Goal: Task Accomplishment & Management: Use online tool/utility

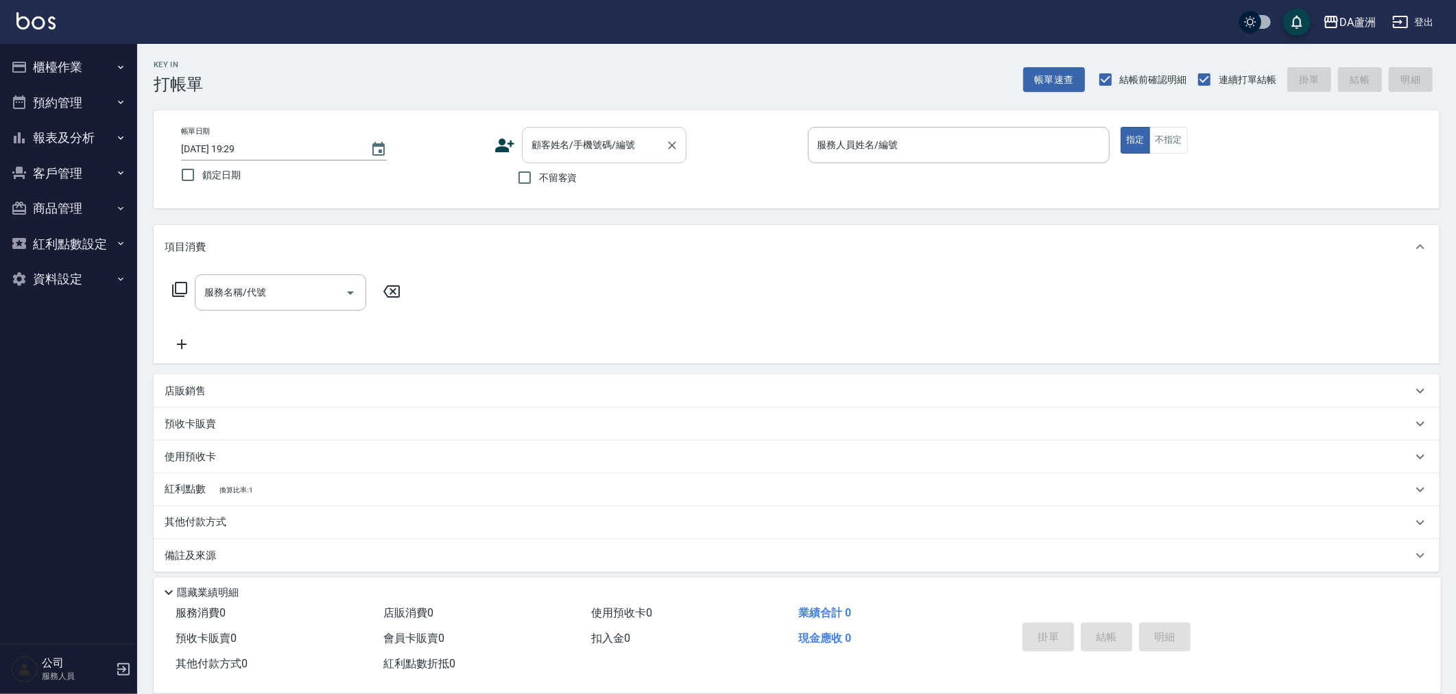
click at [573, 144] on input "顧客姓名/手機號碼/編號" at bounding box center [594, 145] width 132 height 24
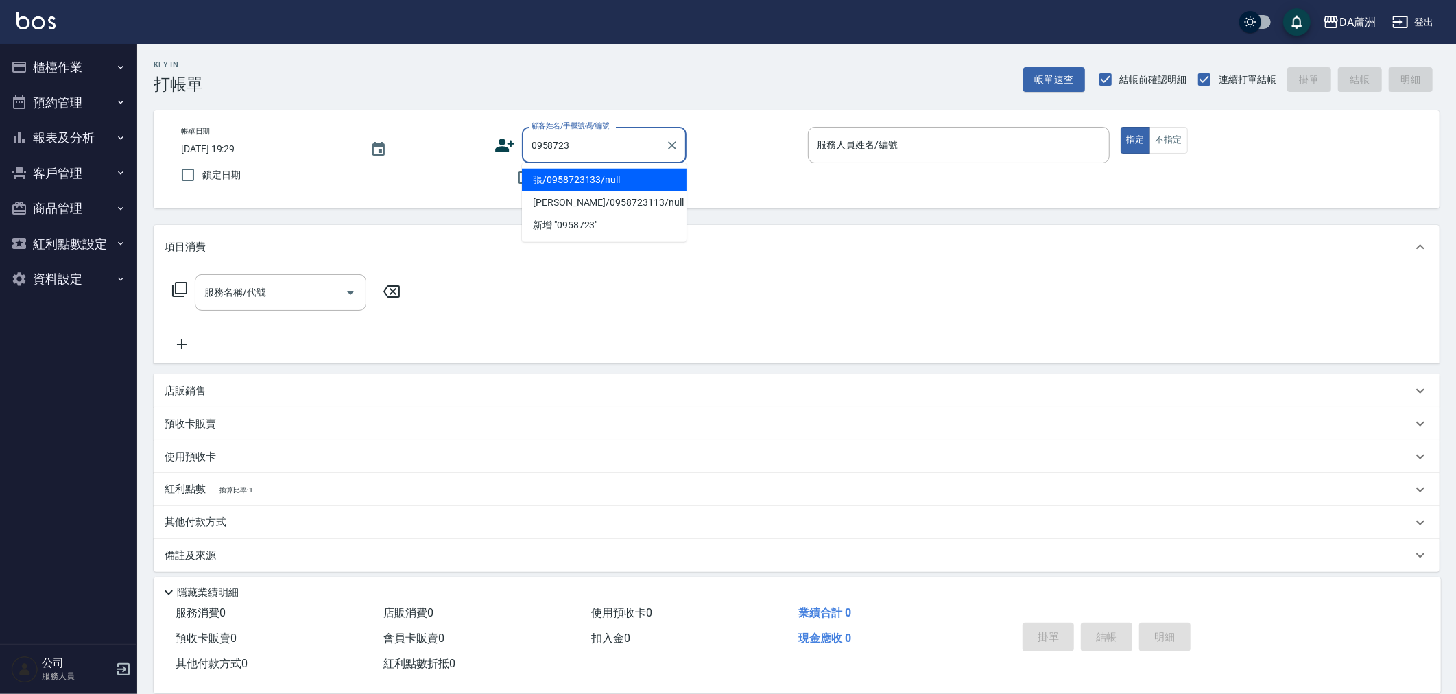
click at [575, 176] on li "張/0958723133/null" at bounding box center [604, 180] width 165 height 23
type input "張/0958723133/null"
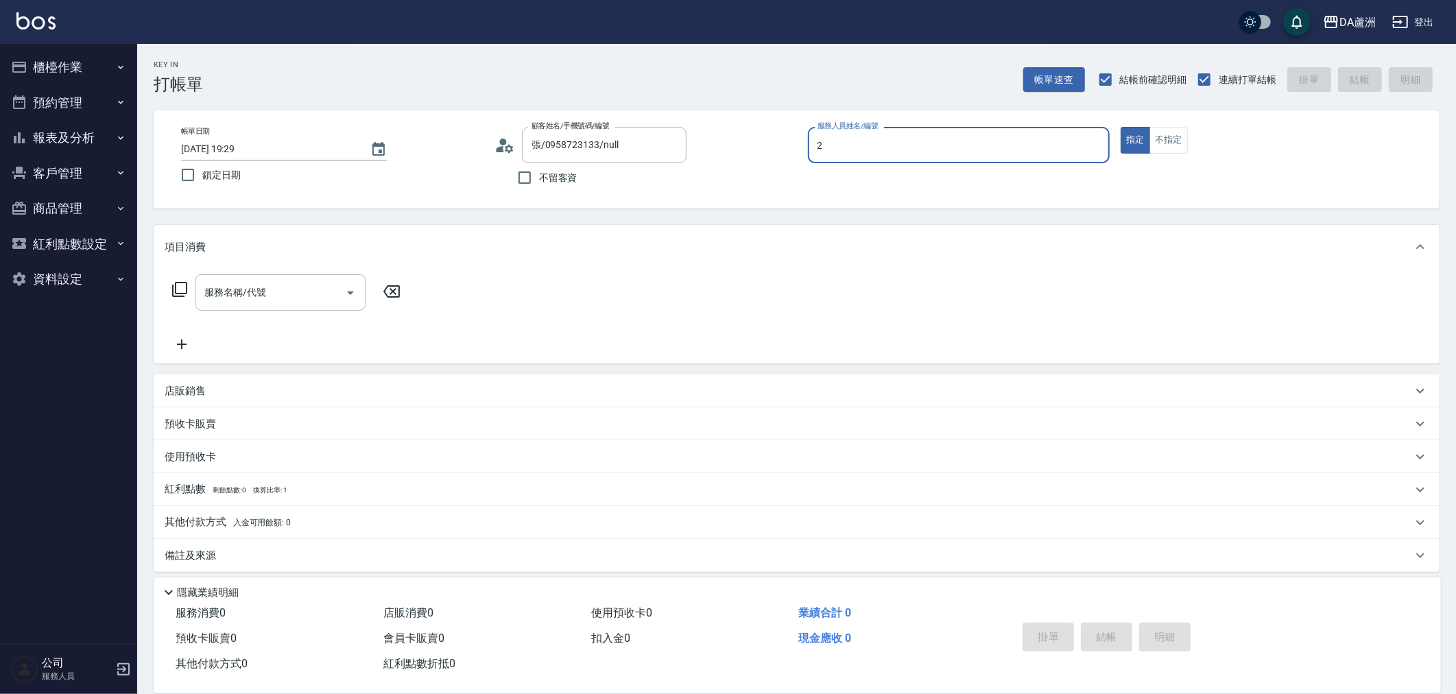
type input "CHI CHI-2"
type button "true"
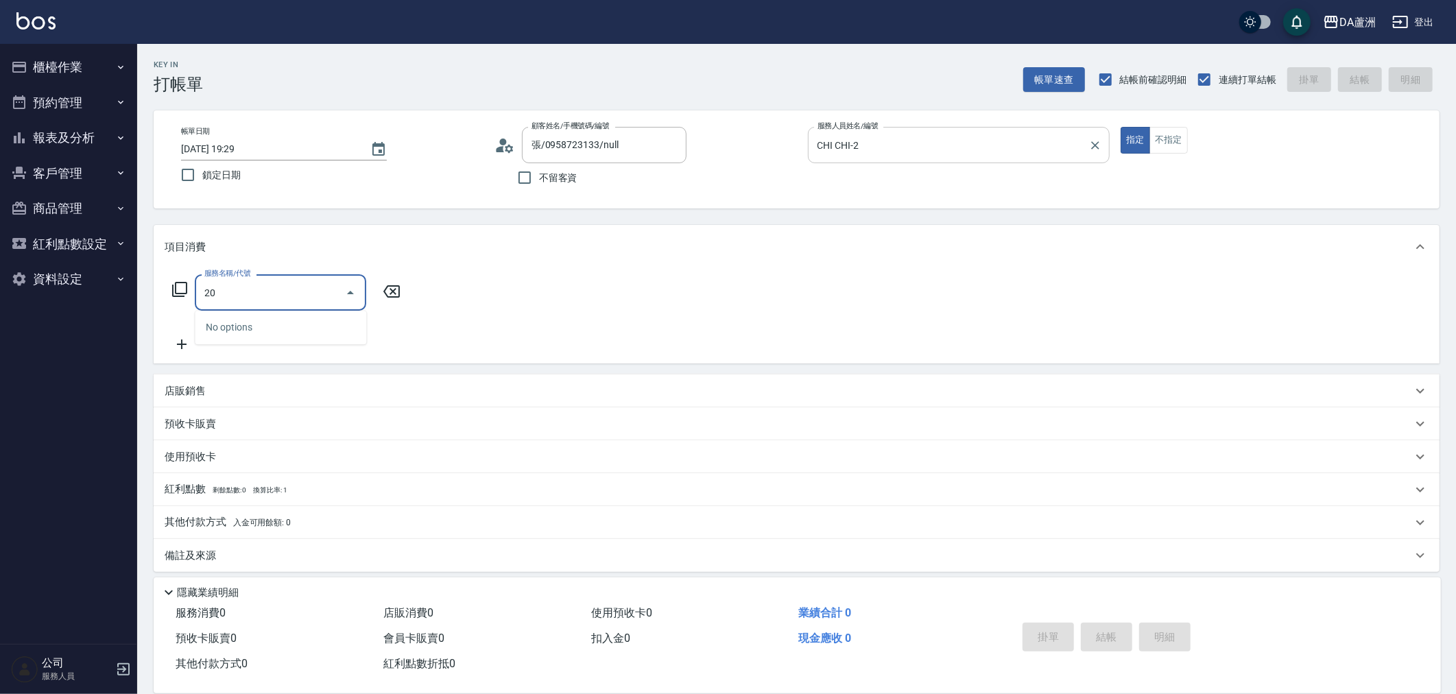
type input "201"
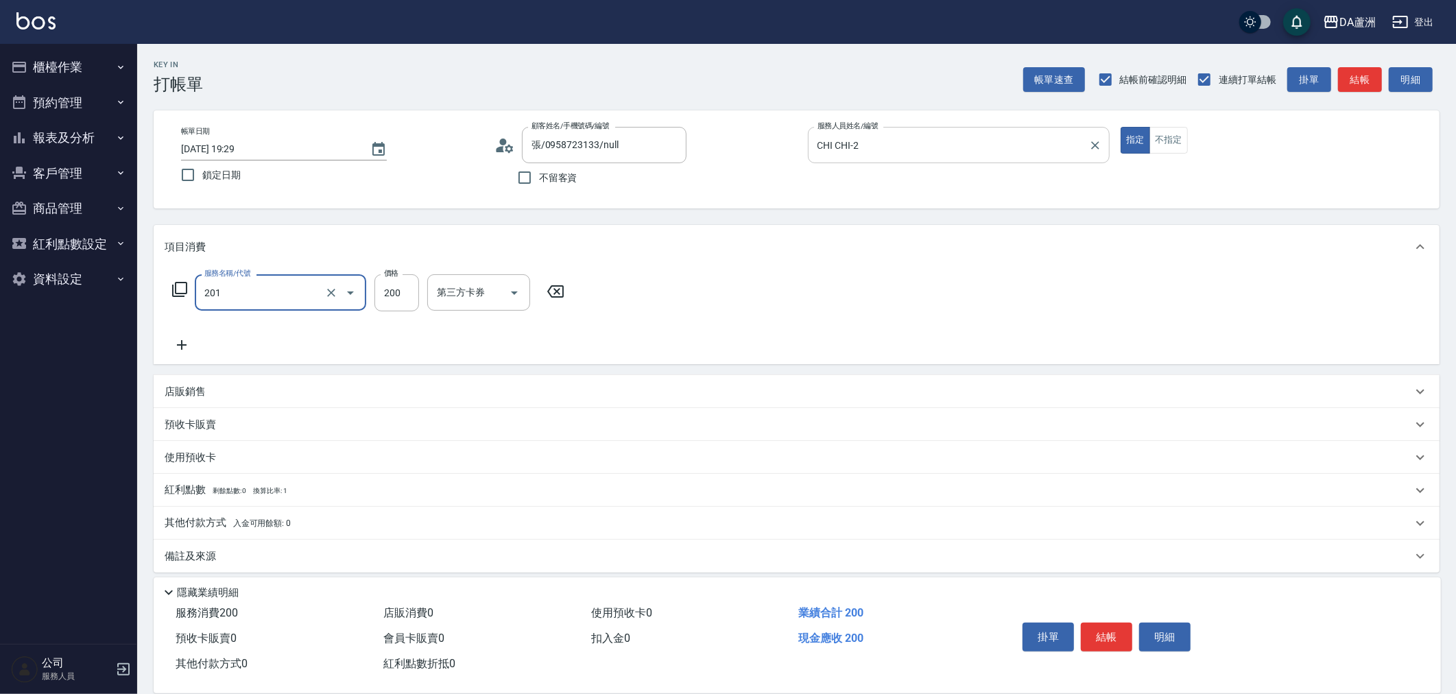
type input "20"
type input "洗髮(201)"
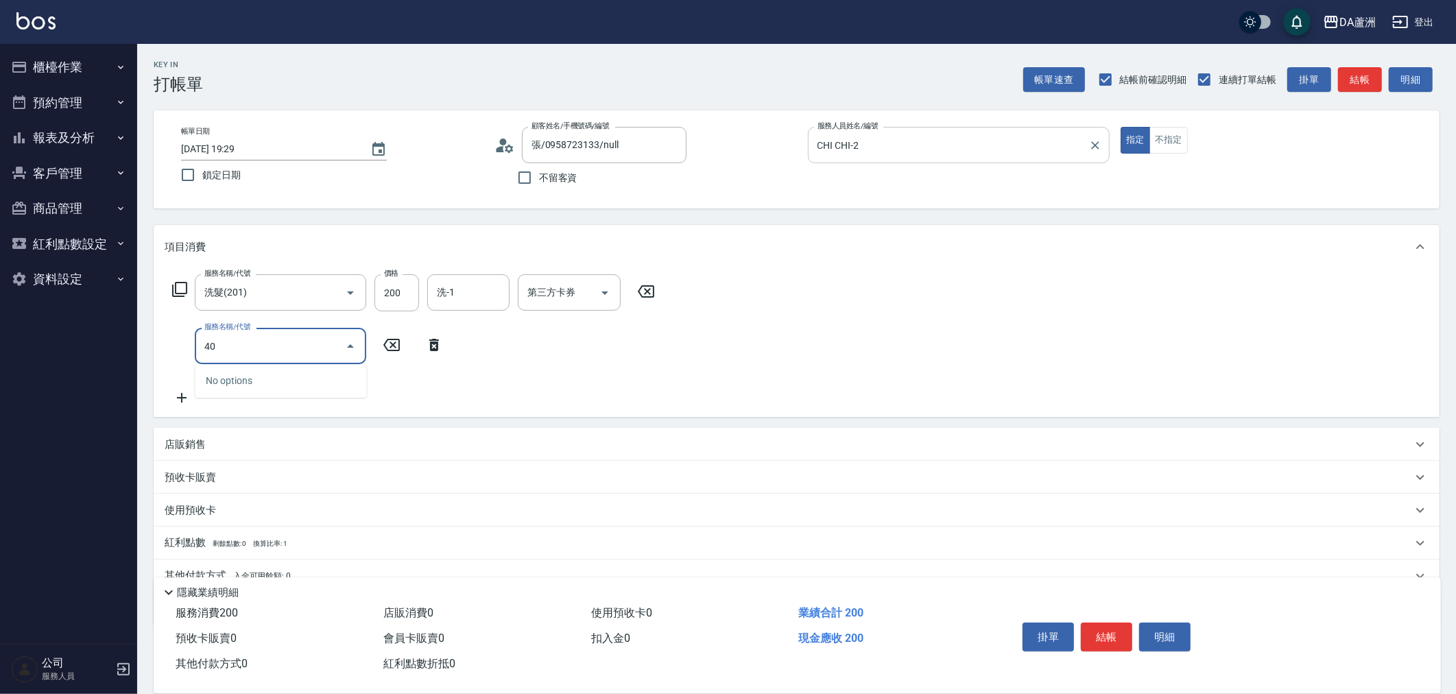
type input "401"
type input "40"
type input "剪髮(401)"
type input "4"
type input "20"
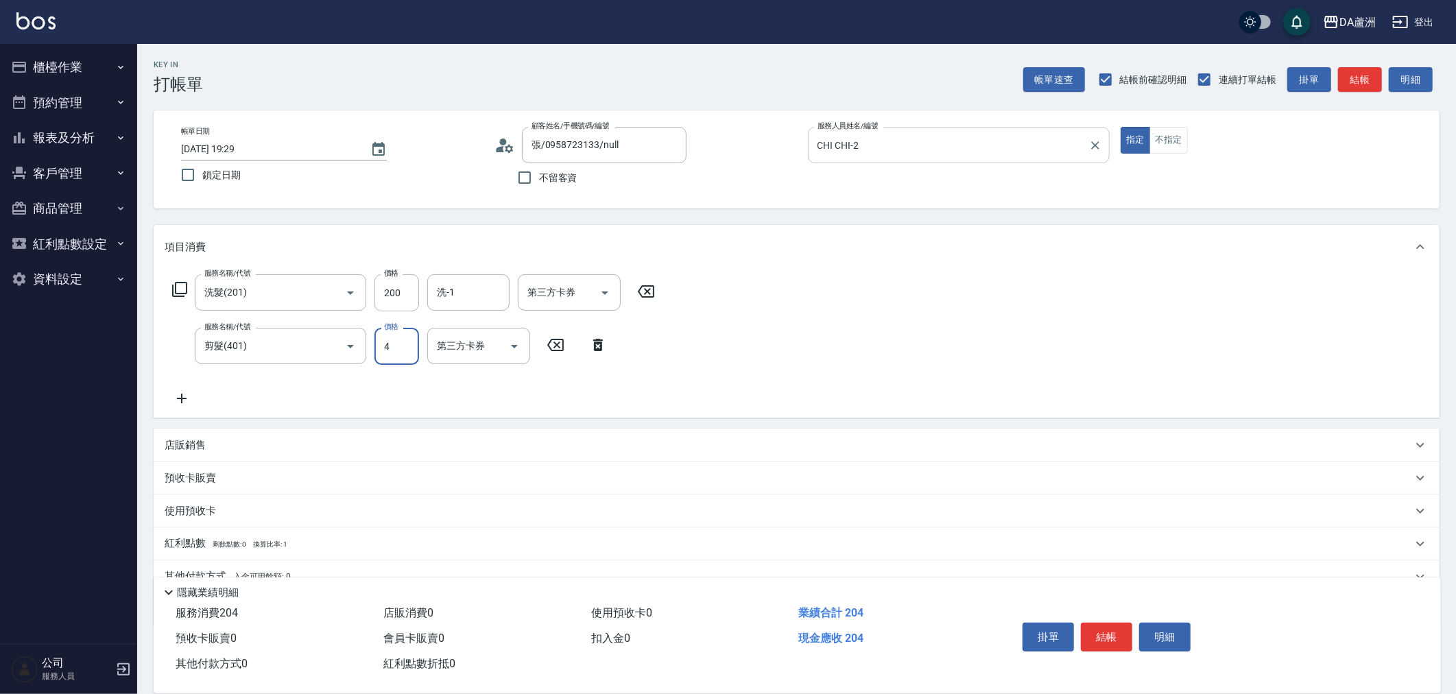
type input "40"
type input "60"
type input "400"
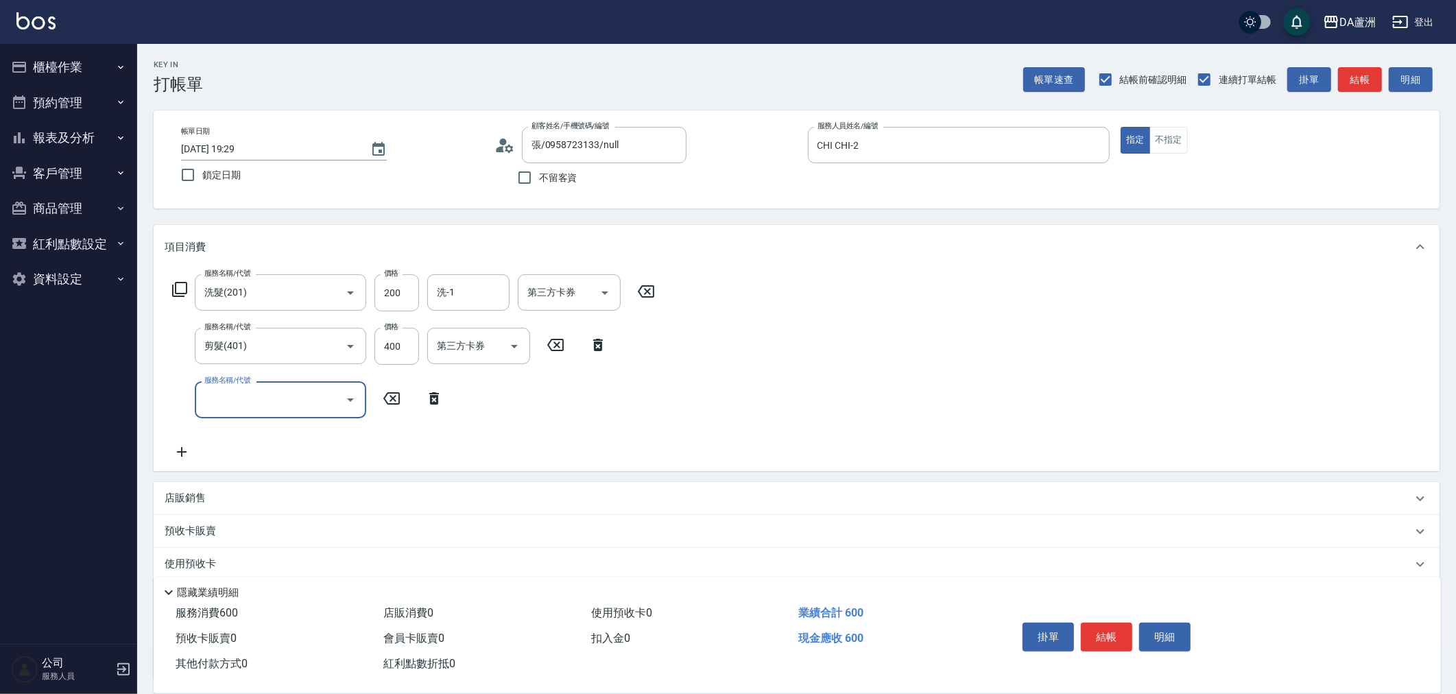
click at [178, 291] on icon at bounding box center [179, 289] width 16 height 16
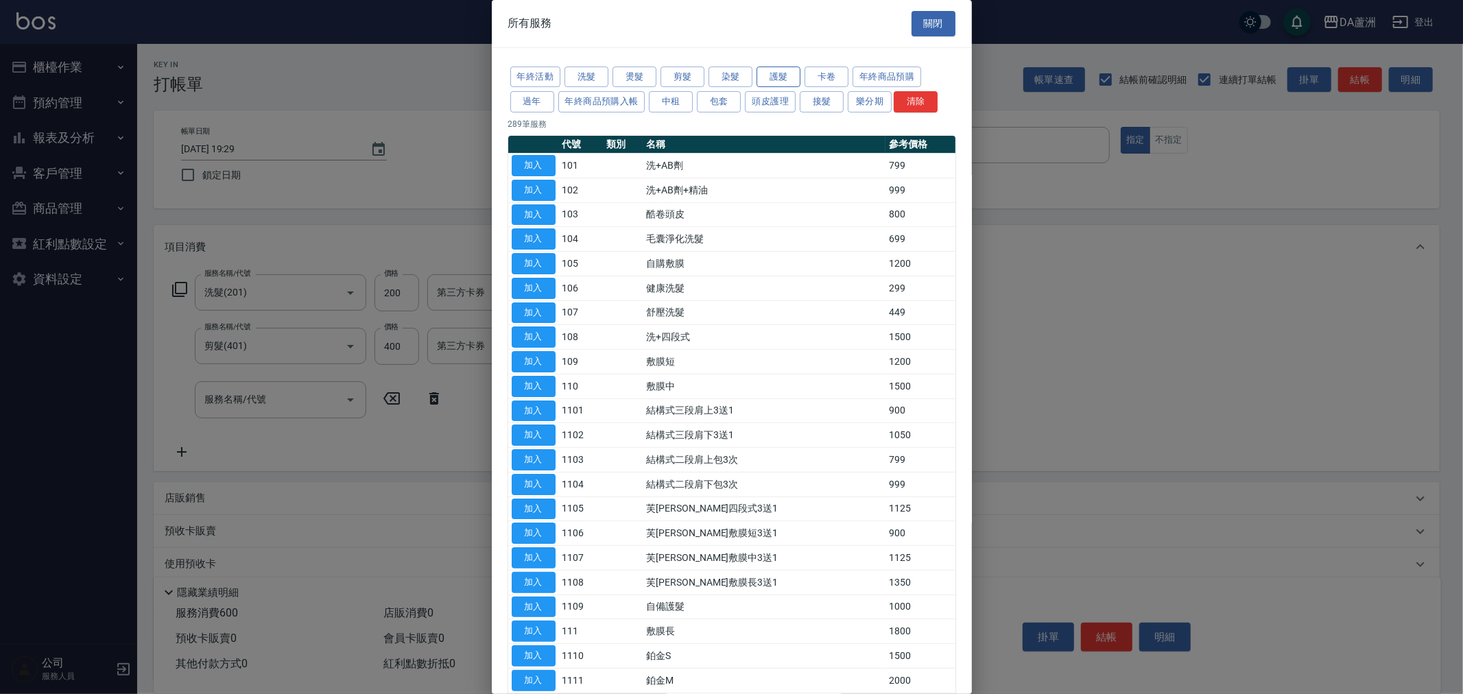
click at [784, 73] on button "護髮" at bounding box center [779, 77] width 44 height 21
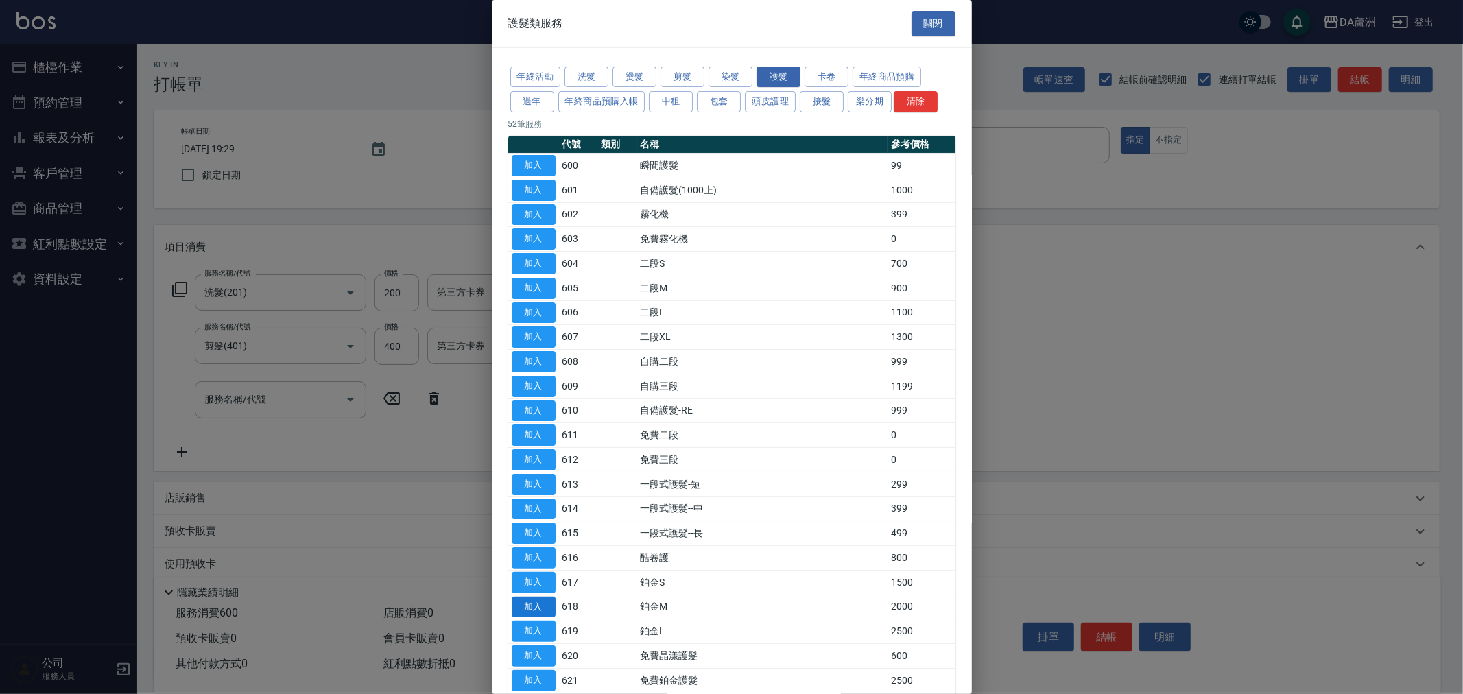
click at [540, 605] on button "加入" at bounding box center [534, 607] width 44 height 21
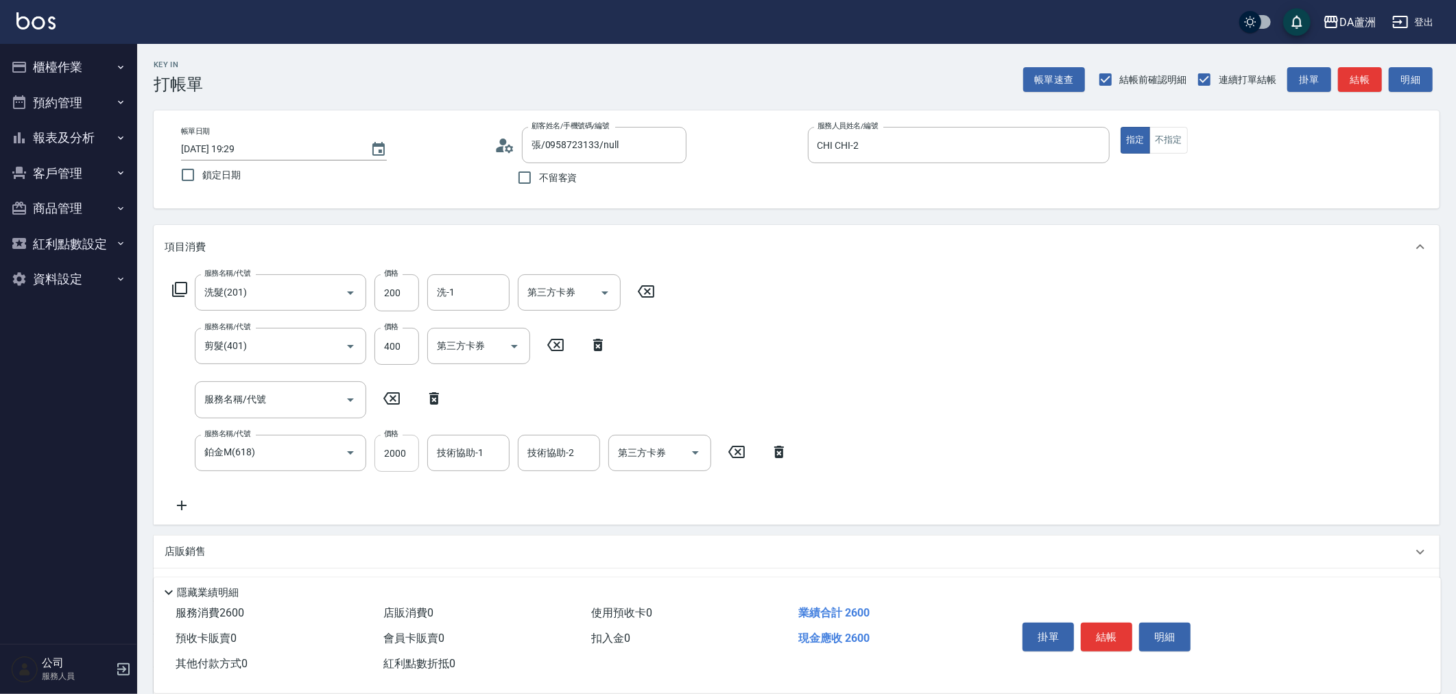
click at [403, 455] on input "2000" at bounding box center [396, 453] width 45 height 37
type input "60"
type input "50"
type input "110"
type input "500"
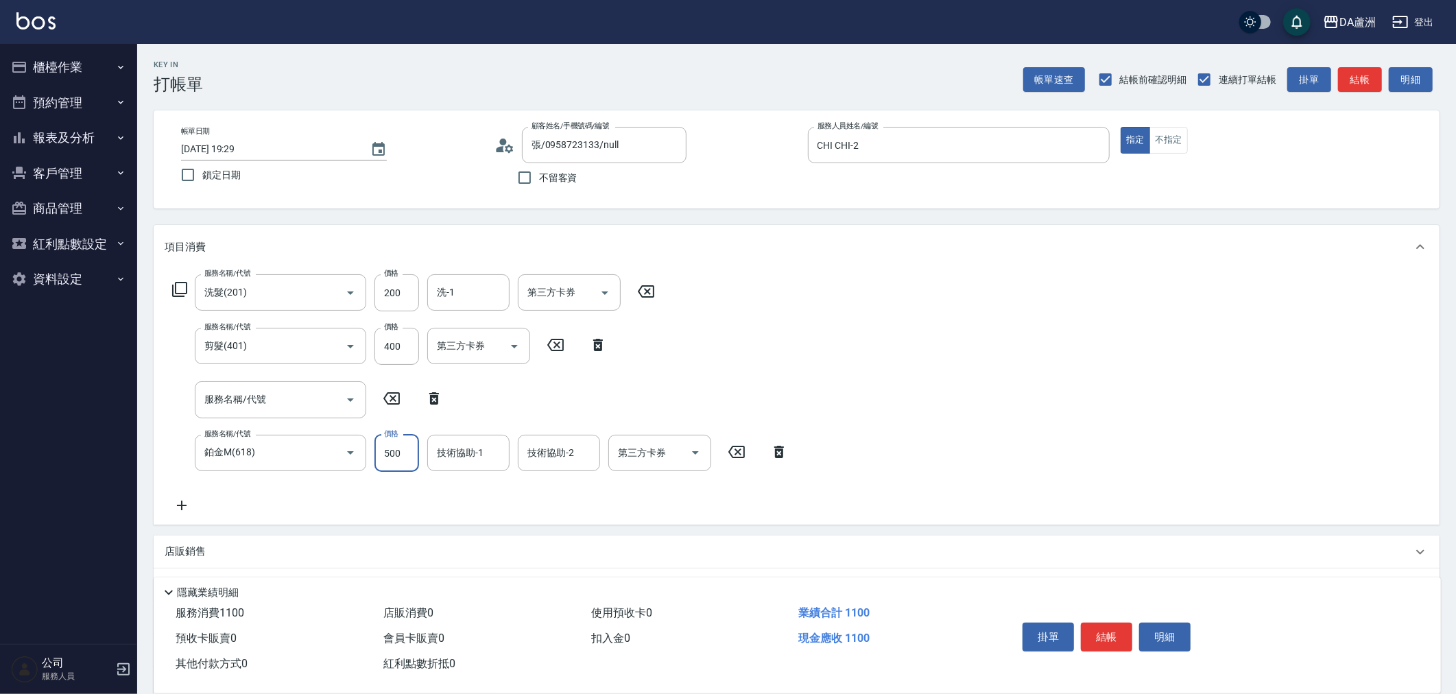
type input "560"
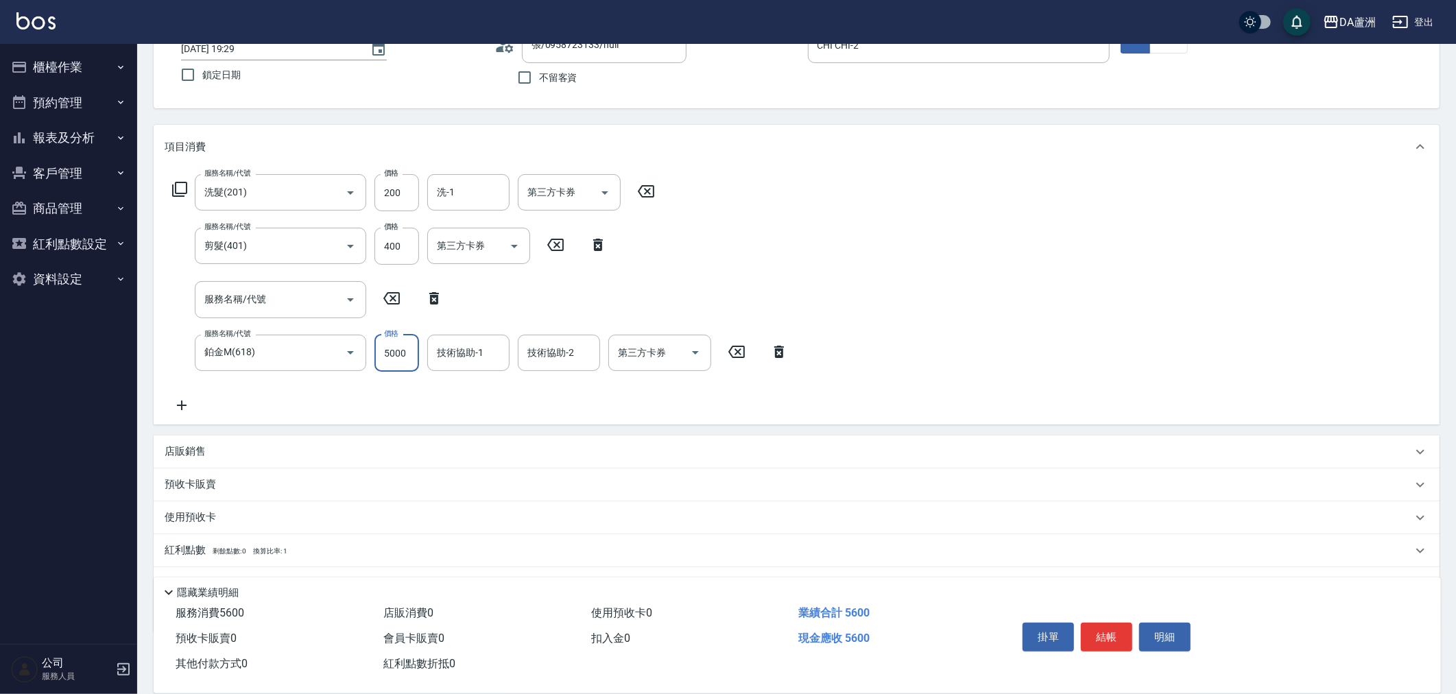
scroll to position [168, 0]
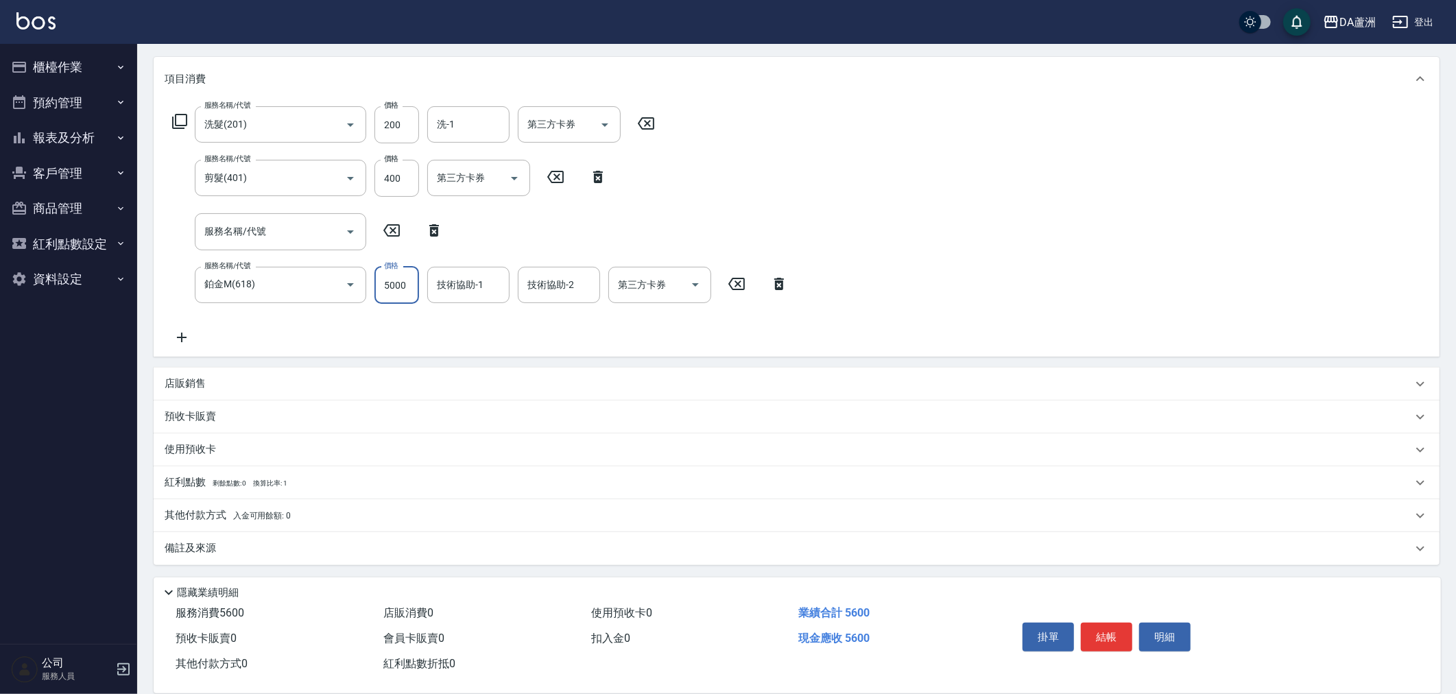
type input "5000"
click at [173, 377] on p "店販銷售" at bounding box center [185, 384] width 41 height 14
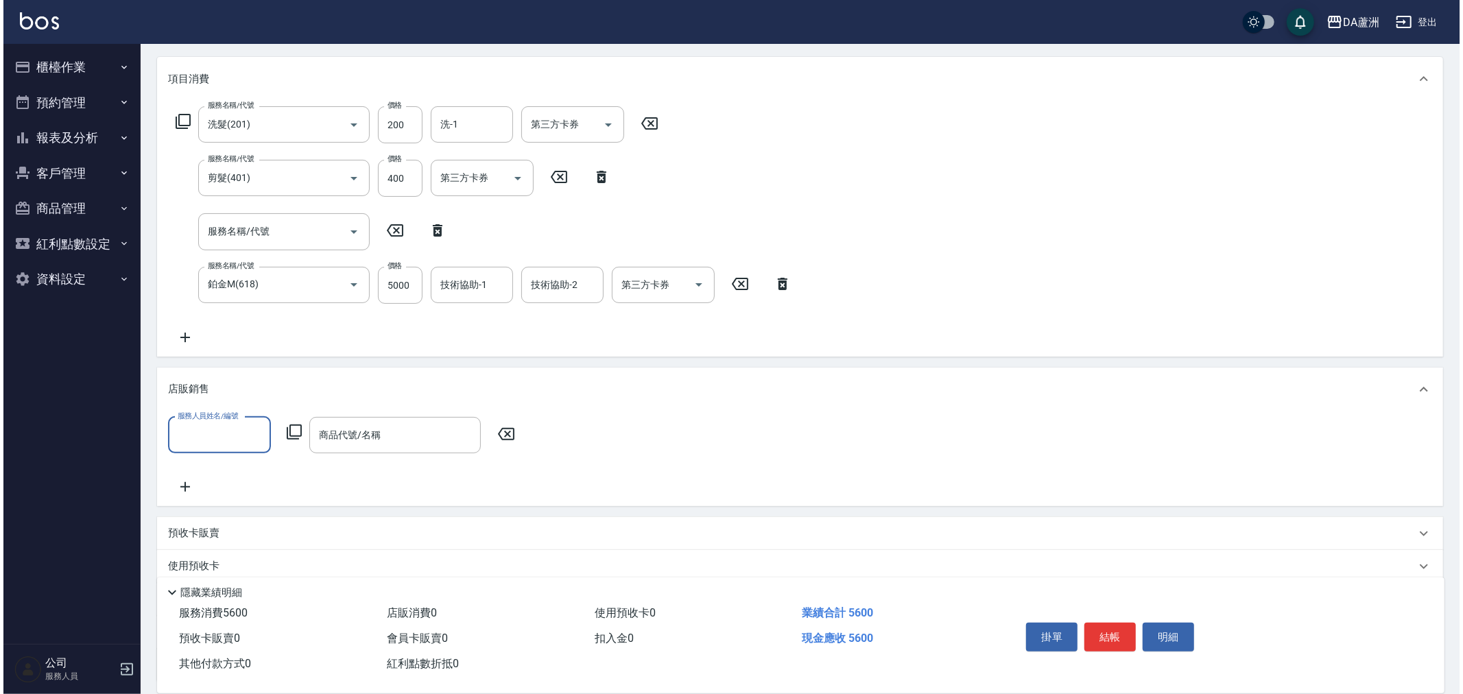
scroll to position [0, 0]
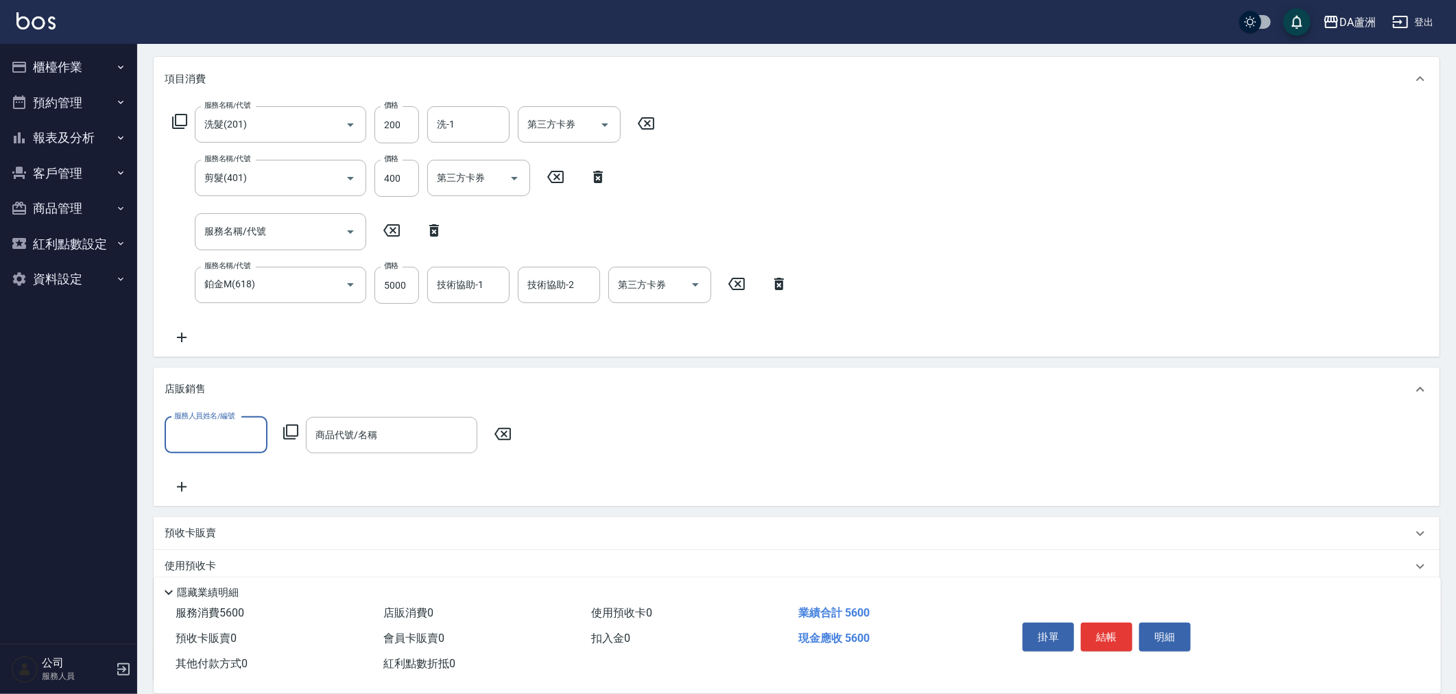
click at [217, 436] on input "服務人員姓名/編號" at bounding box center [216, 435] width 91 height 24
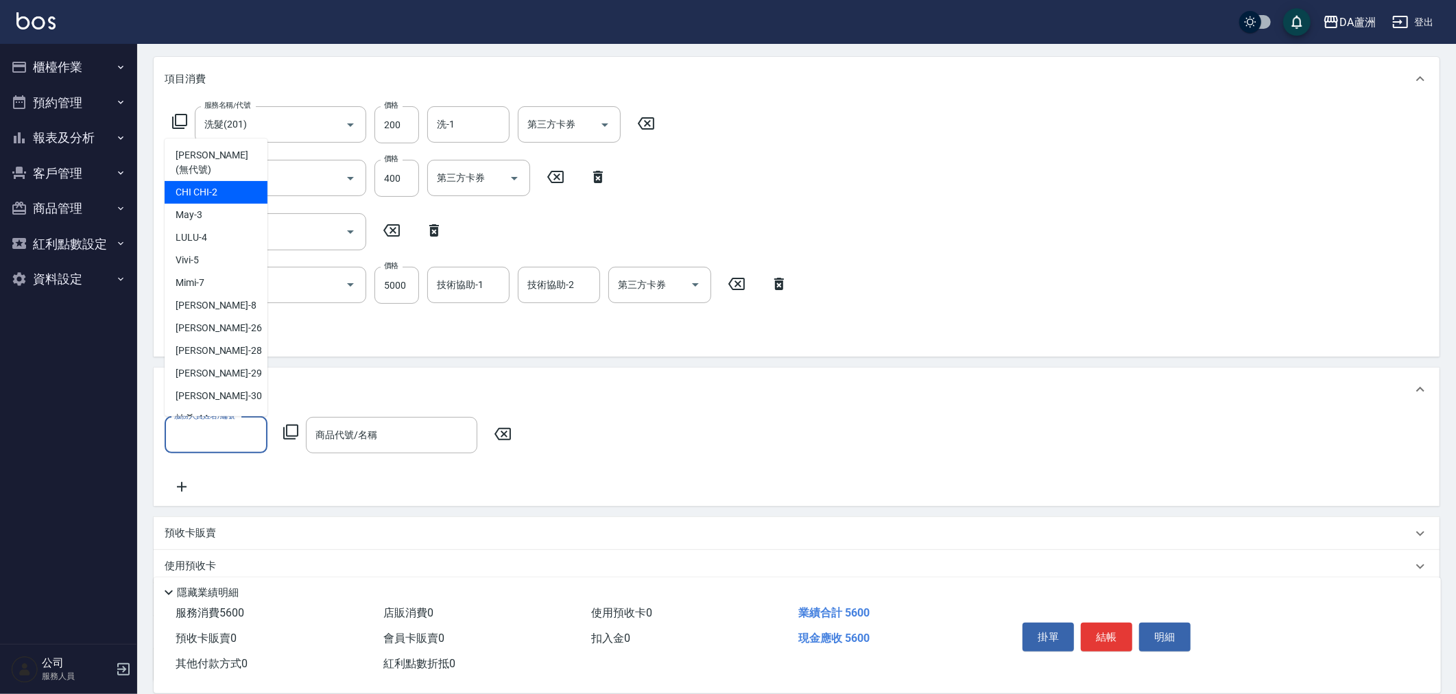
click at [196, 185] on span "CHI CHI -2" at bounding box center [197, 192] width 42 height 14
type input "CHI CHI-2"
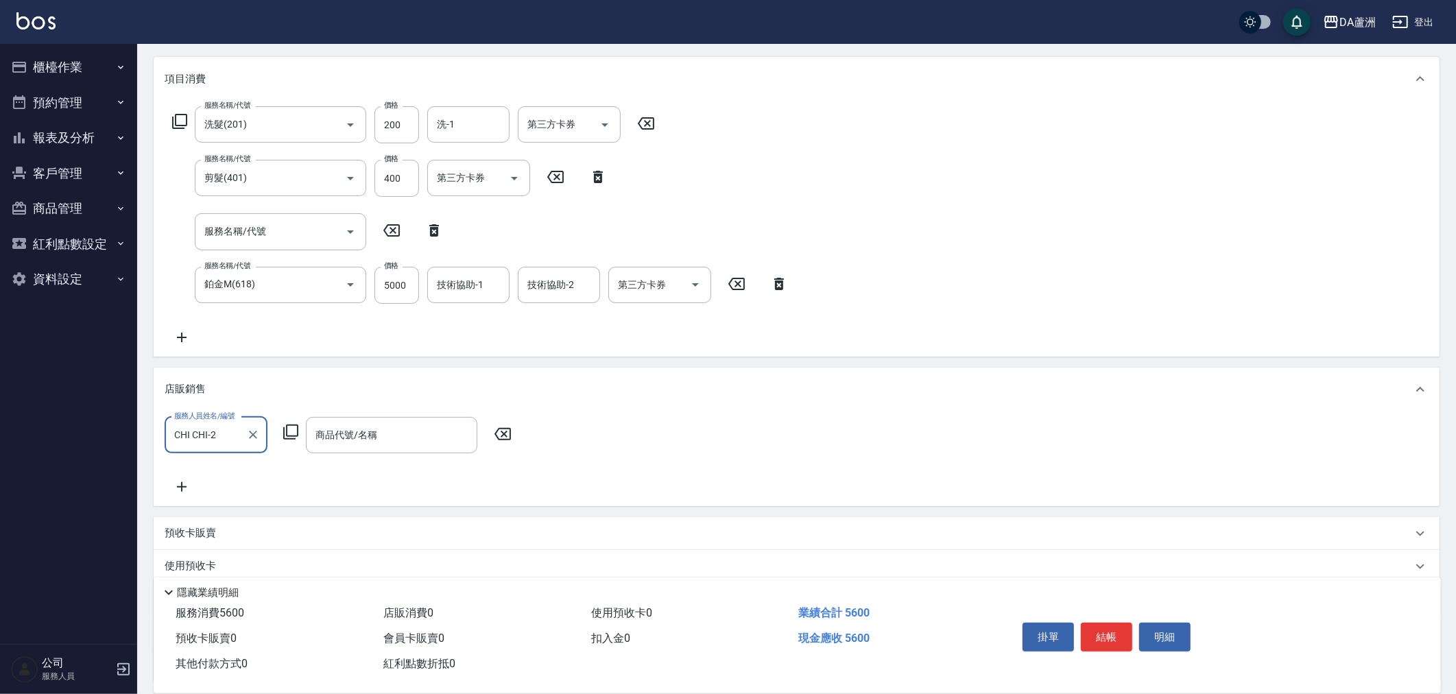
click at [283, 437] on icon at bounding box center [290, 432] width 15 height 15
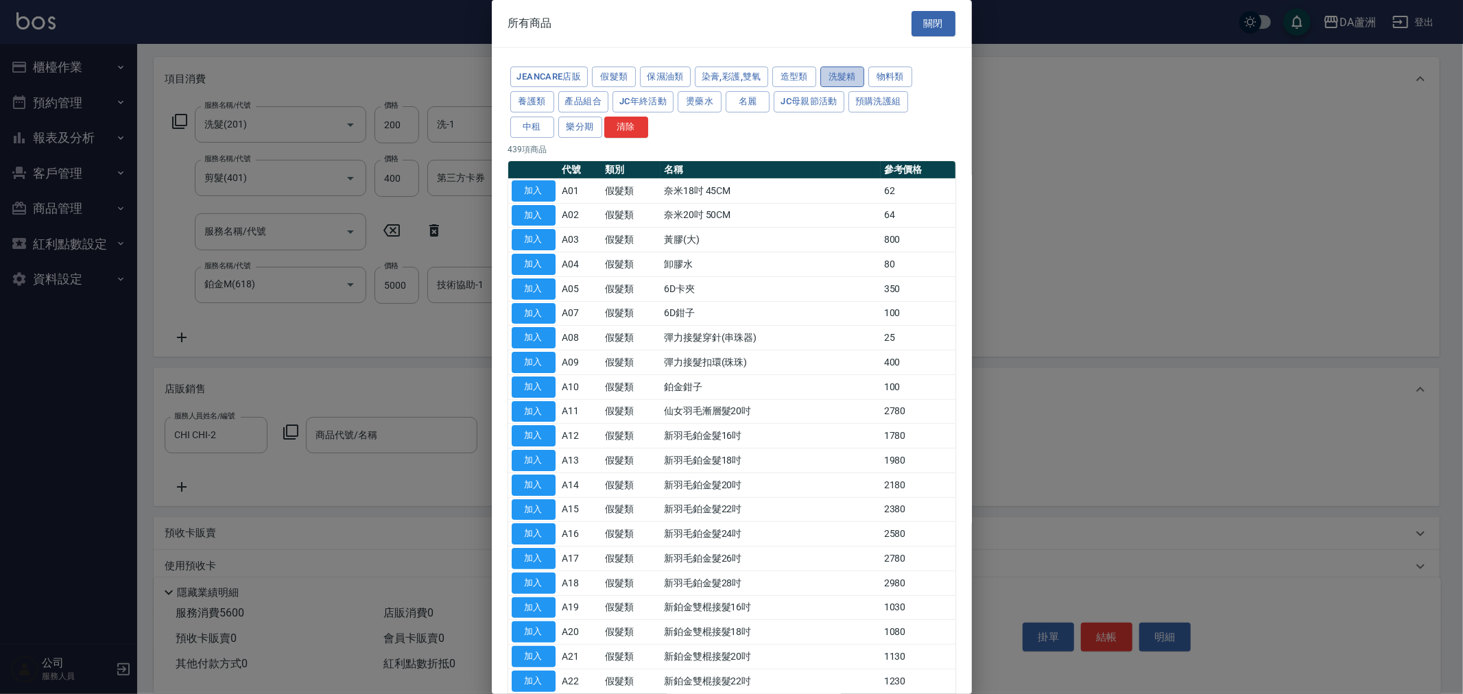
click at [831, 78] on button "洗髮精" at bounding box center [842, 77] width 44 height 21
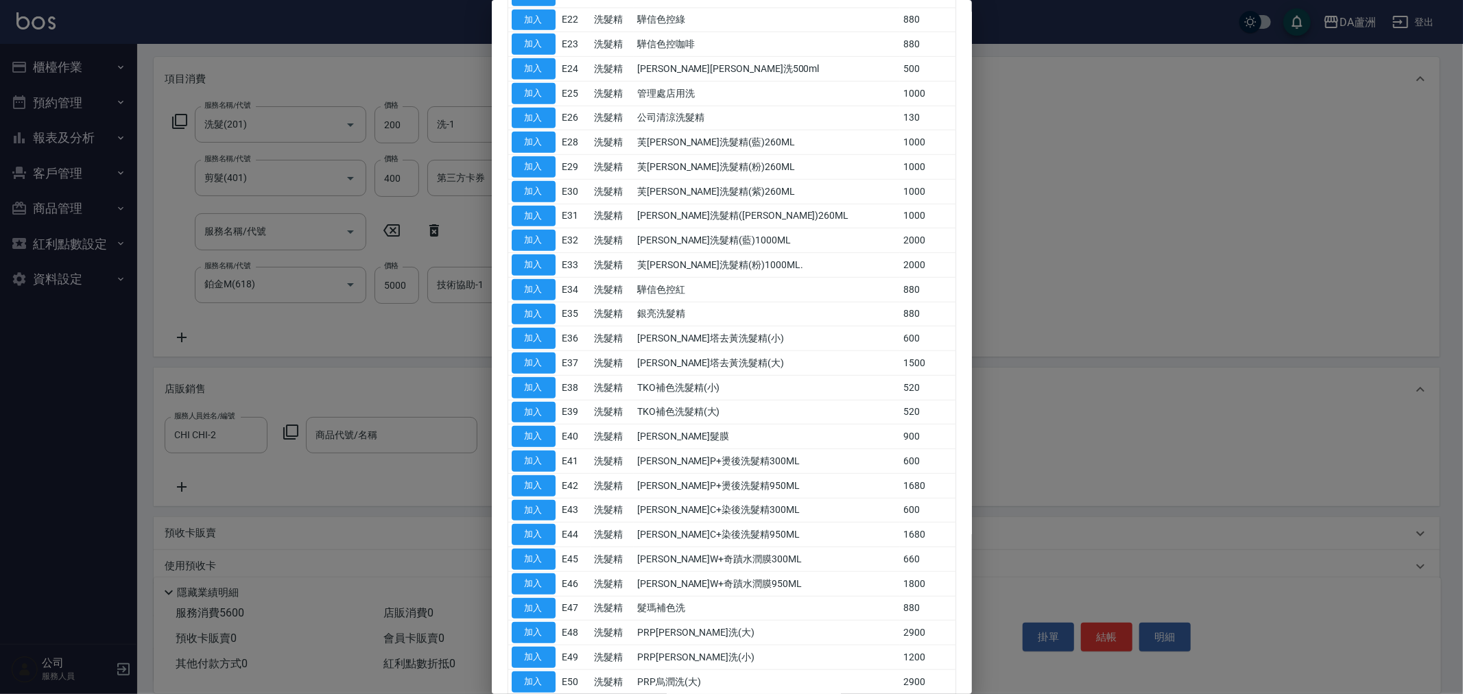
scroll to position [789, 0]
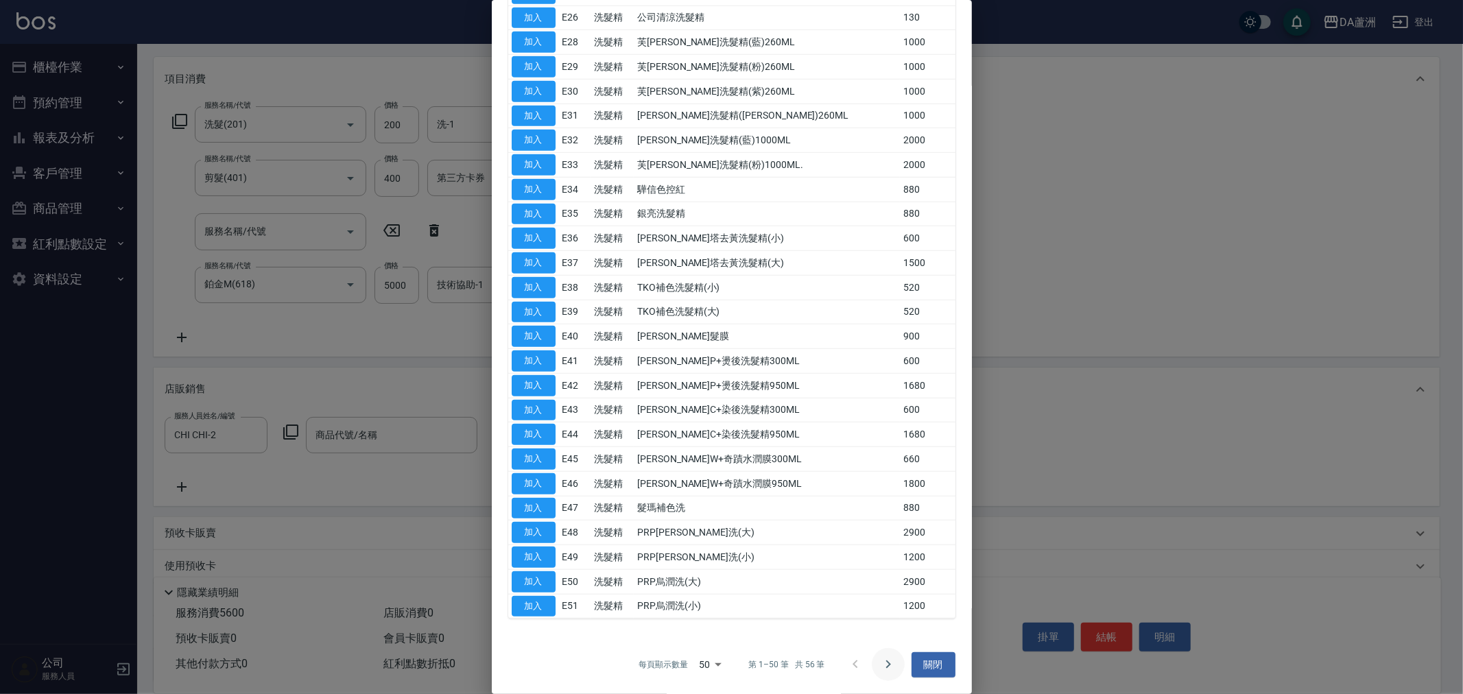
click at [880, 663] on icon "Go to next page" at bounding box center [888, 664] width 16 height 16
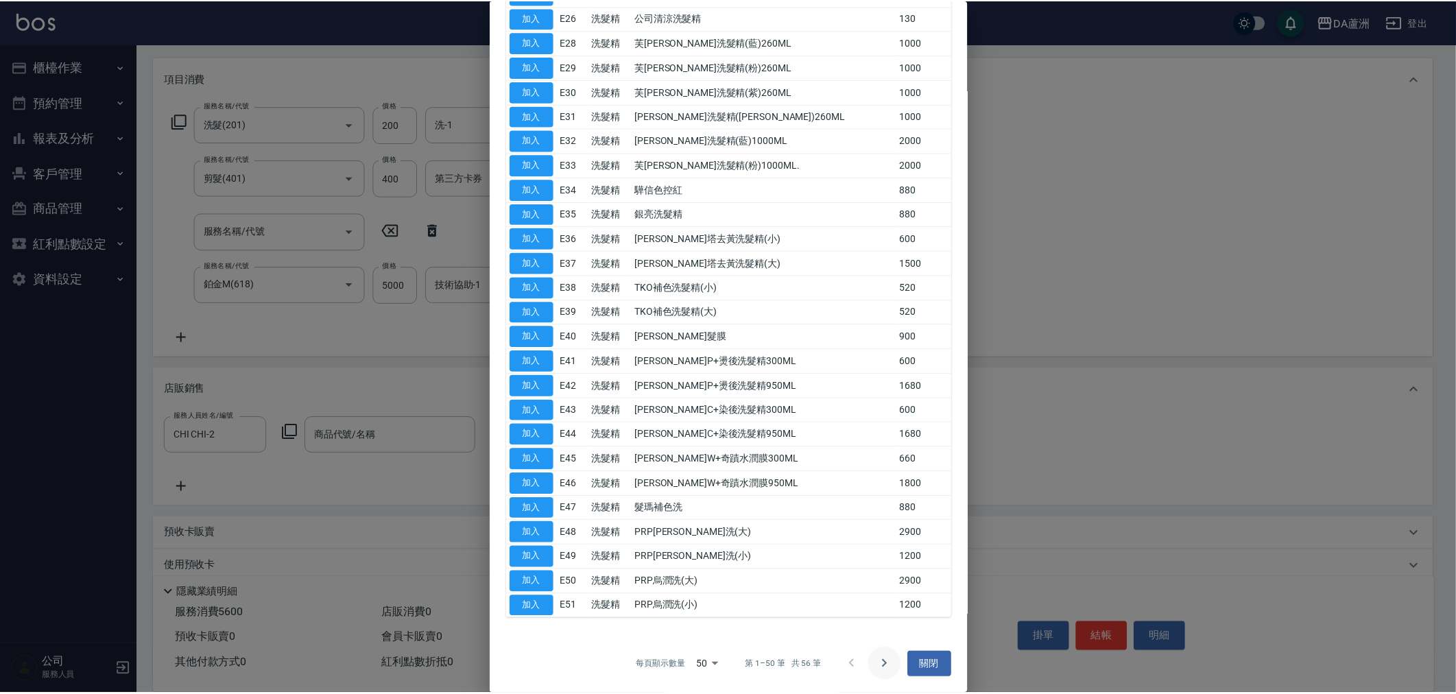
scroll to position [0, 0]
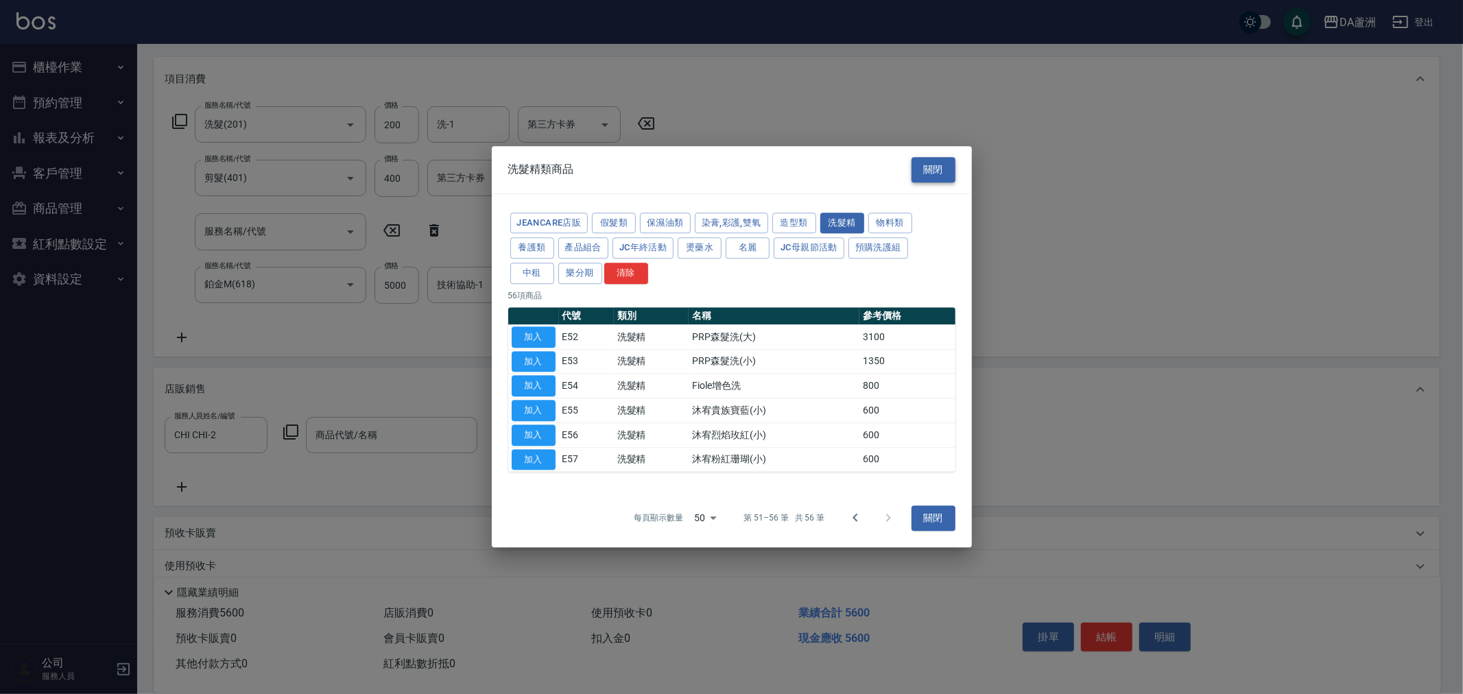
click at [949, 166] on button "關閉" at bounding box center [934, 169] width 44 height 25
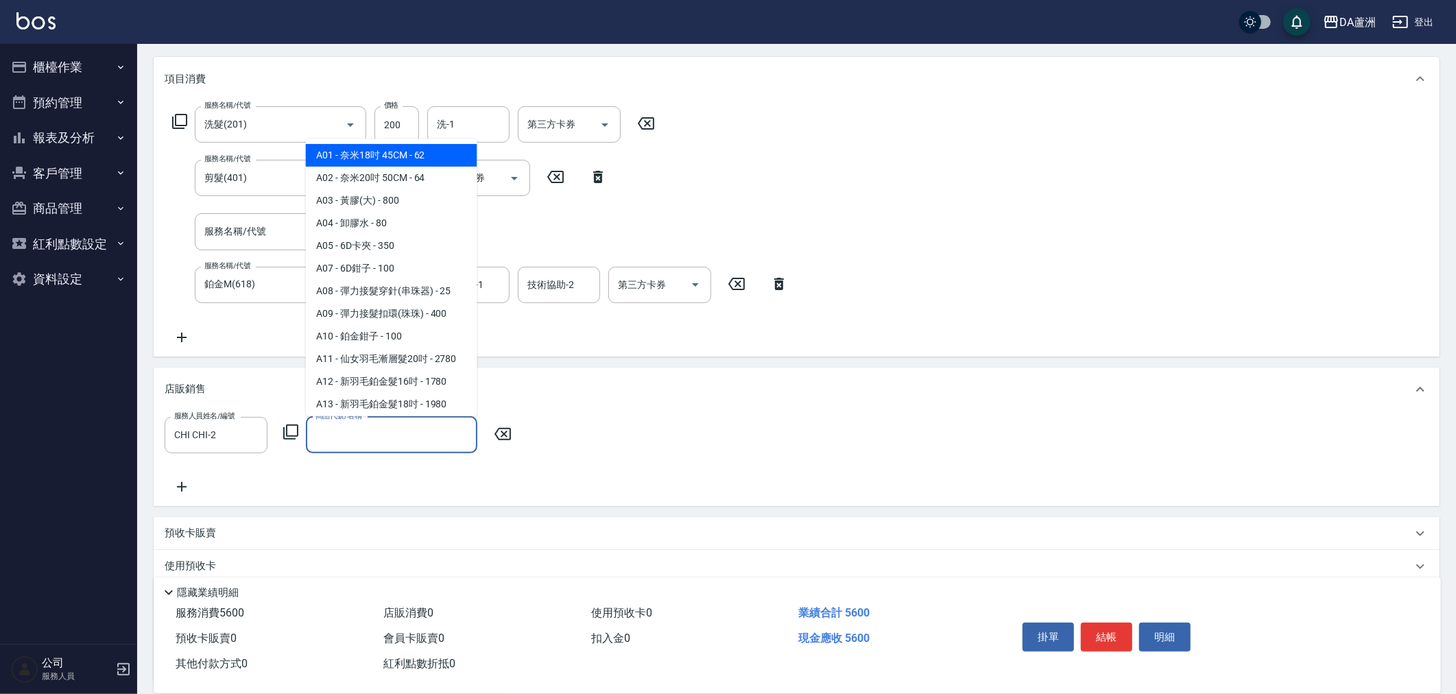
click at [355, 436] on input "商品代號/名稱" at bounding box center [391, 435] width 159 height 24
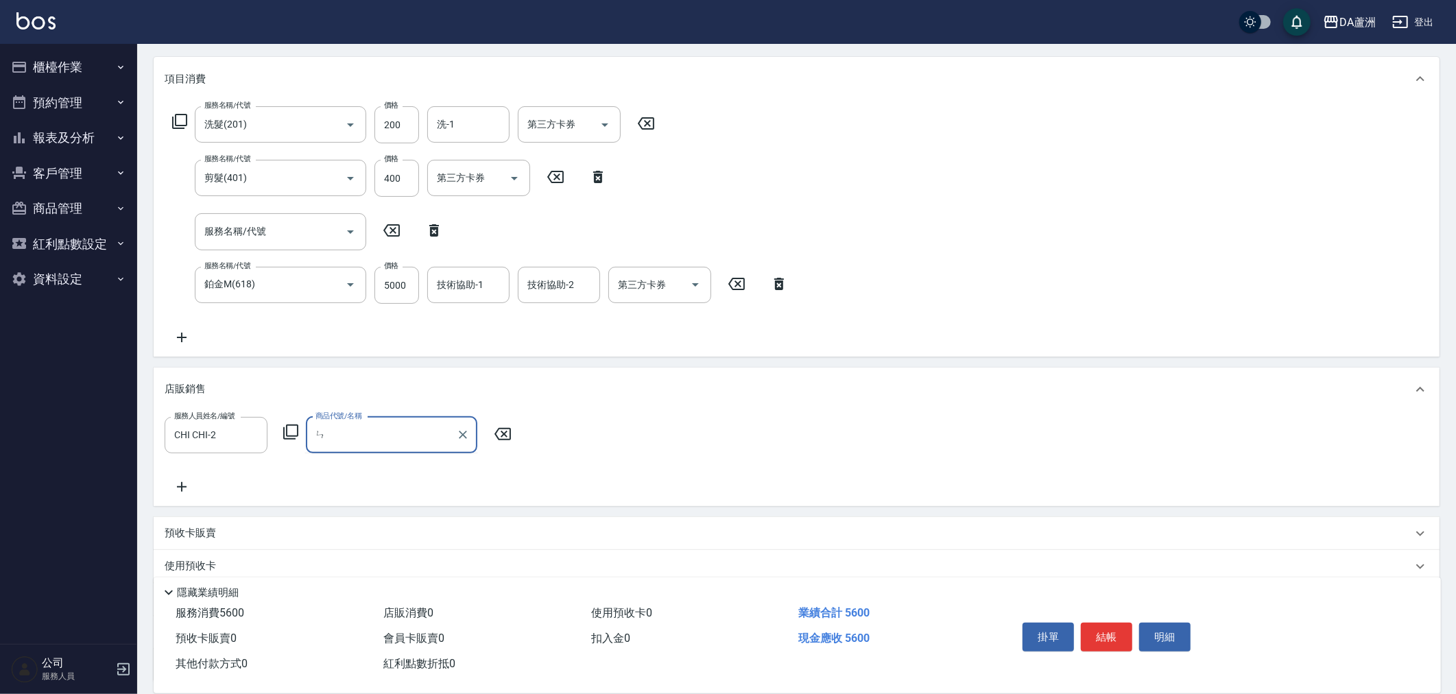
type input "ㄣ"
click at [400, 488] on span "D28 - 管理處PPT胺基酸(小) - 500" at bounding box center [391, 492] width 171 height 23
type input "管理處PPT胺基酸(小)"
type input "610"
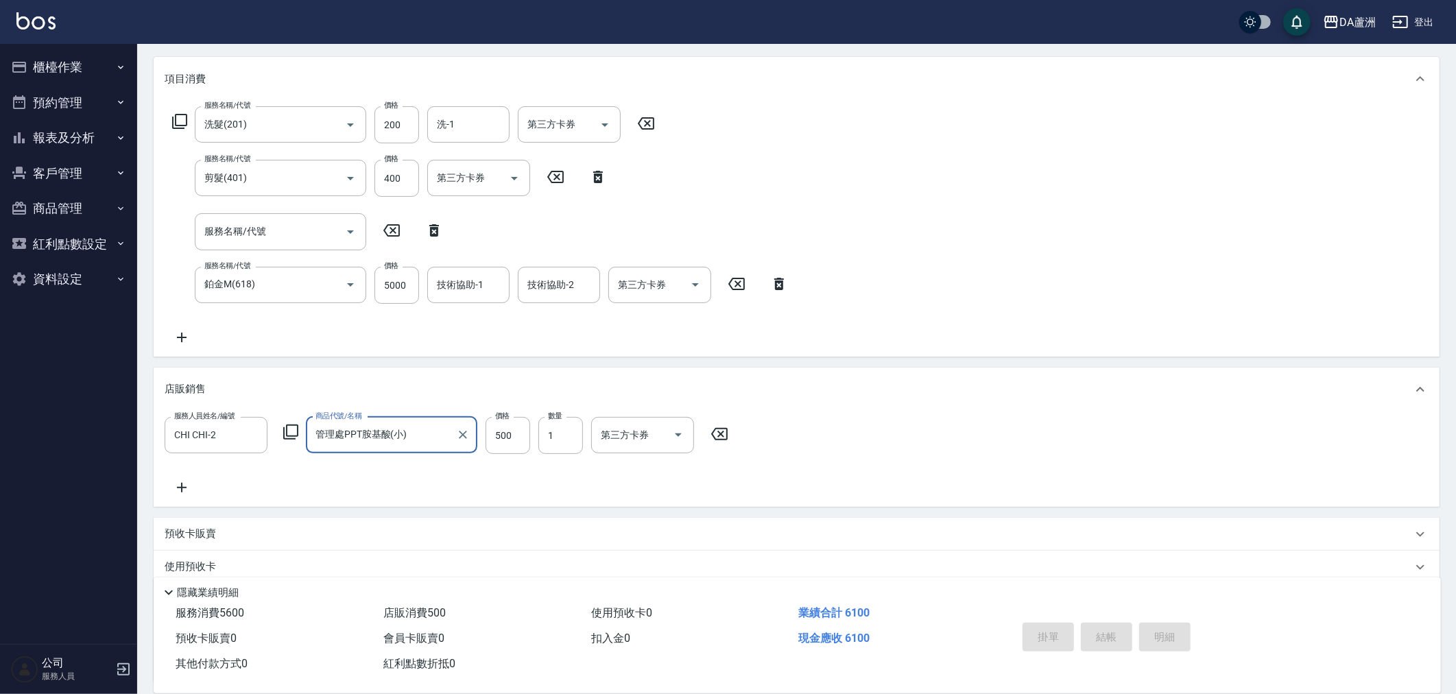
type input "管理處PPT胺基酸(小)"
type input "2025/09/18 19:31"
type input "0"
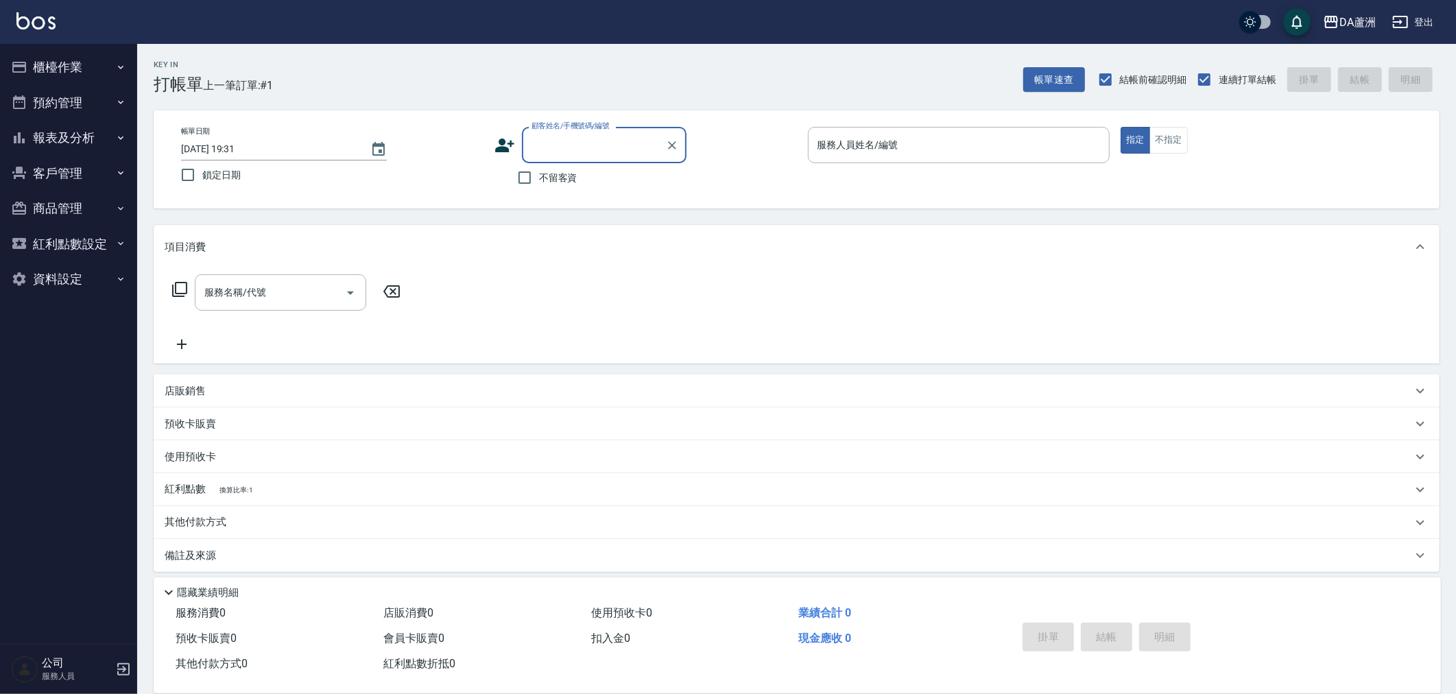
click at [549, 171] on span "不留客資" at bounding box center [558, 178] width 38 height 14
click at [539, 169] on input "不留客資" at bounding box center [524, 177] width 29 height 29
checkbox input "true"
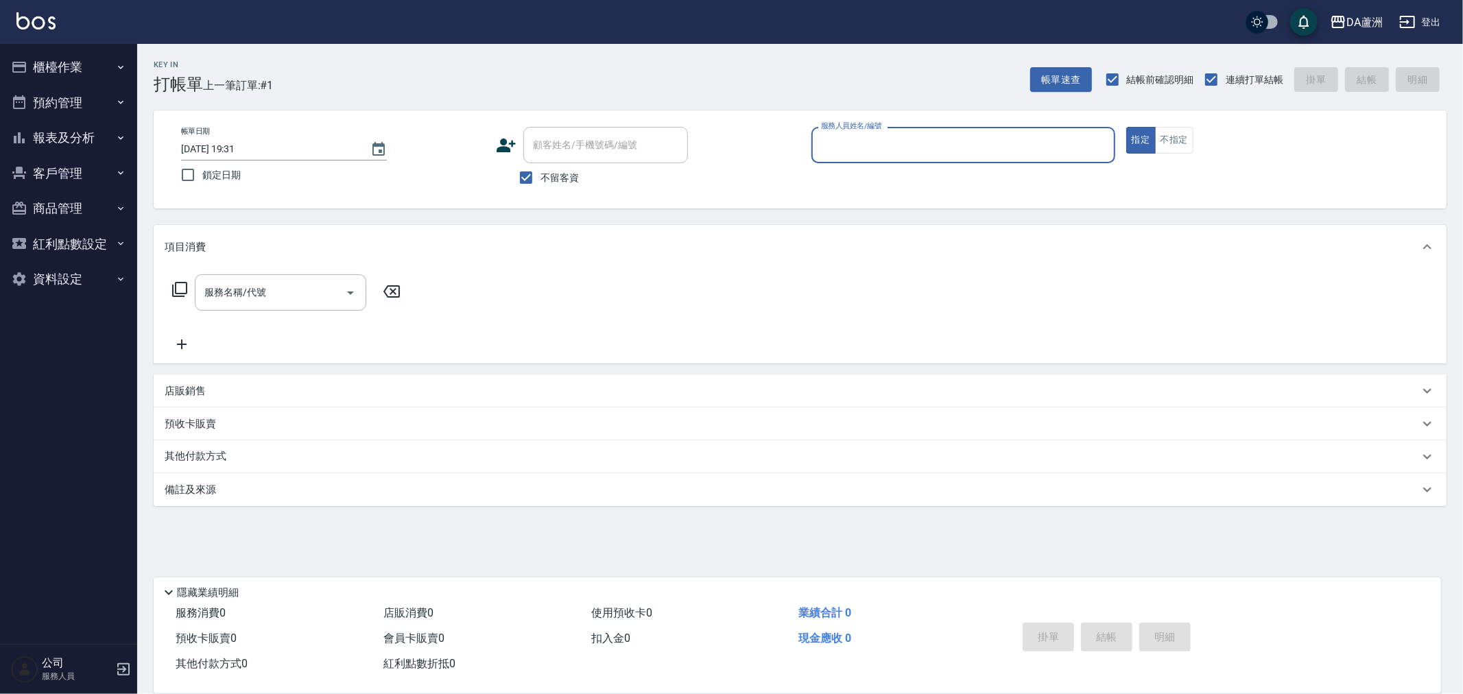
click at [894, 144] on input "服務人員姓名/編號" at bounding box center [963, 145] width 291 height 24
type input "201"
click at [1126, 127] on button "指定" at bounding box center [1140, 140] width 29 height 27
click at [894, 144] on input "服務人員姓名/編號" at bounding box center [963, 145] width 291 height 24
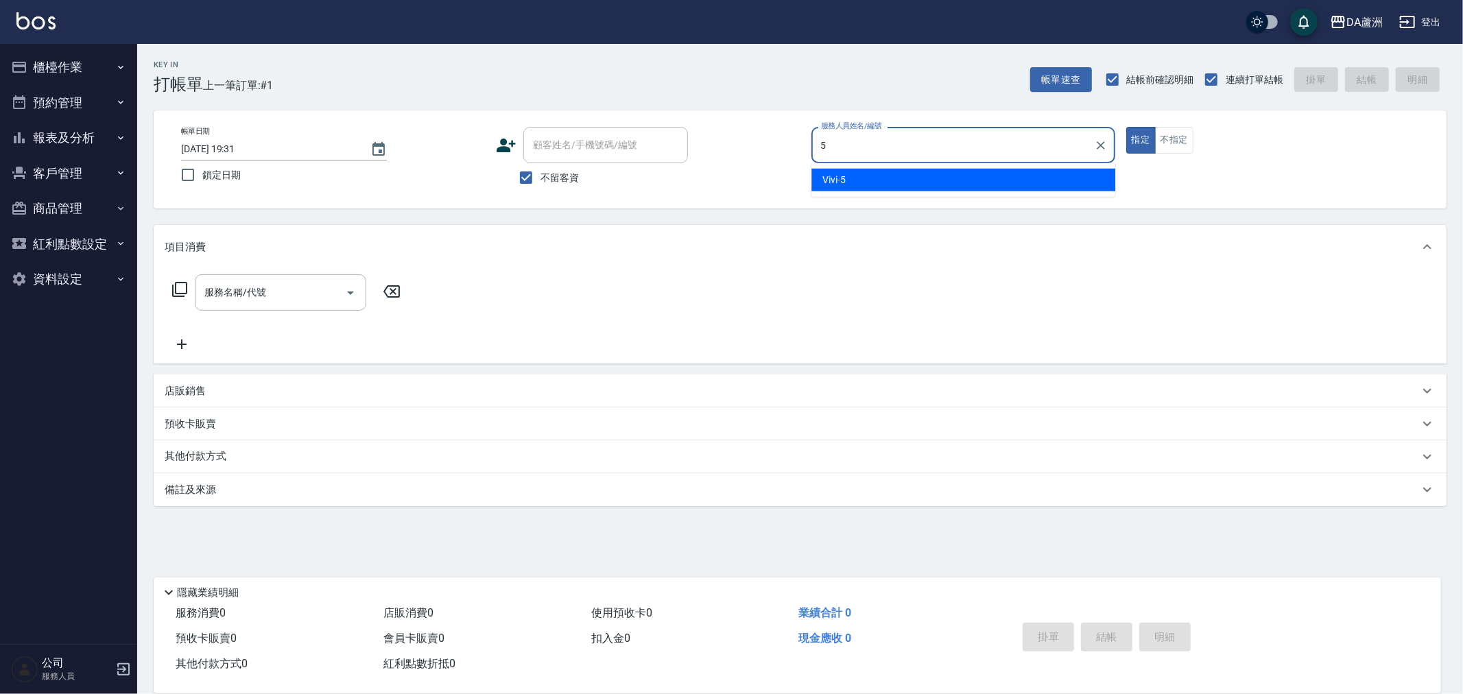
type input "Vivi-5"
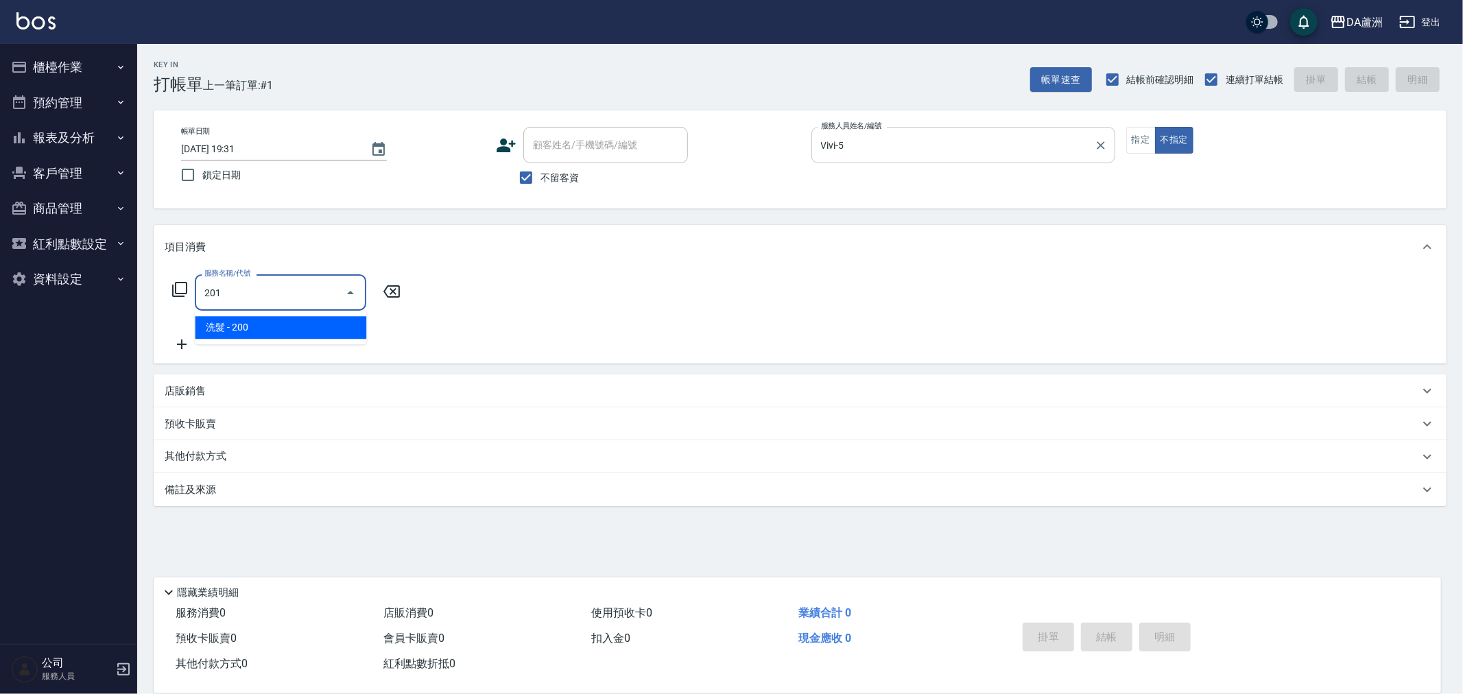
type input "洗髮(201)"
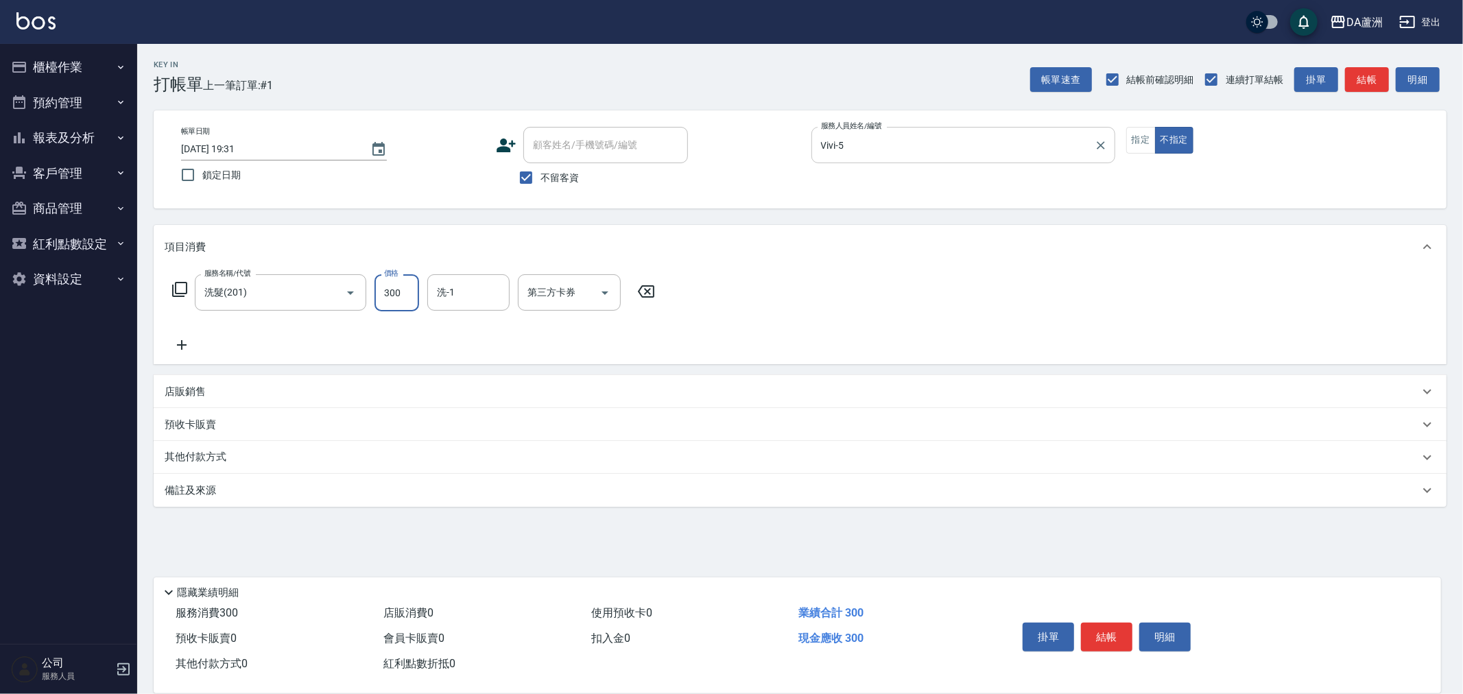
type input "300"
type input "葉芯妤-30"
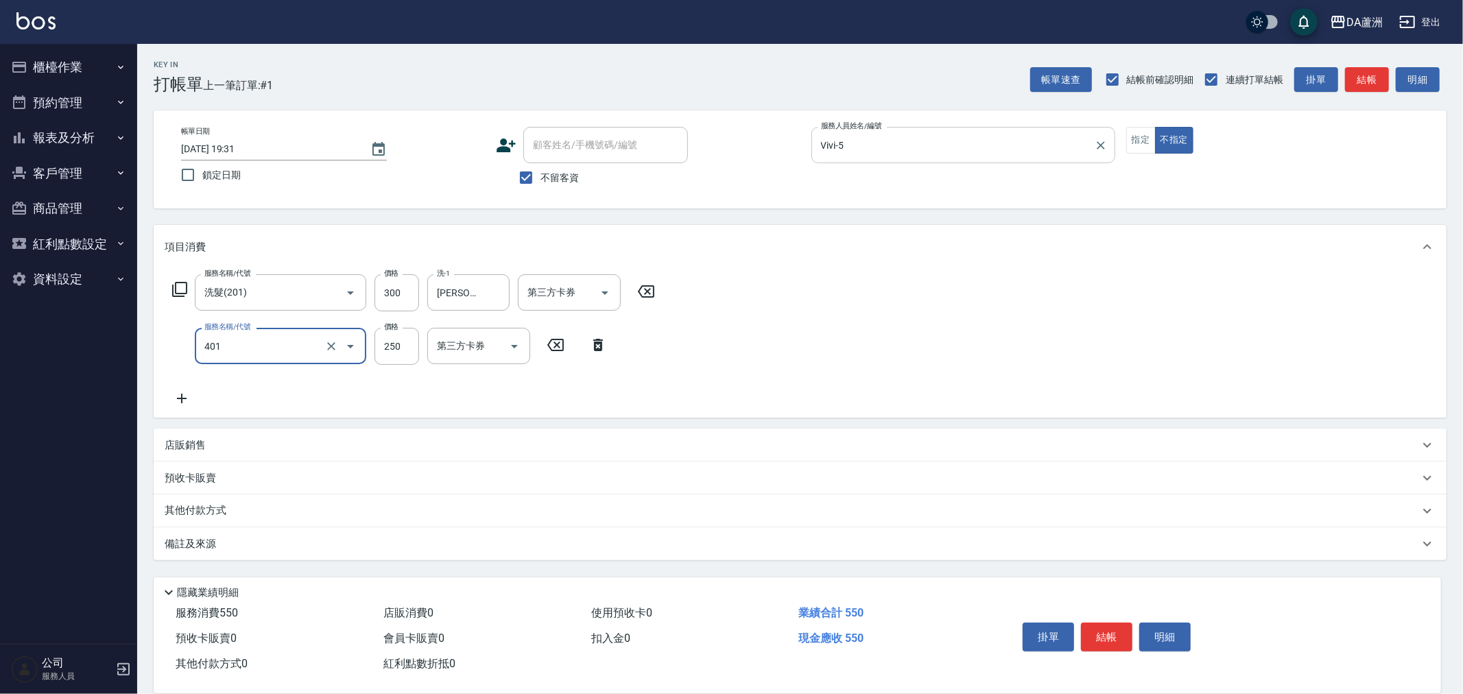
type input "剪髮(401)"
type input "100"
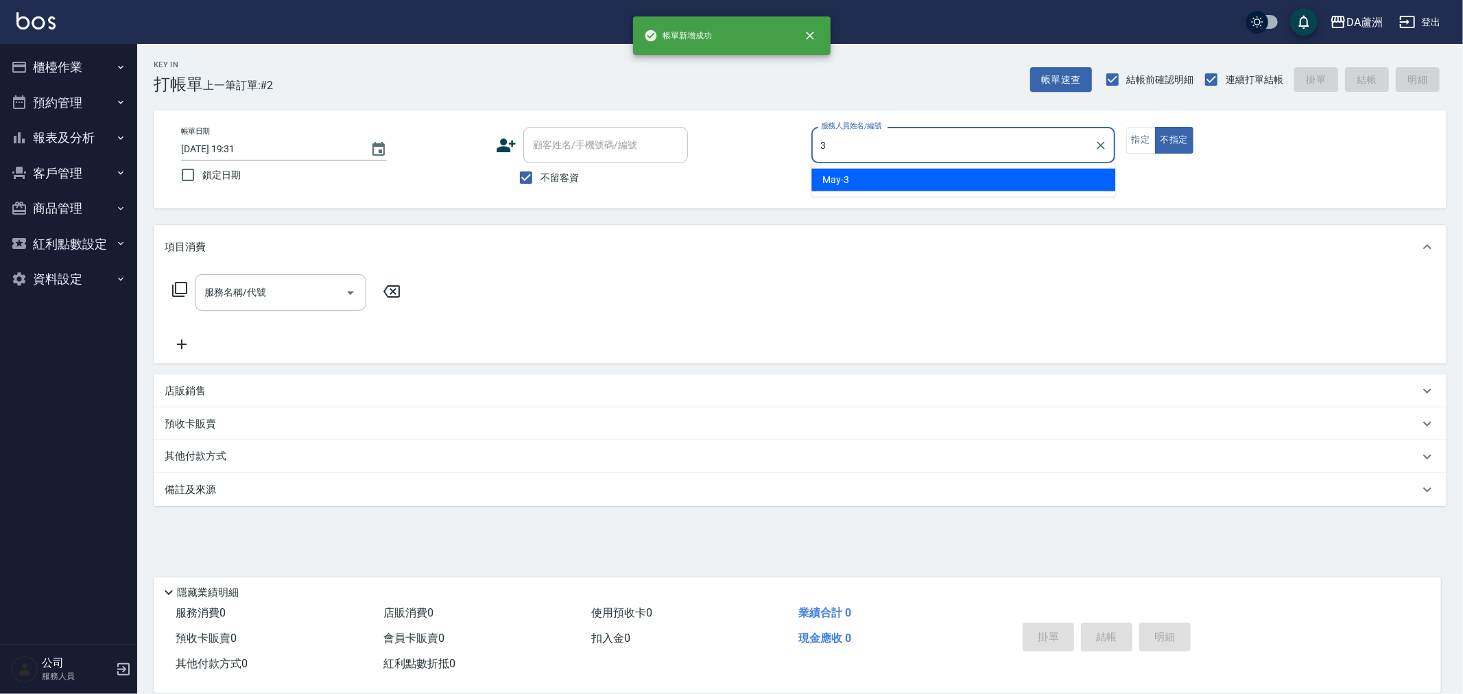
type input "May-3"
type button "false"
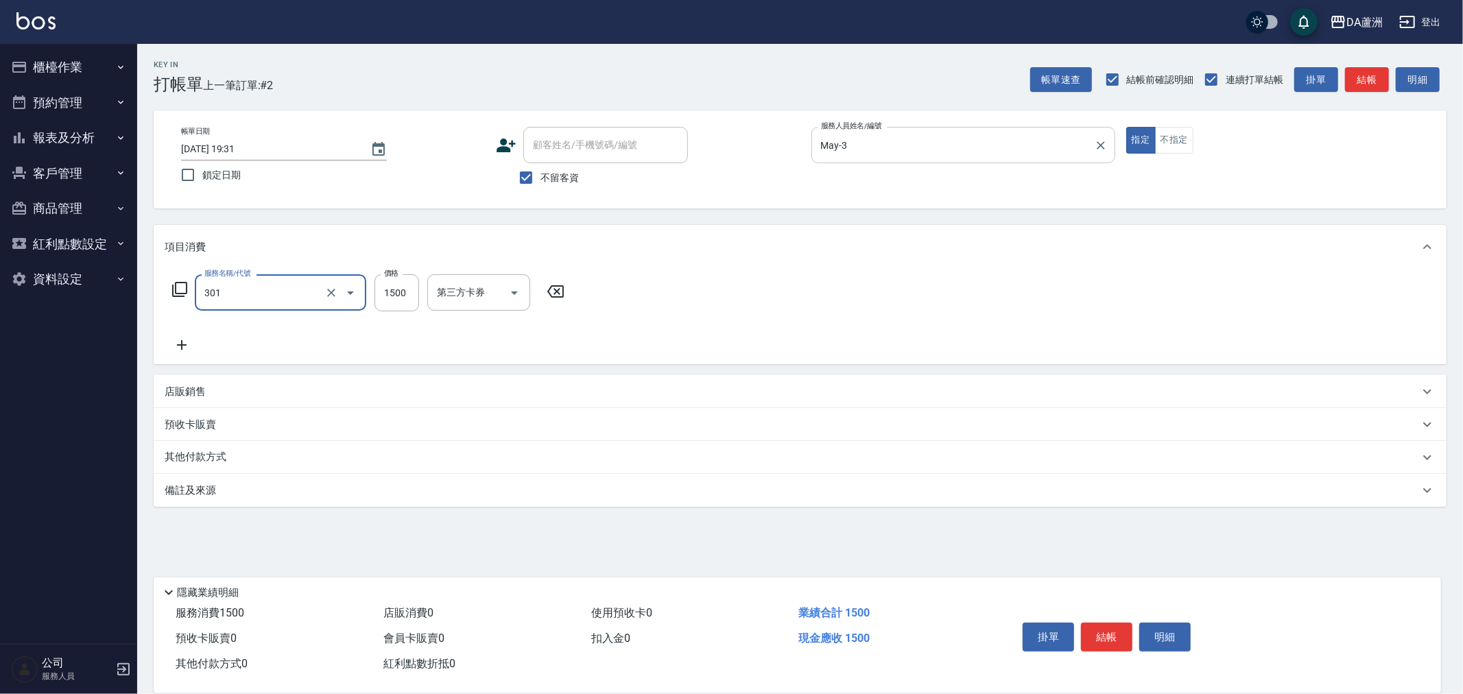
type input "燙髮(301)"
type input "2000"
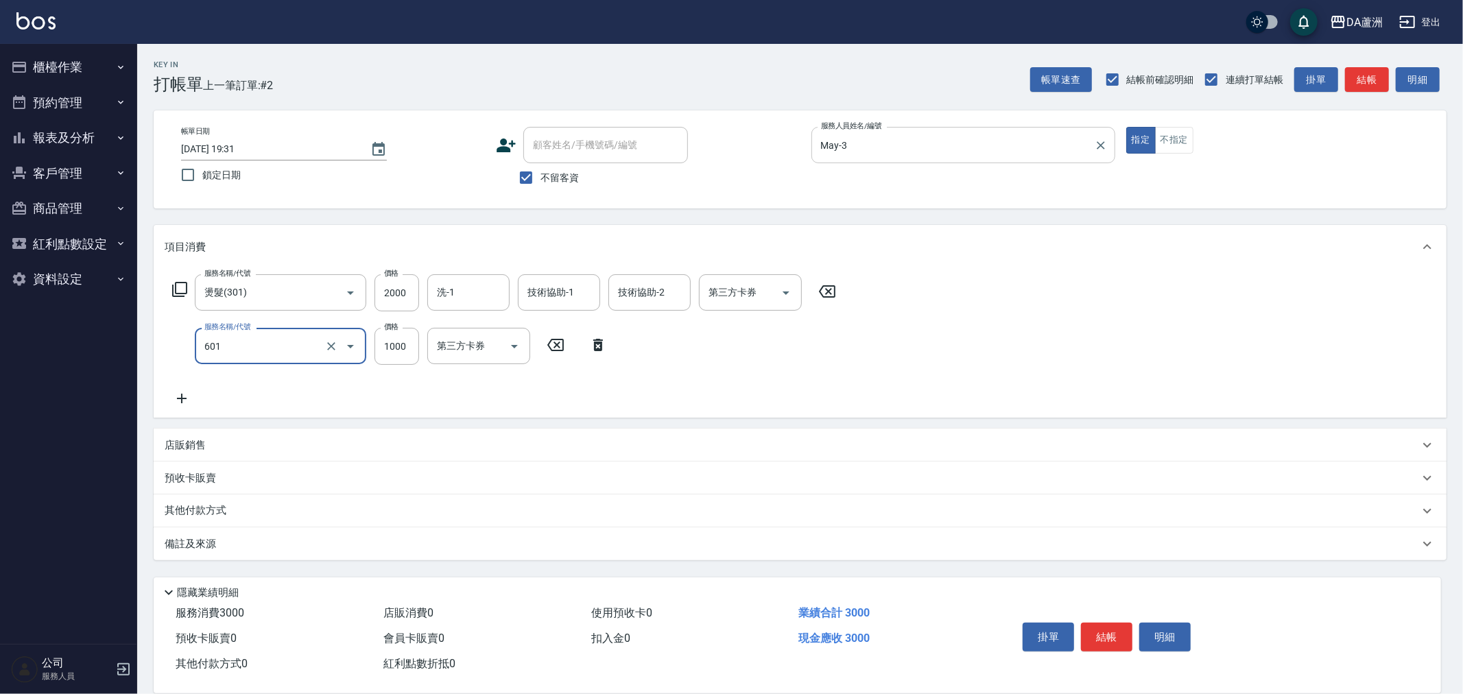
type input "自備護髮(1000上)(601)"
type input "2049"
click at [216, 449] on div "店販銷售" at bounding box center [792, 445] width 1254 height 14
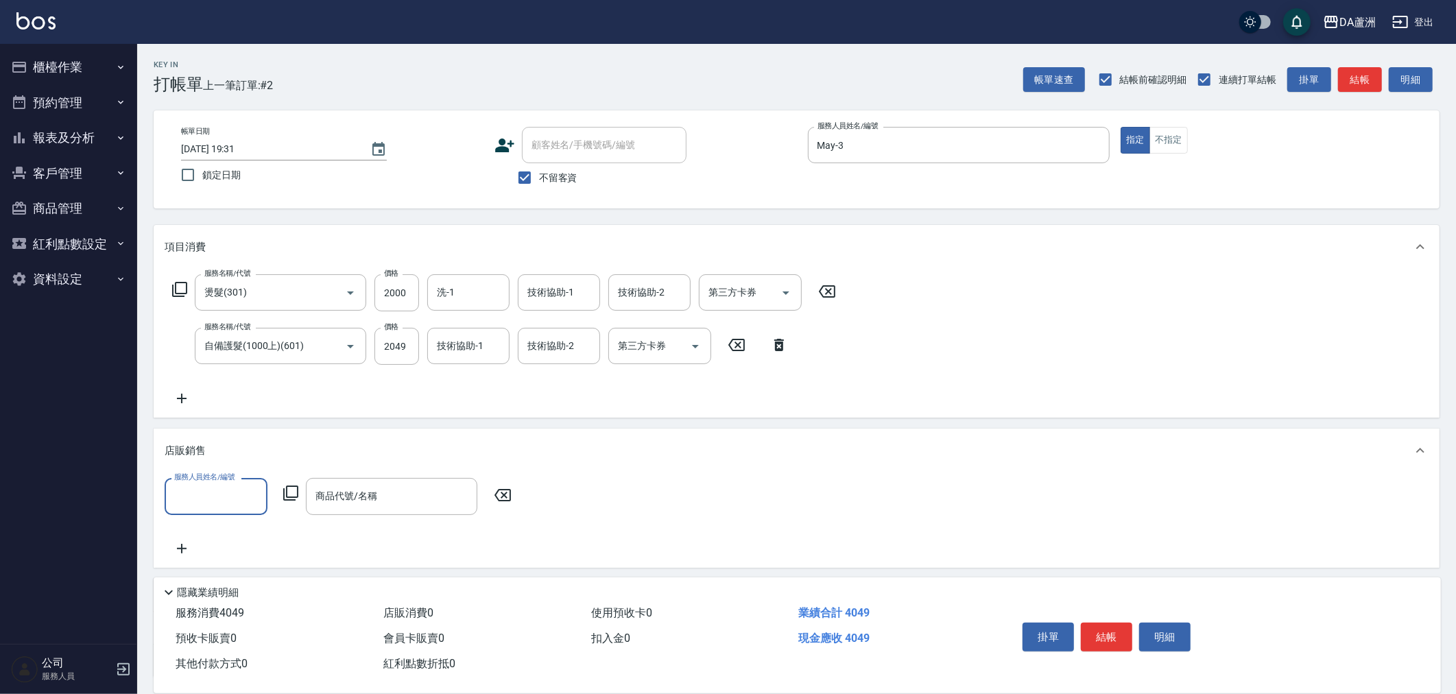
click at [198, 490] on input "服務人員姓名/編號" at bounding box center [216, 496] width 91 height 24
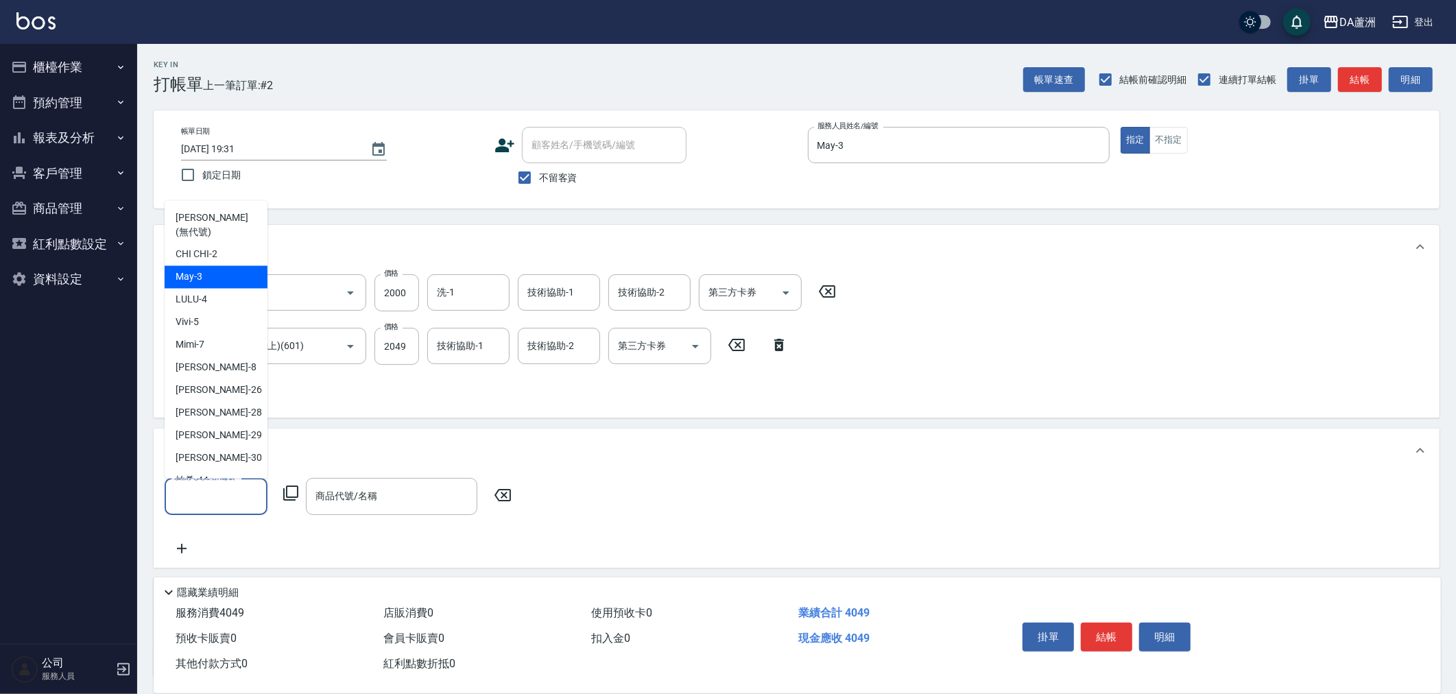
click at [204, 268] on div "May -3" at bounding box center [216, 277] width 103 height 23
type input "May-3"
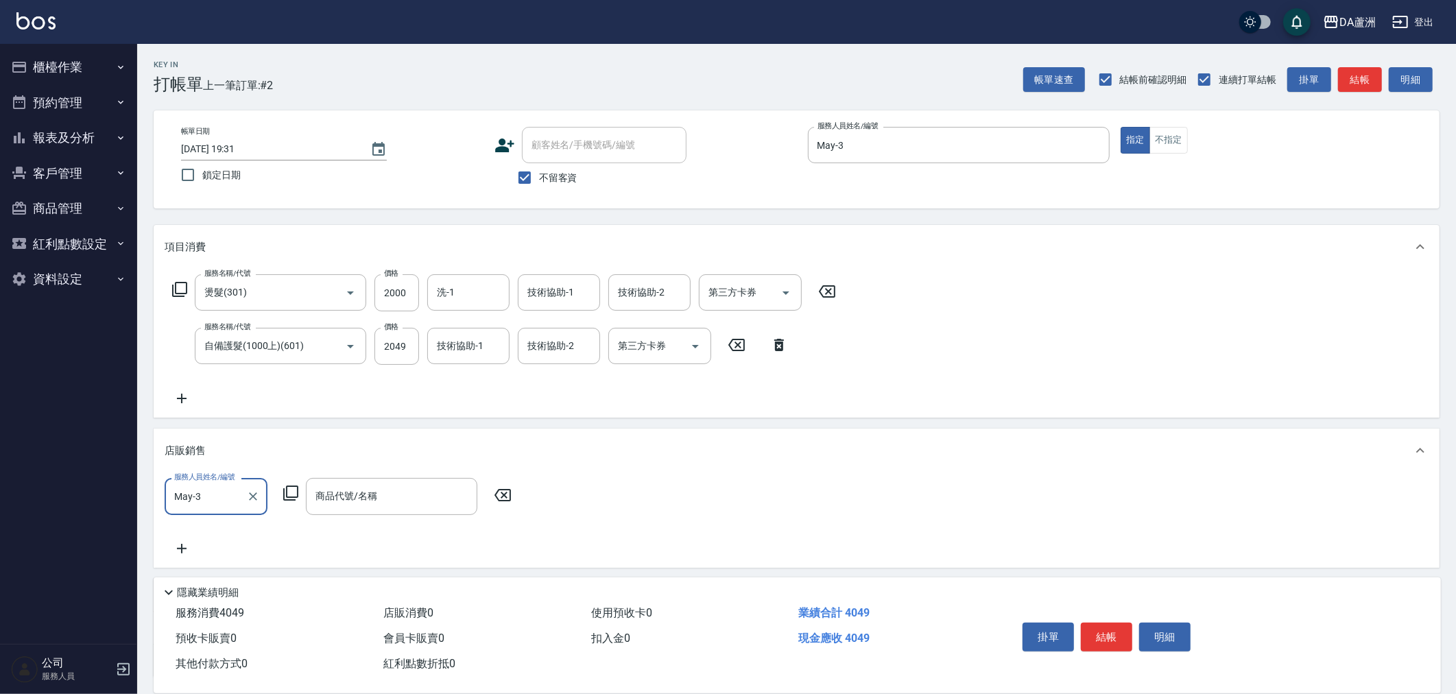
click at [294, 494] on icon at bounding box center [291, 493] width 16 height 16
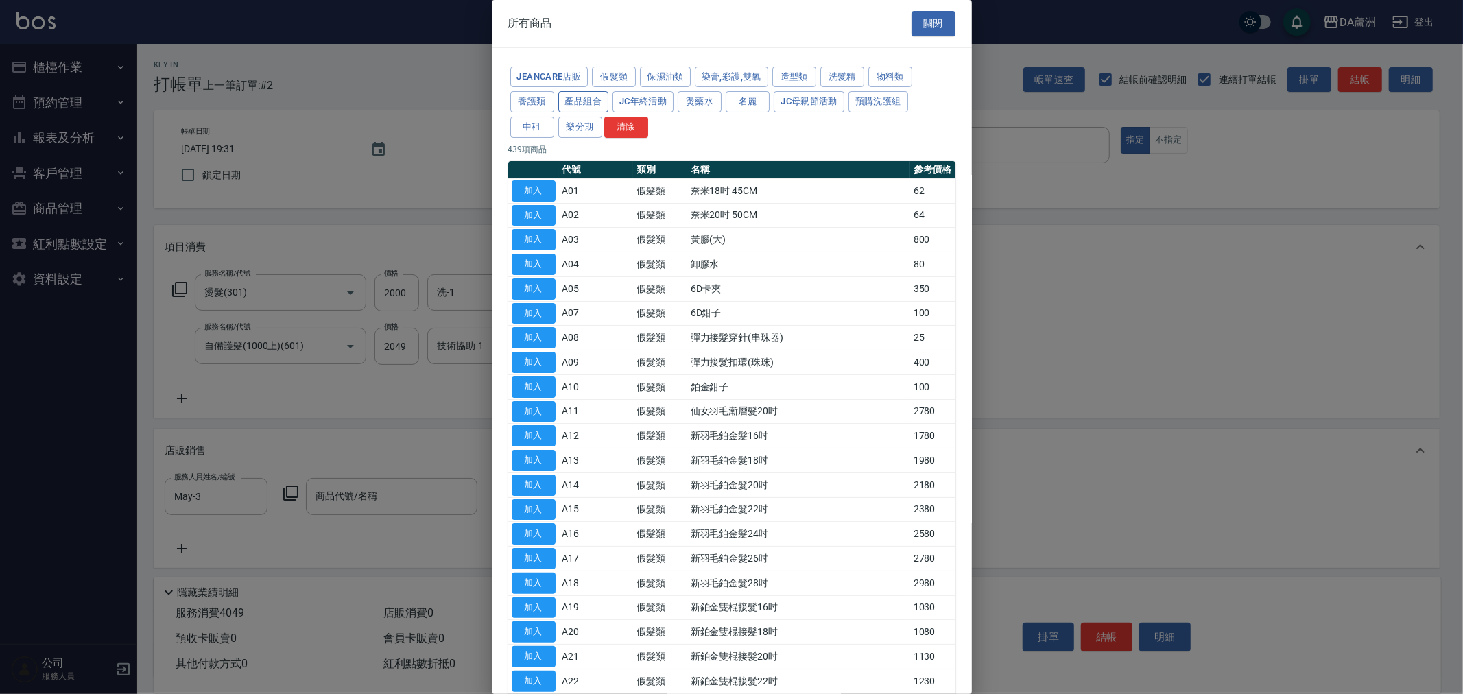
click at [570, 104] on button "產品組合" at bounding box center [583, 101] width 51 height 21
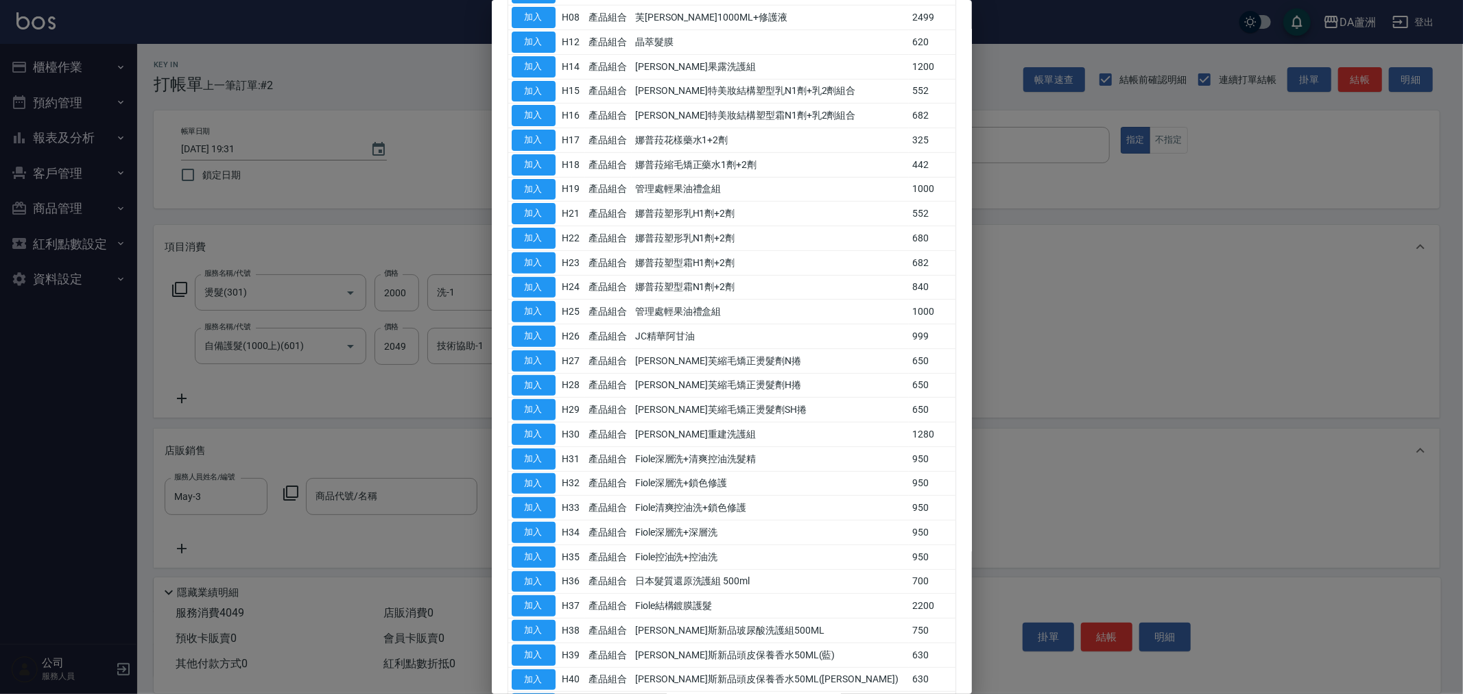
scroll to position [469, 0]
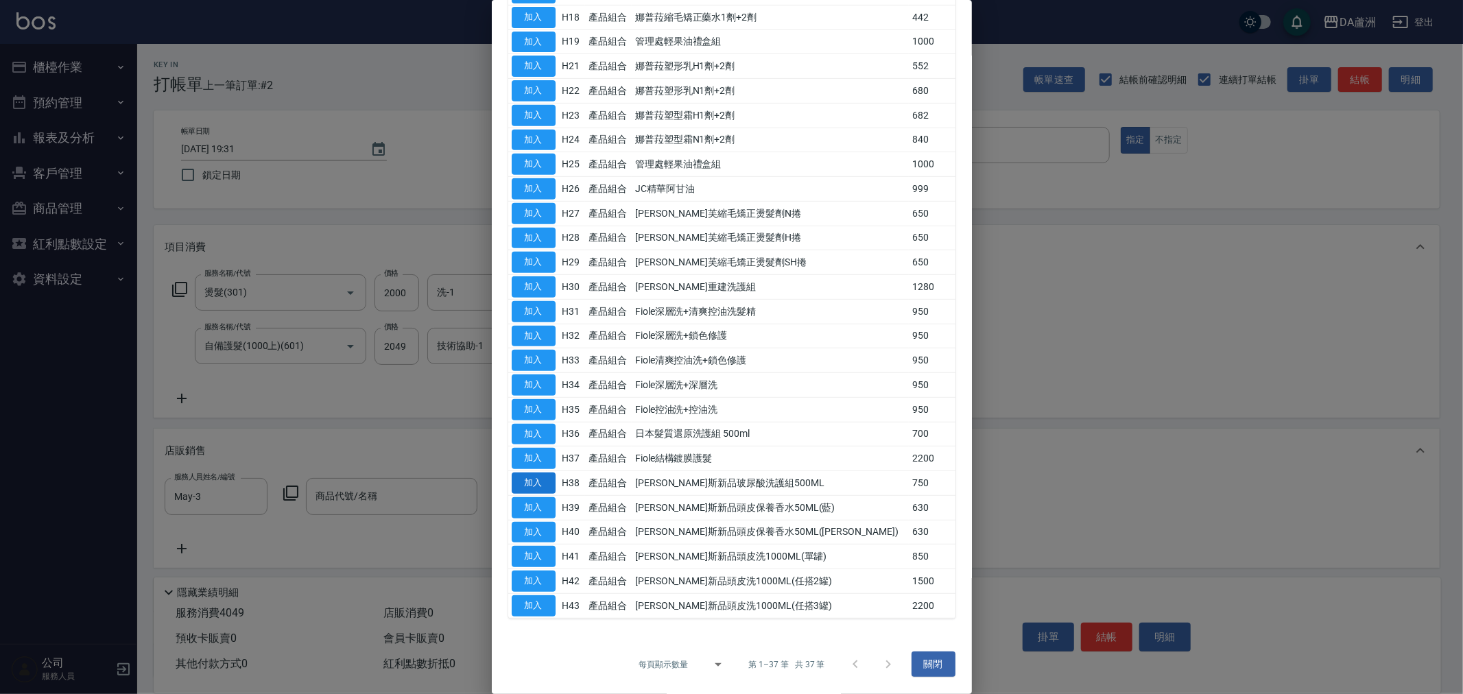
click at [533, 478] on button "加入" at bounding box center [534, 483] width 44 height 21
type input "喬娜斯新品玻尿酸洗護組500ML"
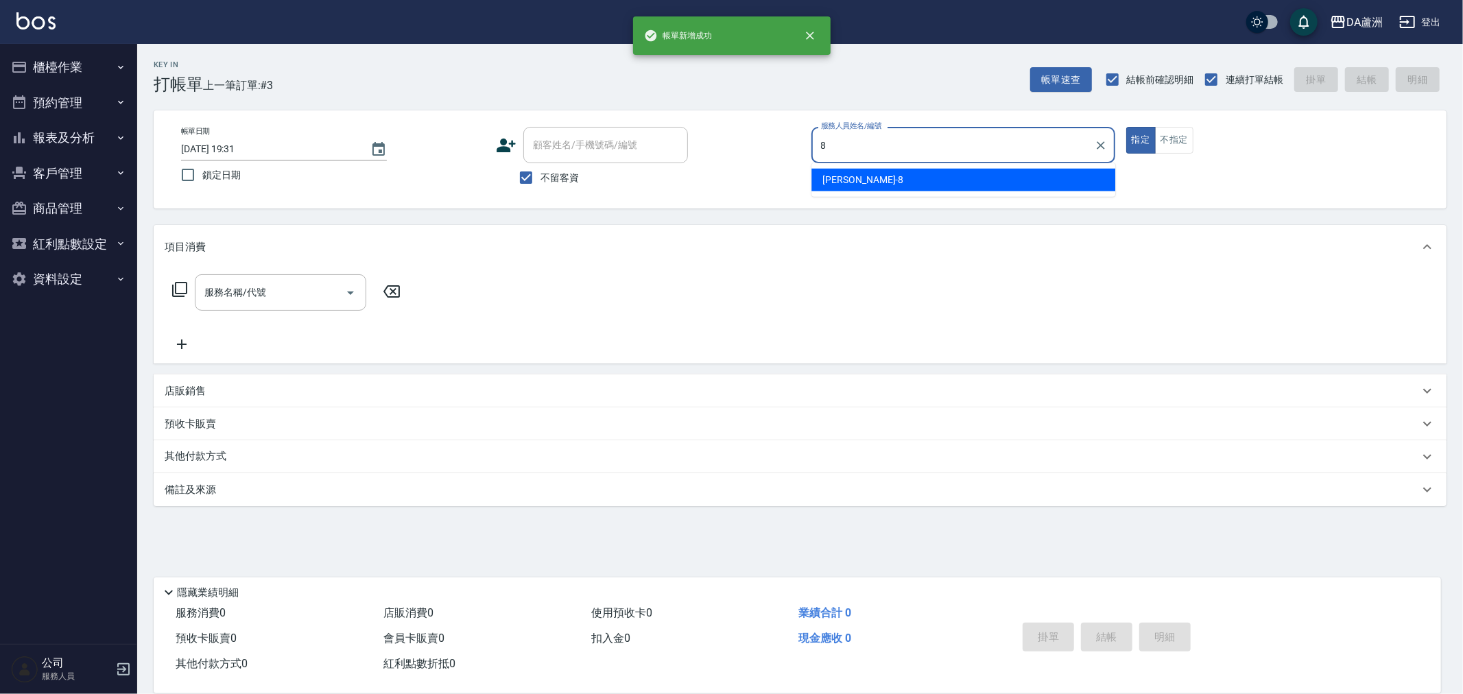
type input "LUCA-8"
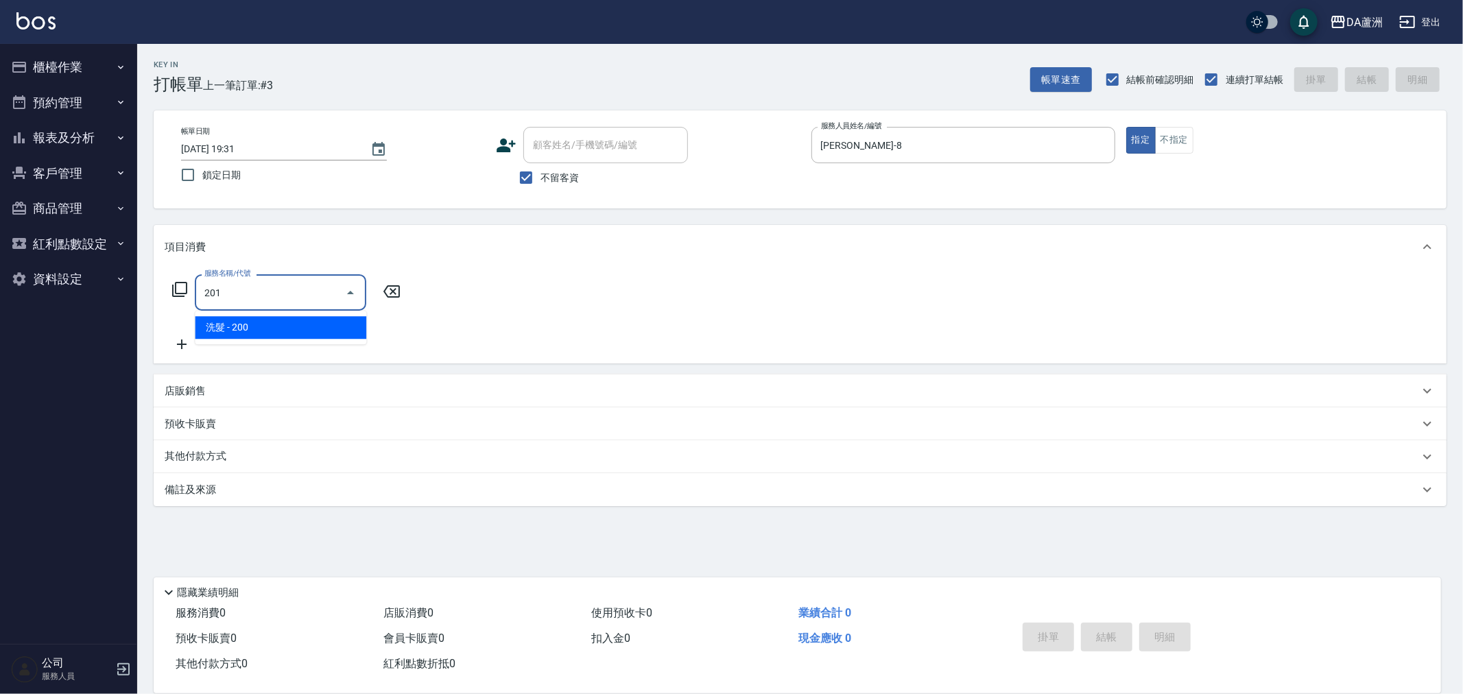
type input "洗髮(201)"
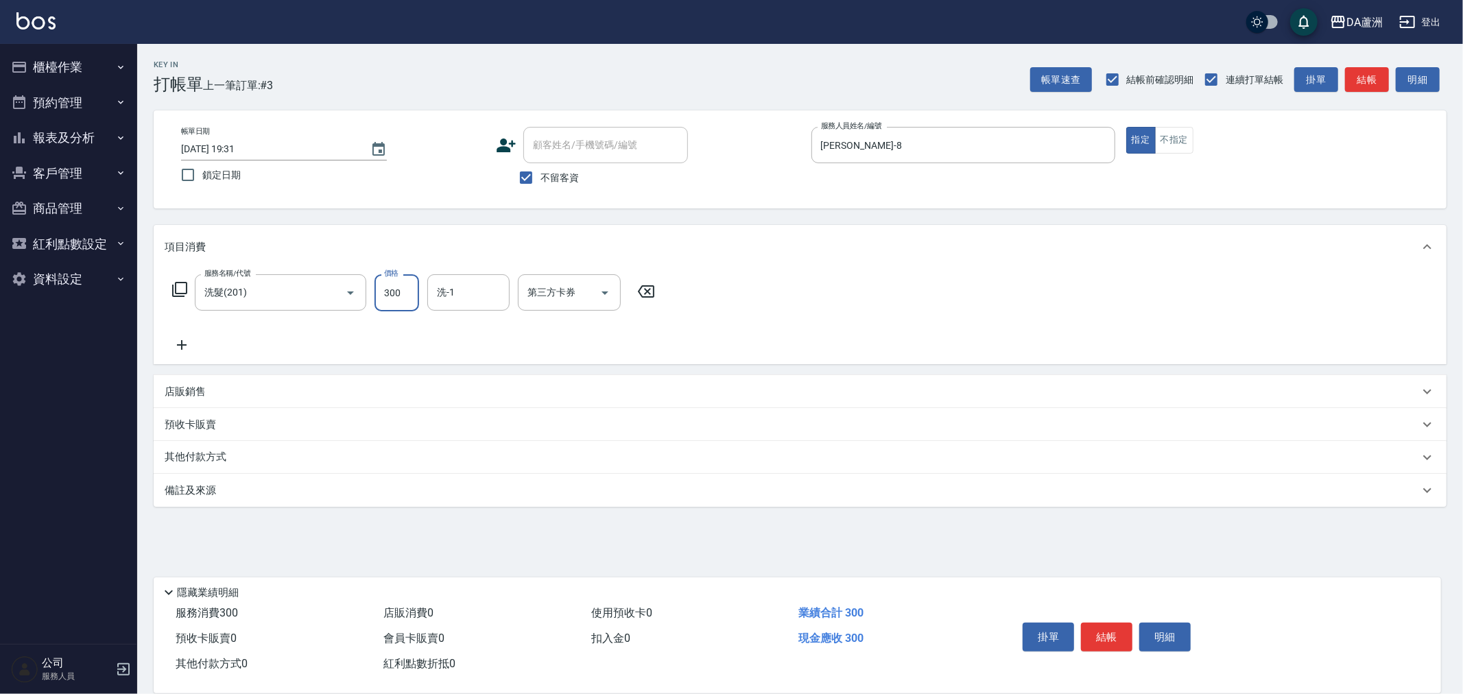
type input "300"
type input "2"
type input "葉芯妤-30"
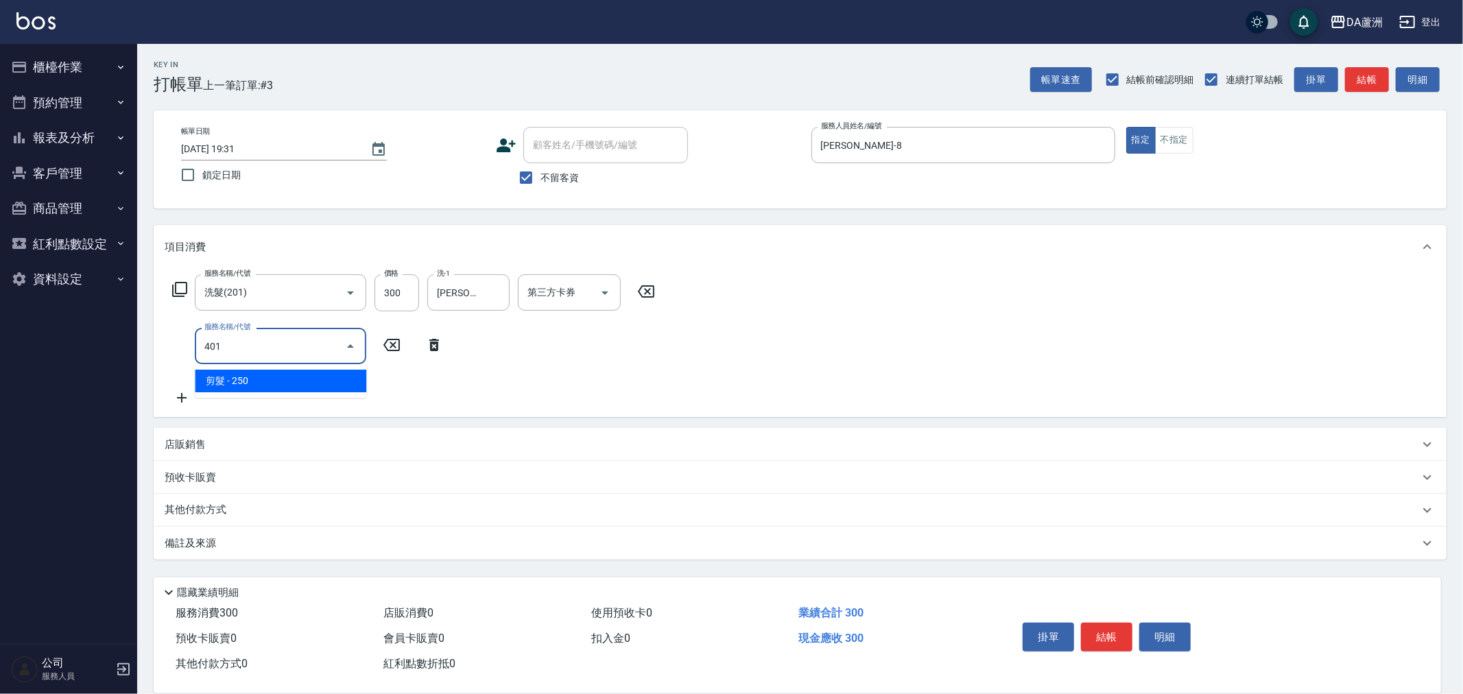
type input "剪髮(401)"
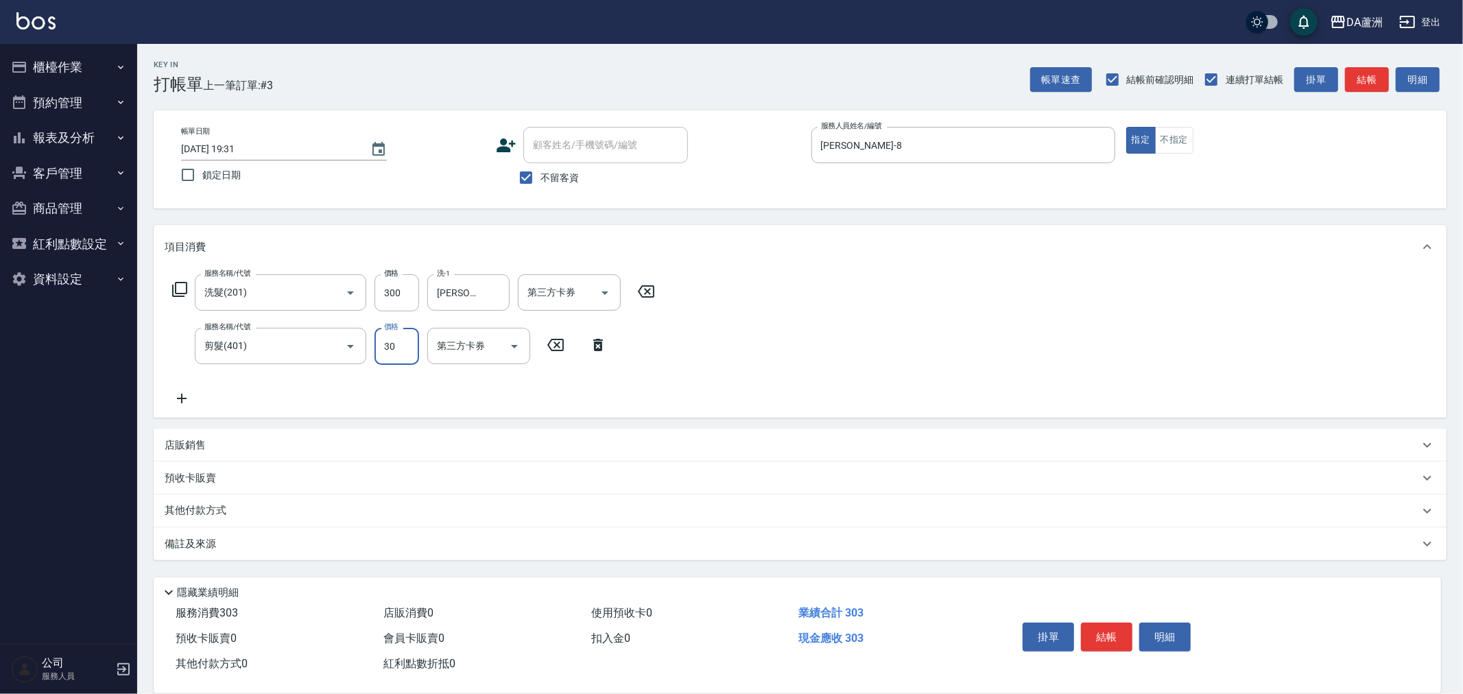
type input "300"
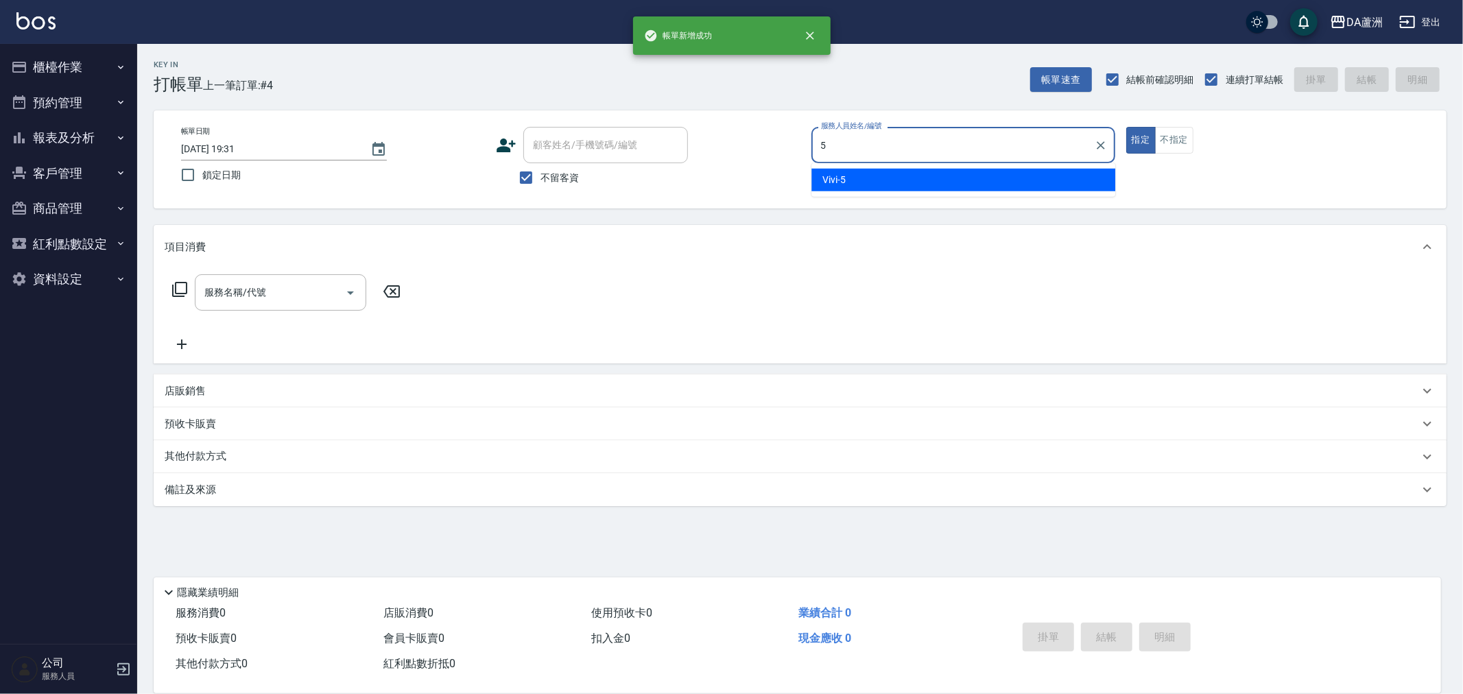
type input "Vivi-5"
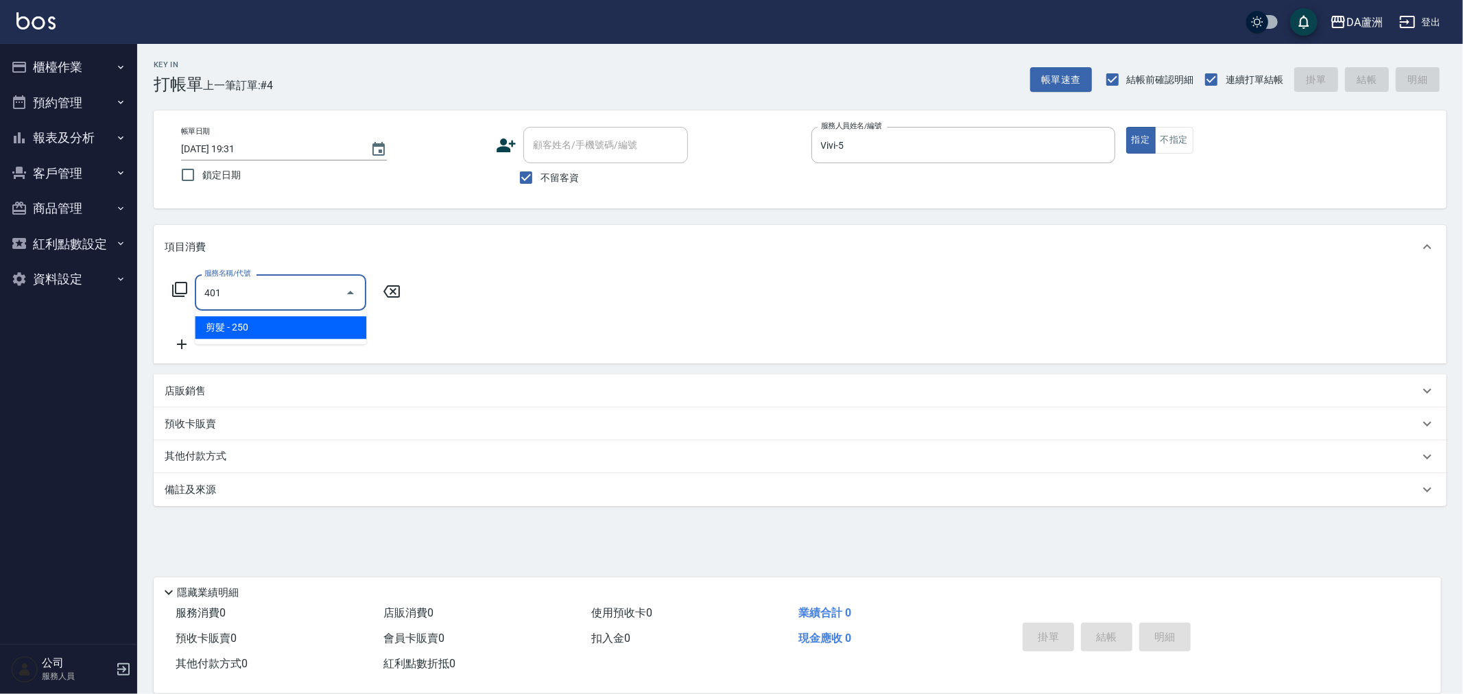
type input "剪髮(401)"
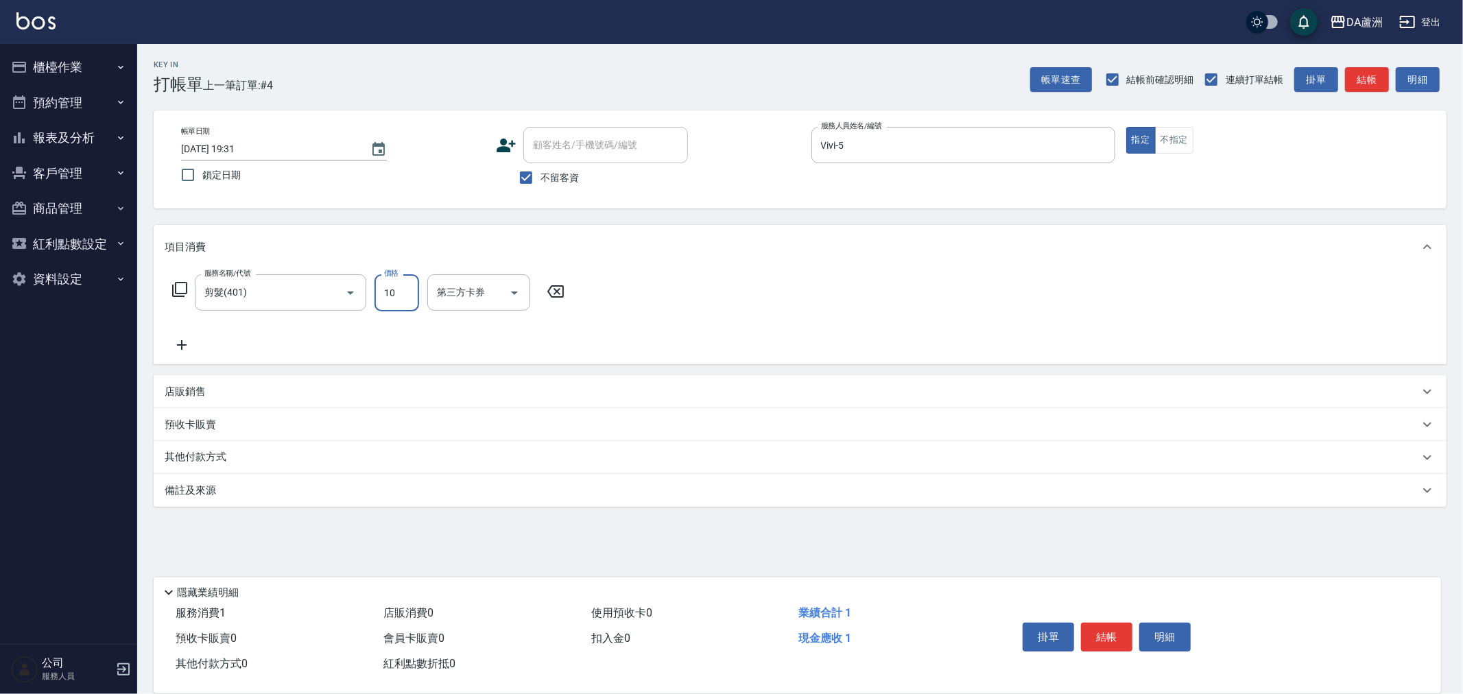
type input "100"
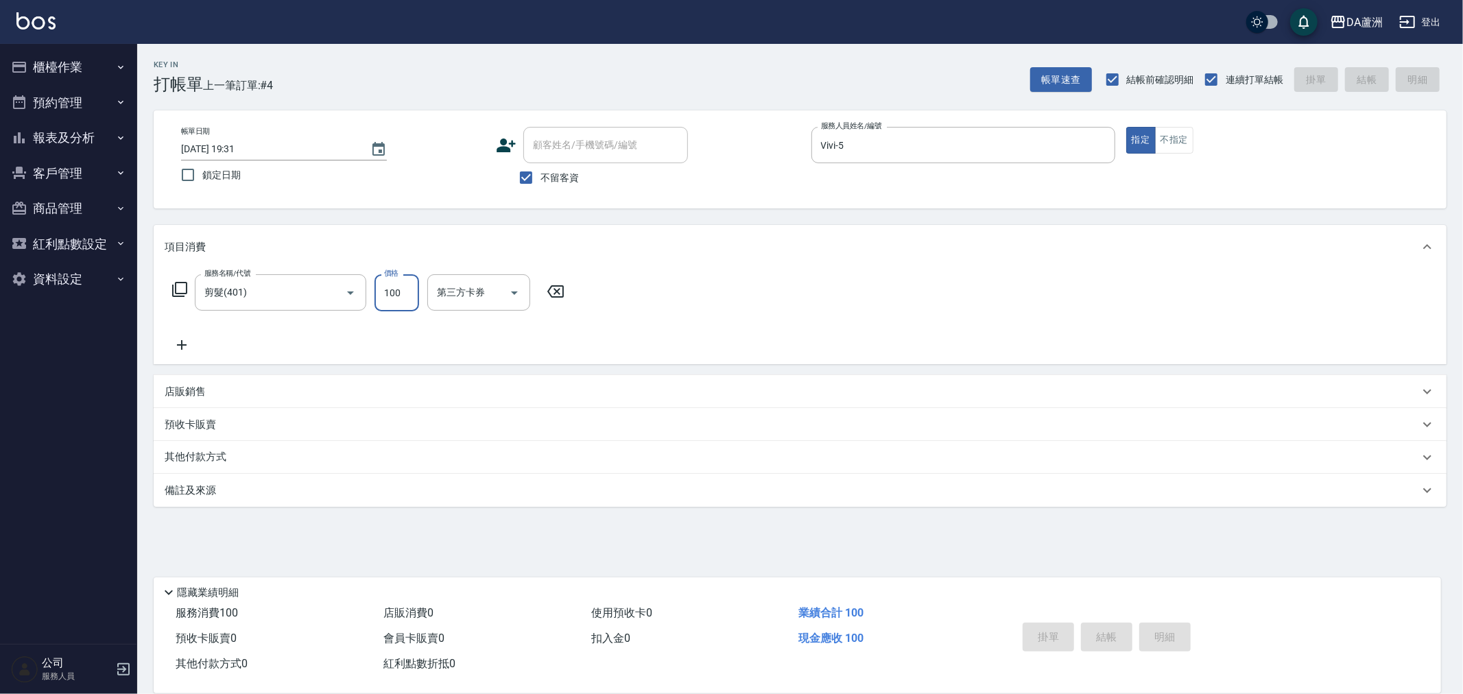
type input "2025/09/18 19:32"
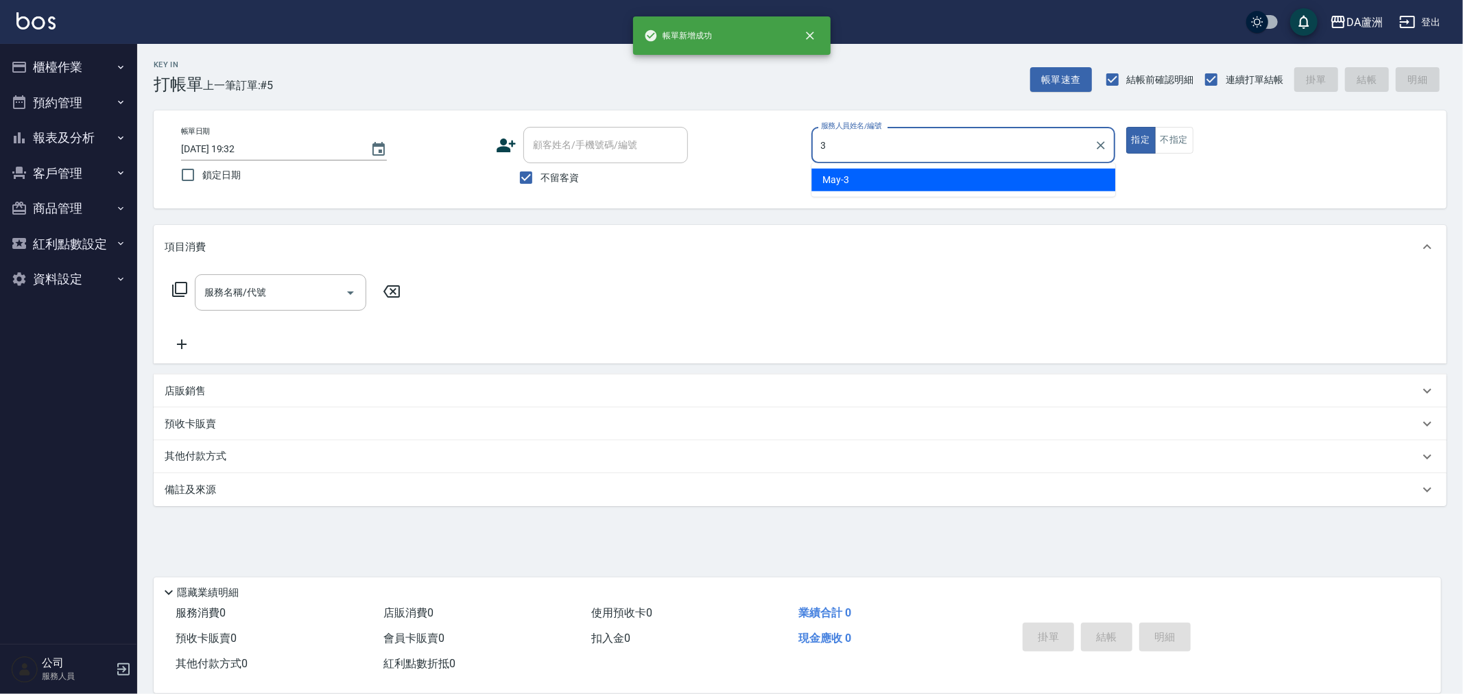
type input "May-3"
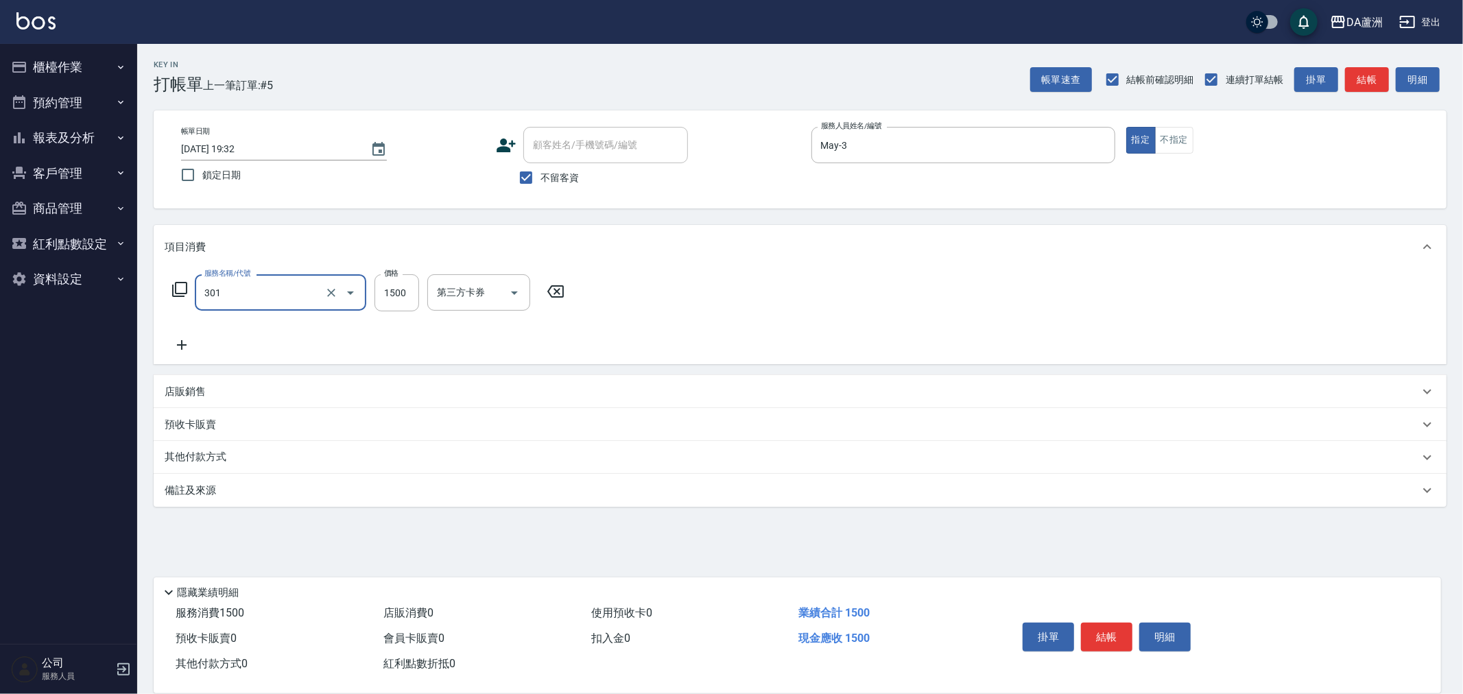
type input "燙髮(301)"
type input "2249"
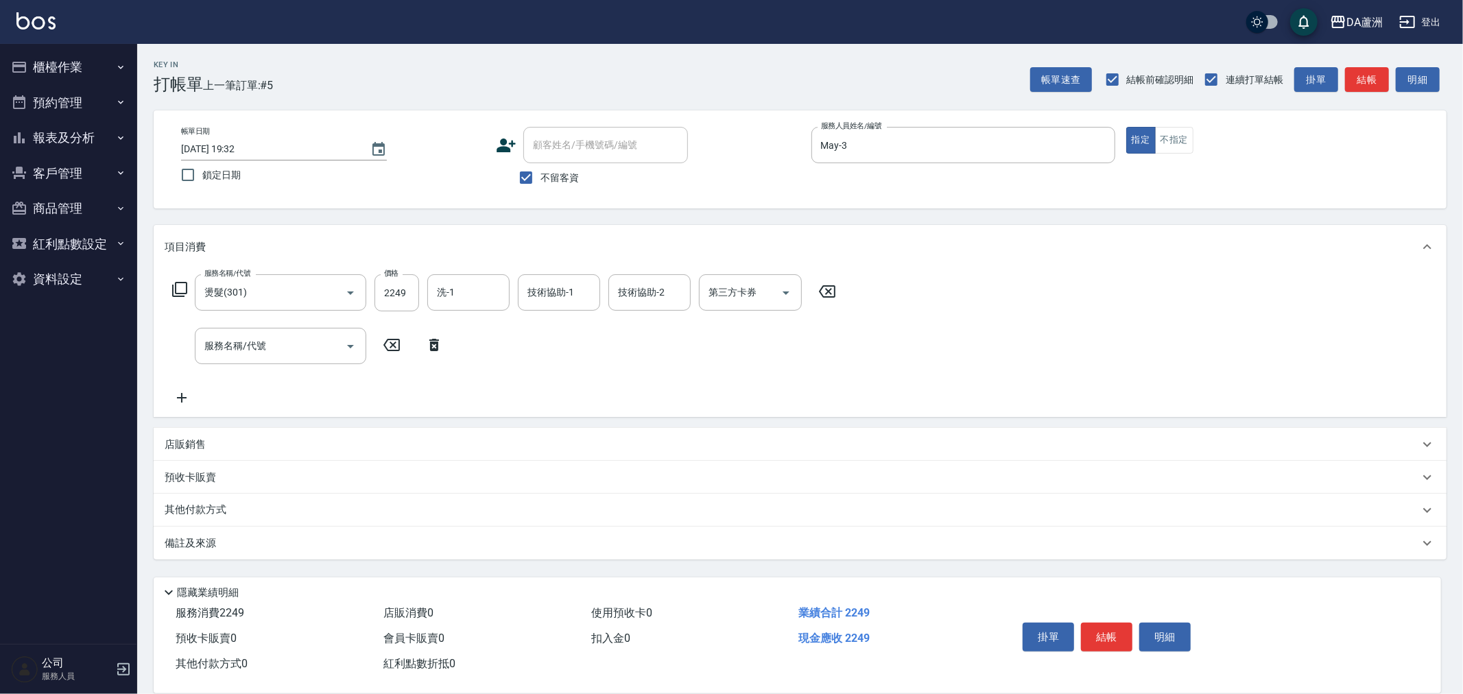
click at [193, 442] on p "店販銷售" at bounding box center [185, 445] width 41 height 14
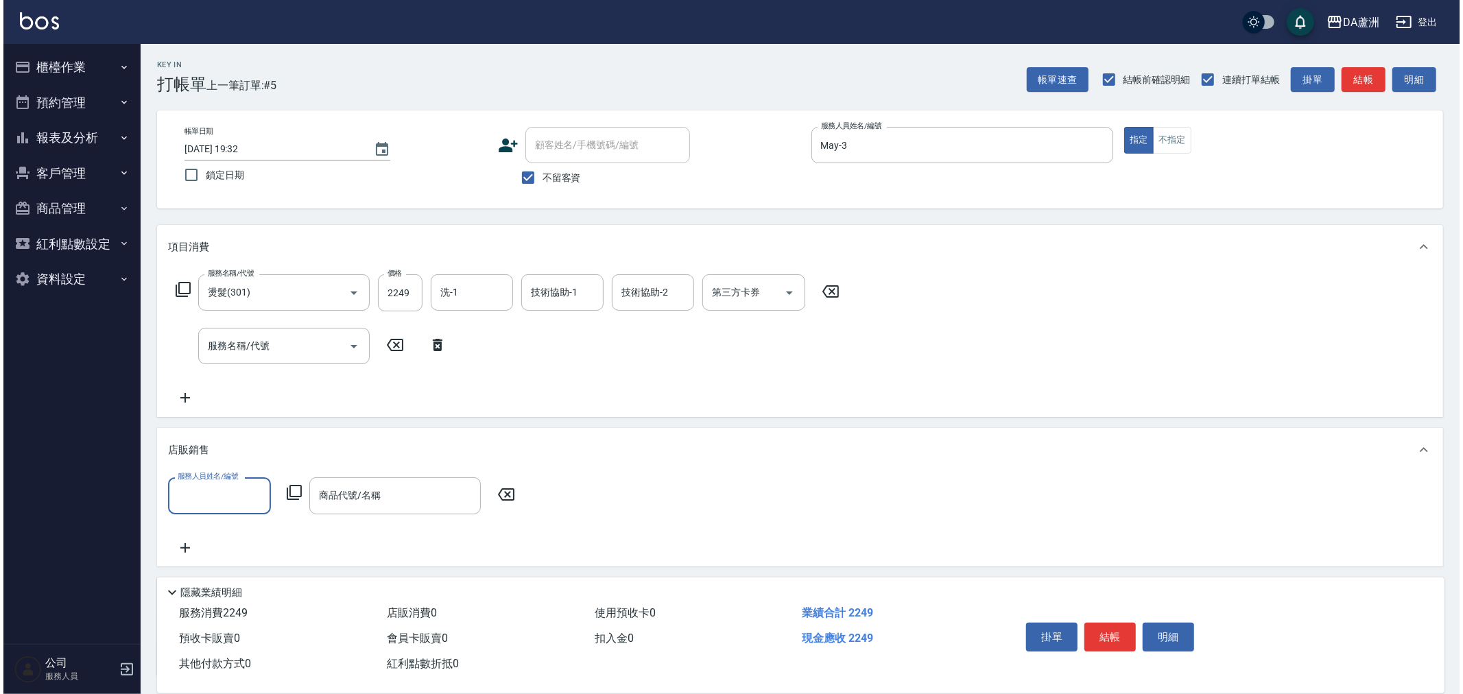
scroll to position [0, 0]
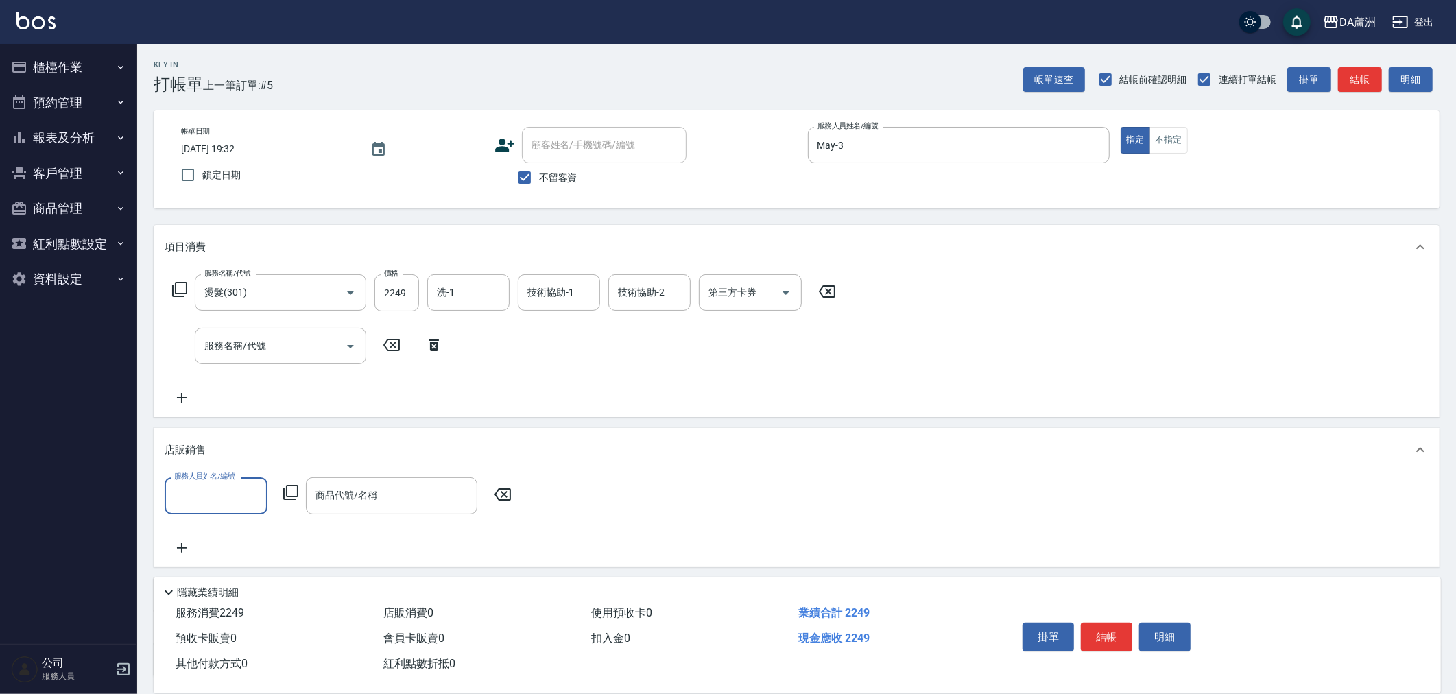
click at [209, 496] on input "服務人員姓名/編號" at bounding box center [216, 496] width 91 height 24
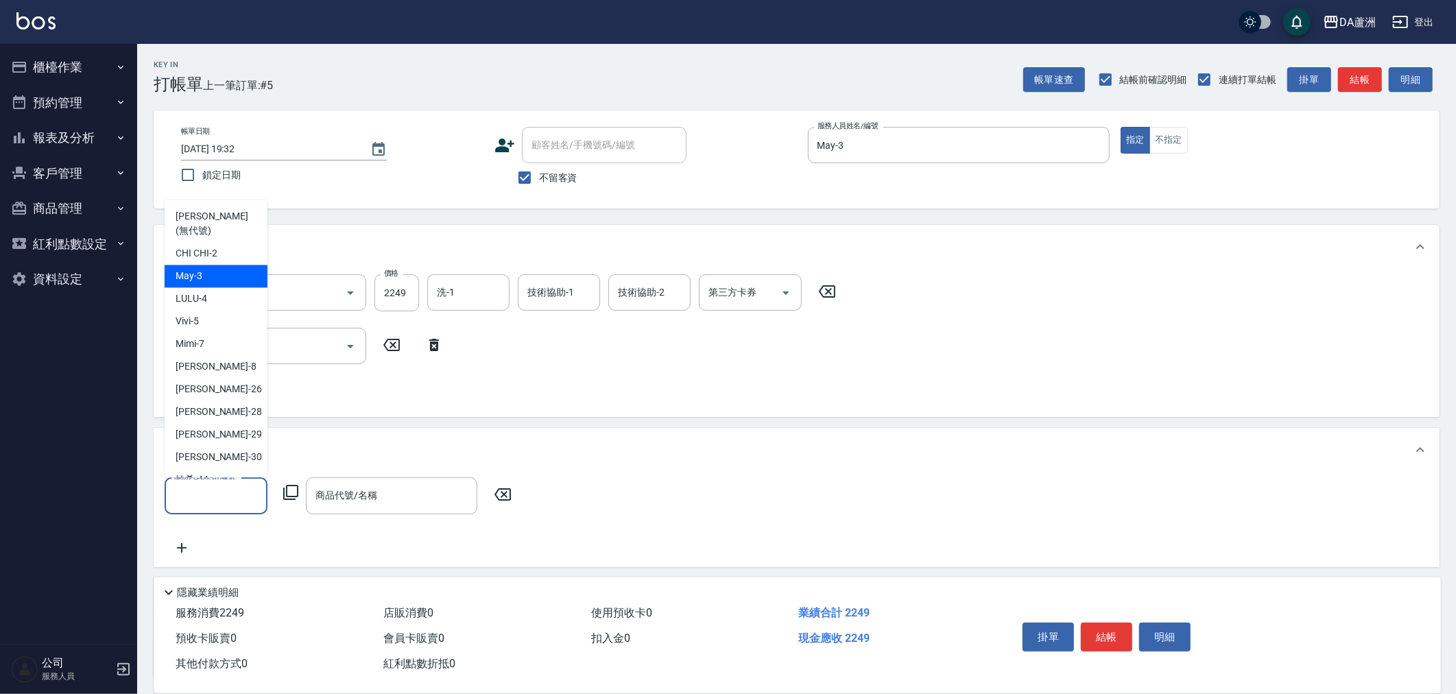
click at [195, 270] on span "May -3" at bounding box center [189, 277] width 27 height 14
type input "May-3"
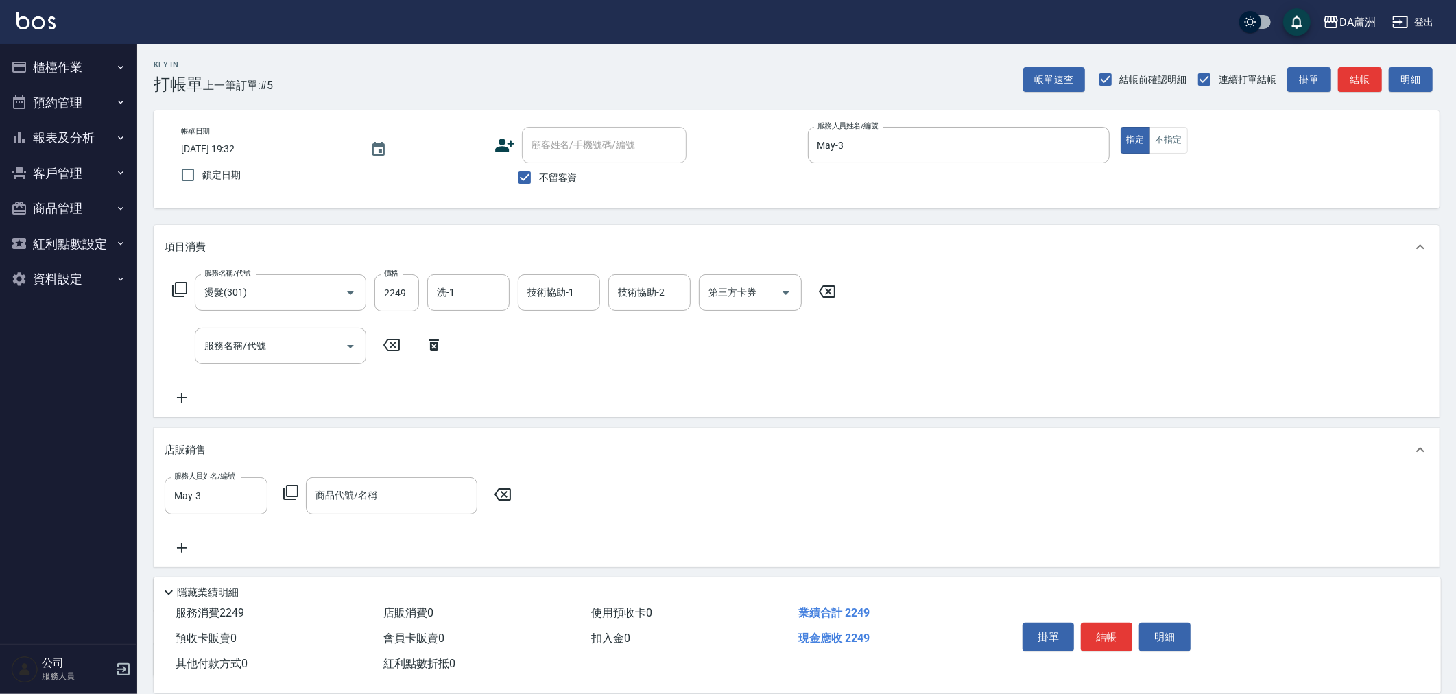
click at [293, 497] on icon at bounding box center [290, 492] width 15 height 15
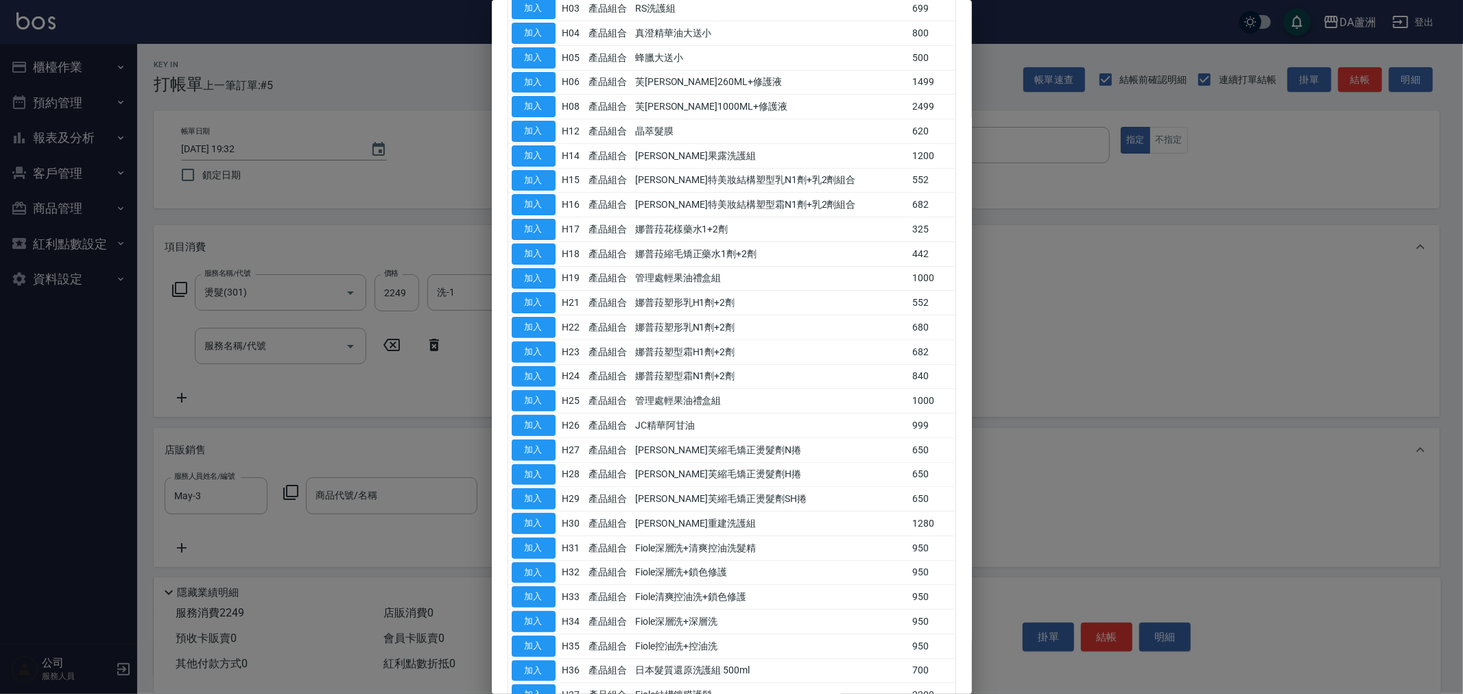
scroll to position [469, 0]
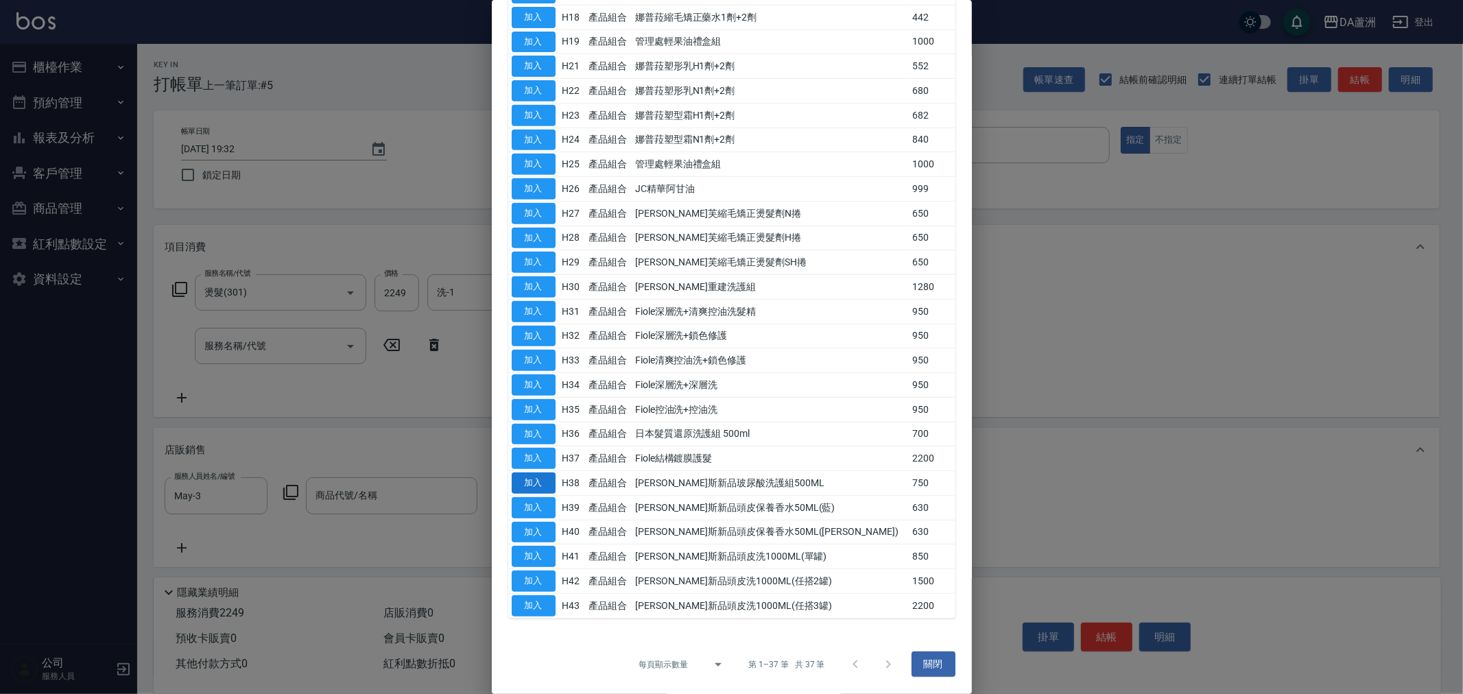
click at [549, 477] on button "加入" at bounding box center [534, 483] width 44 height 21
type input "喬娜斯新品玻尿酸洗護組500ML"
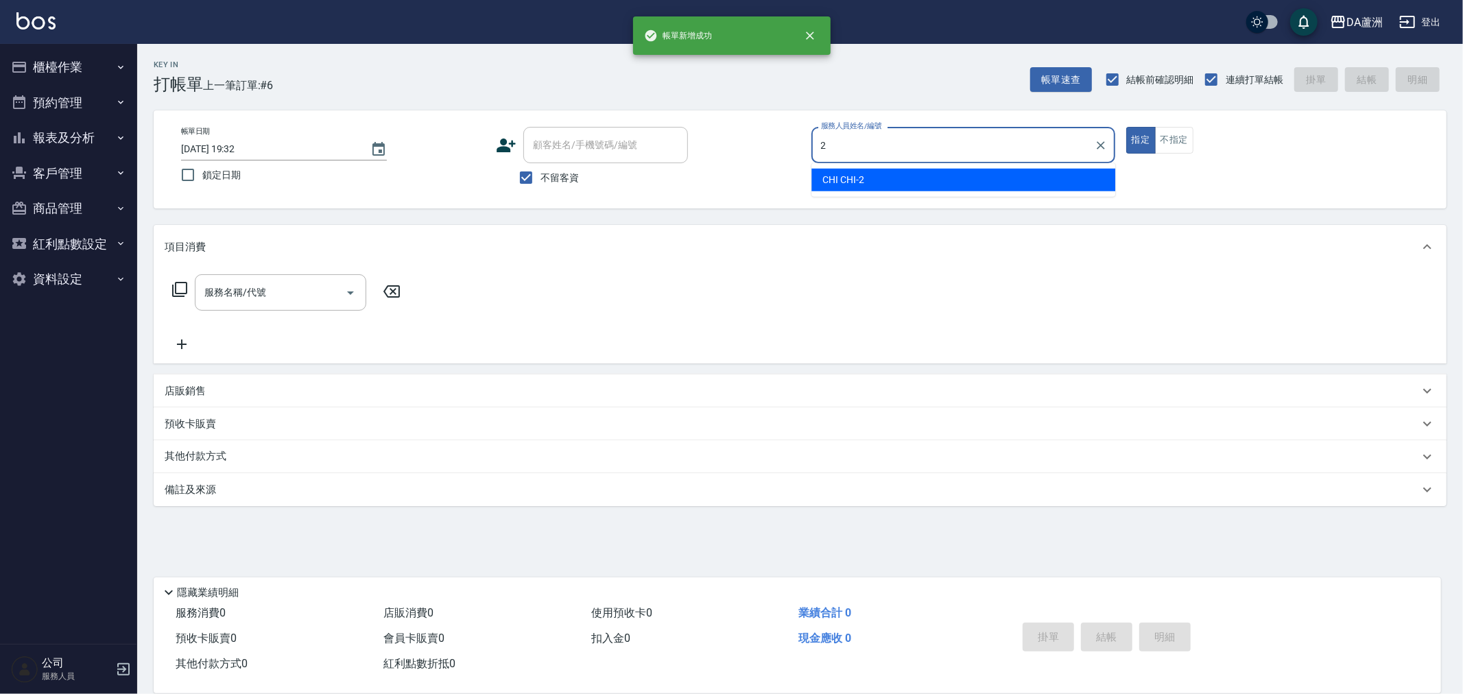
type input "CHI CHI-2"
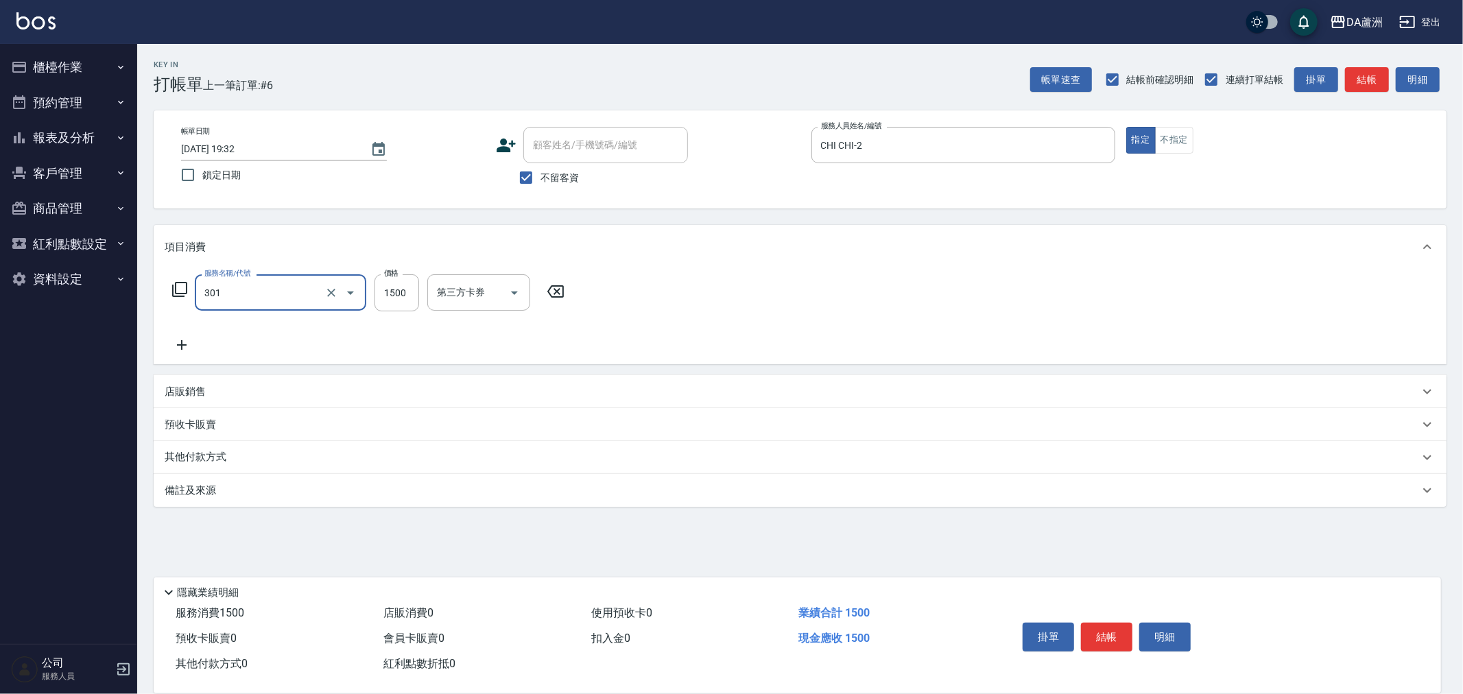
type input "燙髮(301)"
type input "1980"
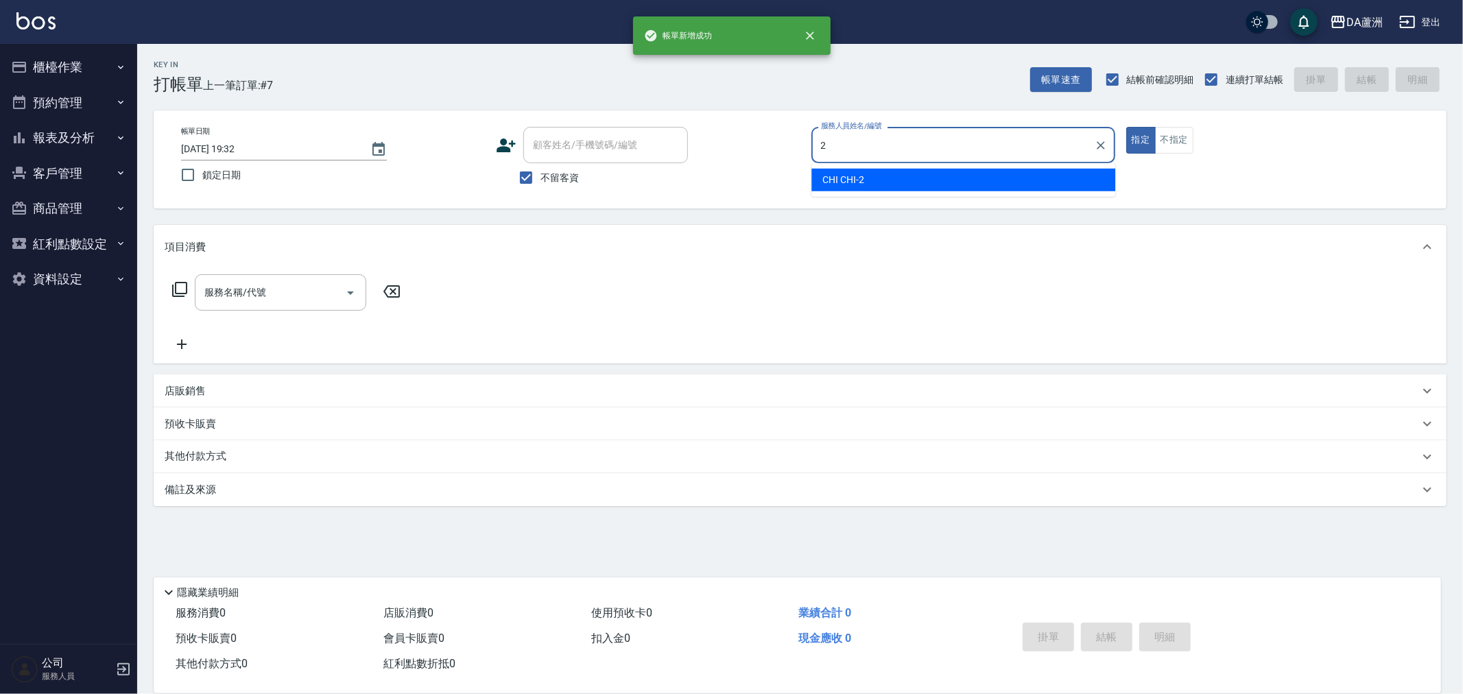
type input "CHI CHI-2"
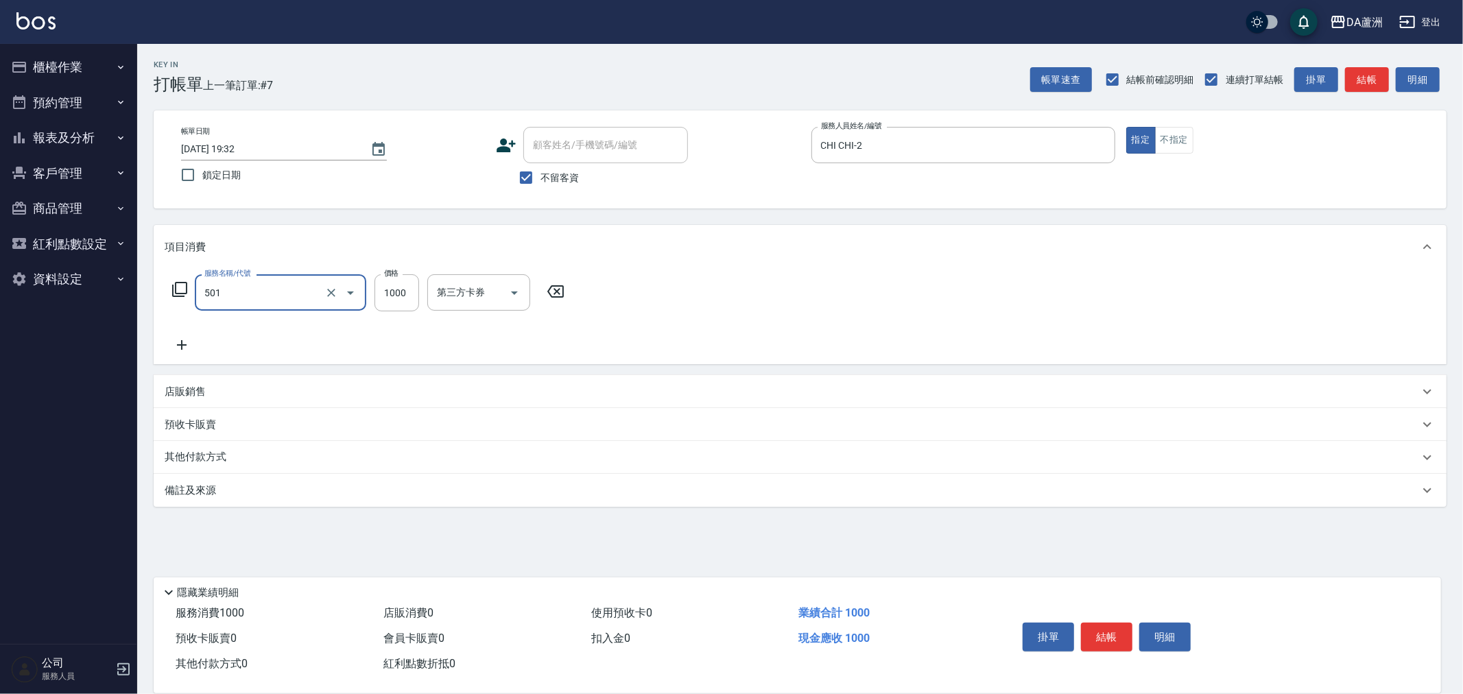
type input "染髮(501)"
type input "1299"
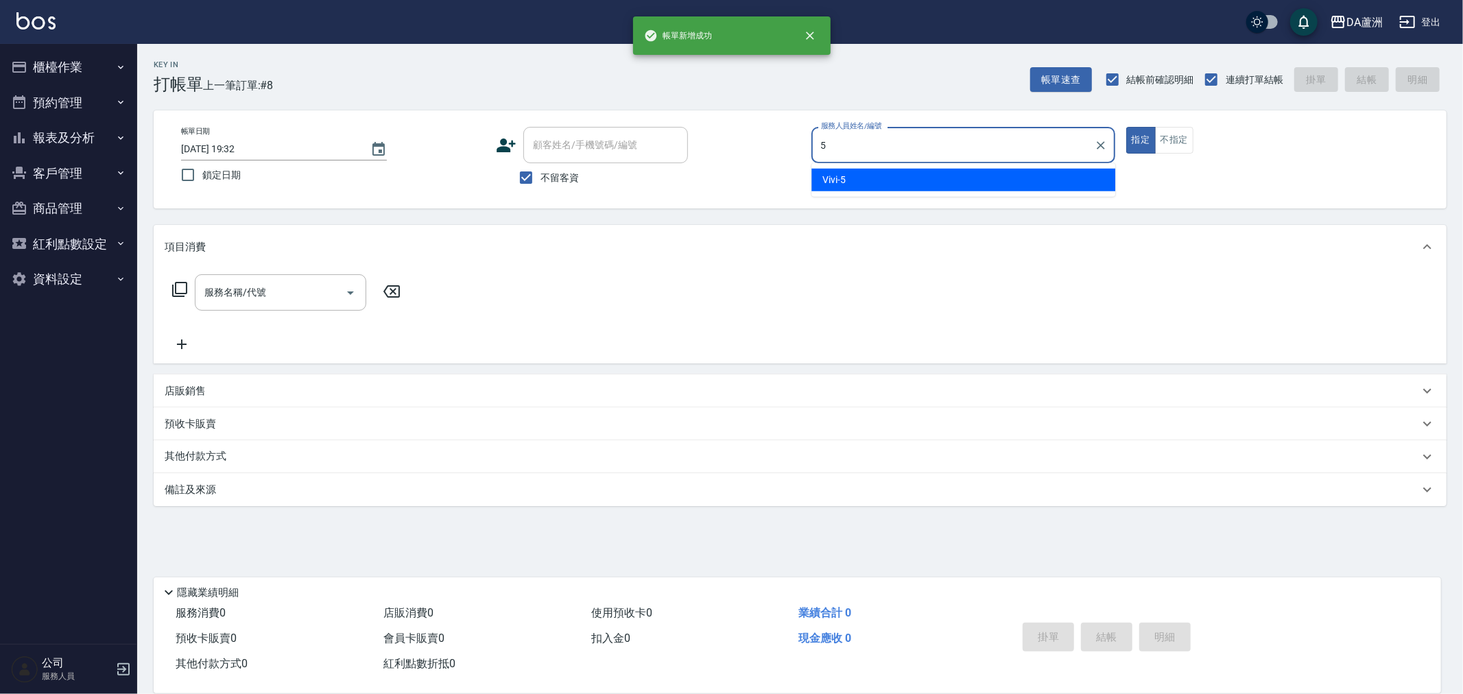
type input "Vivi-5"
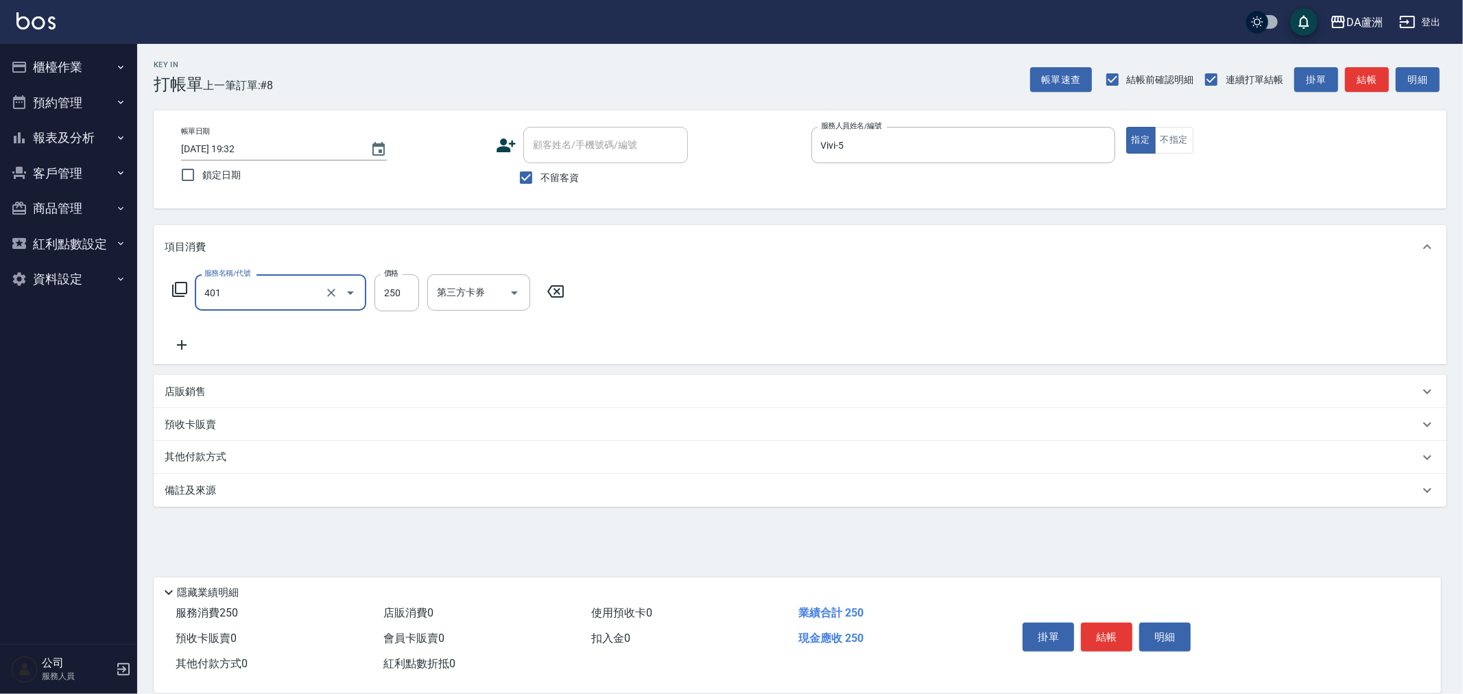
type input "剪髮(401)"
type input "300"
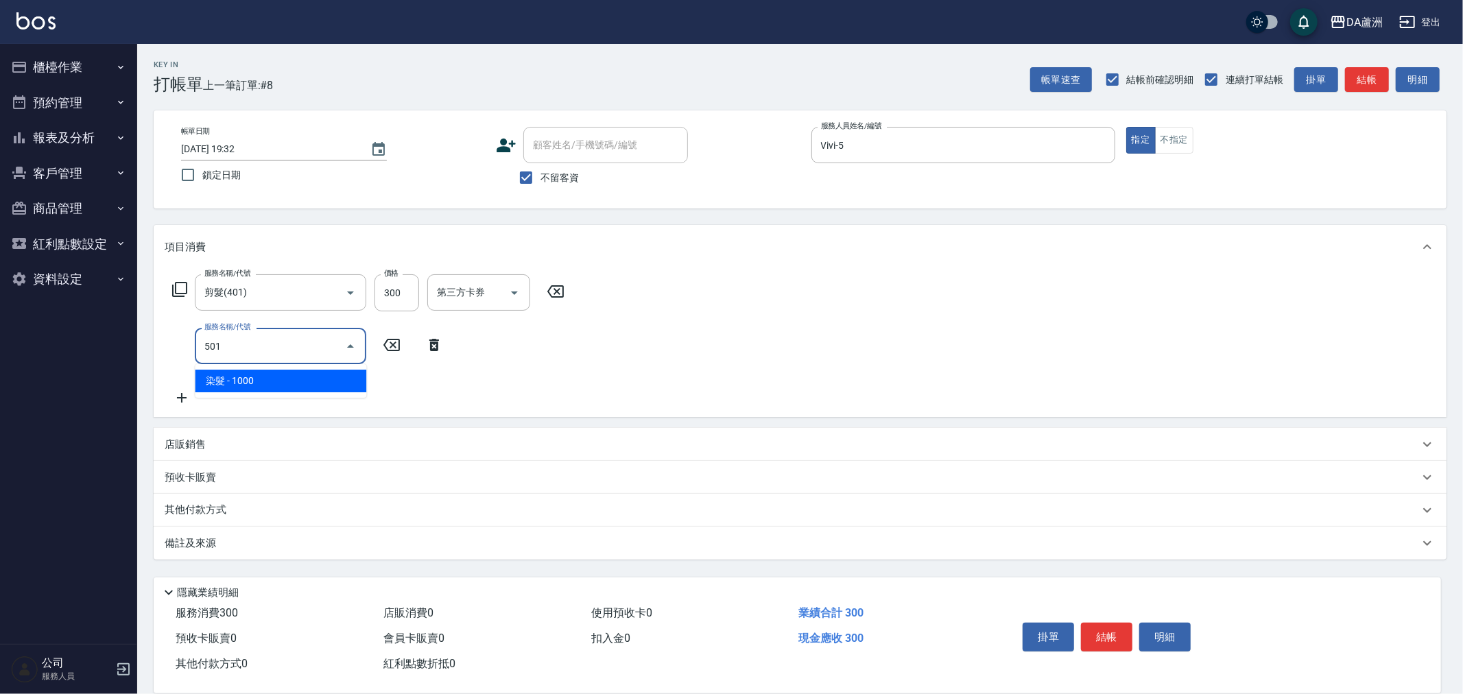
type input "染髮(501)"
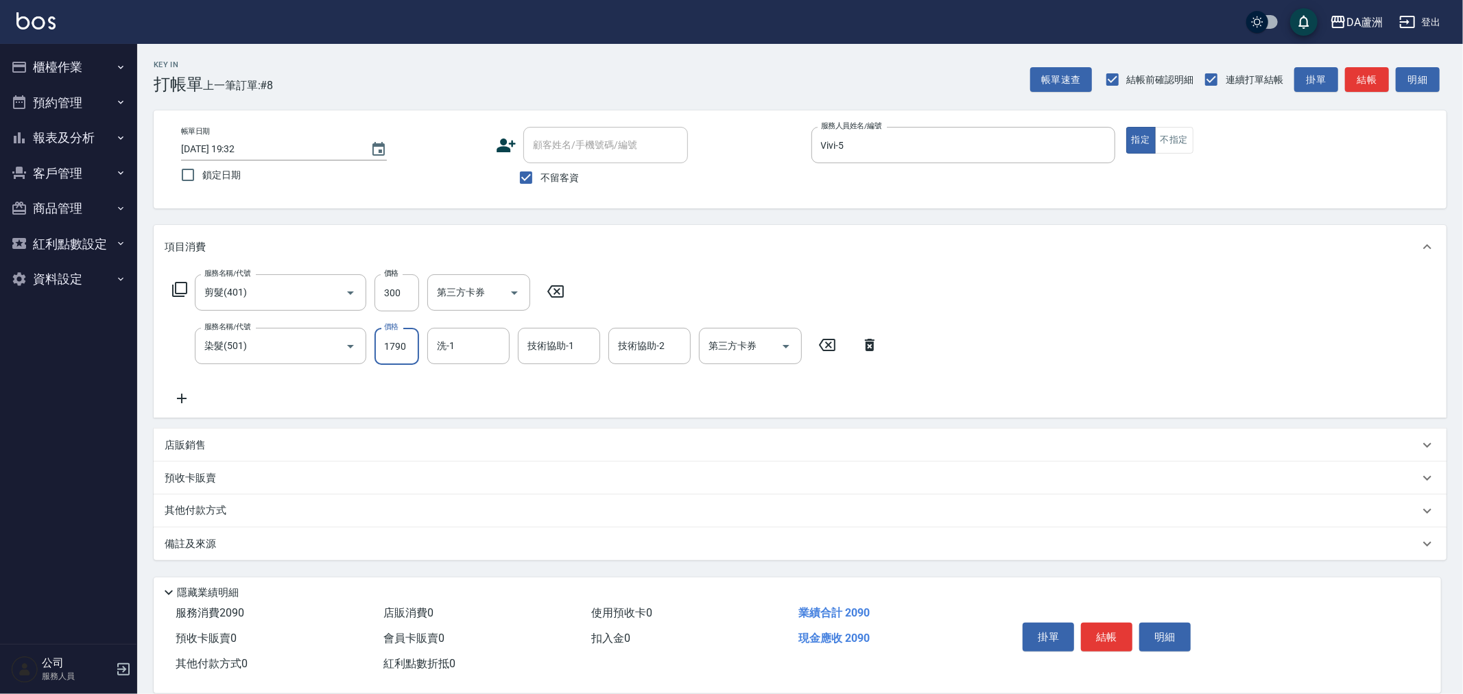
type input "1790"
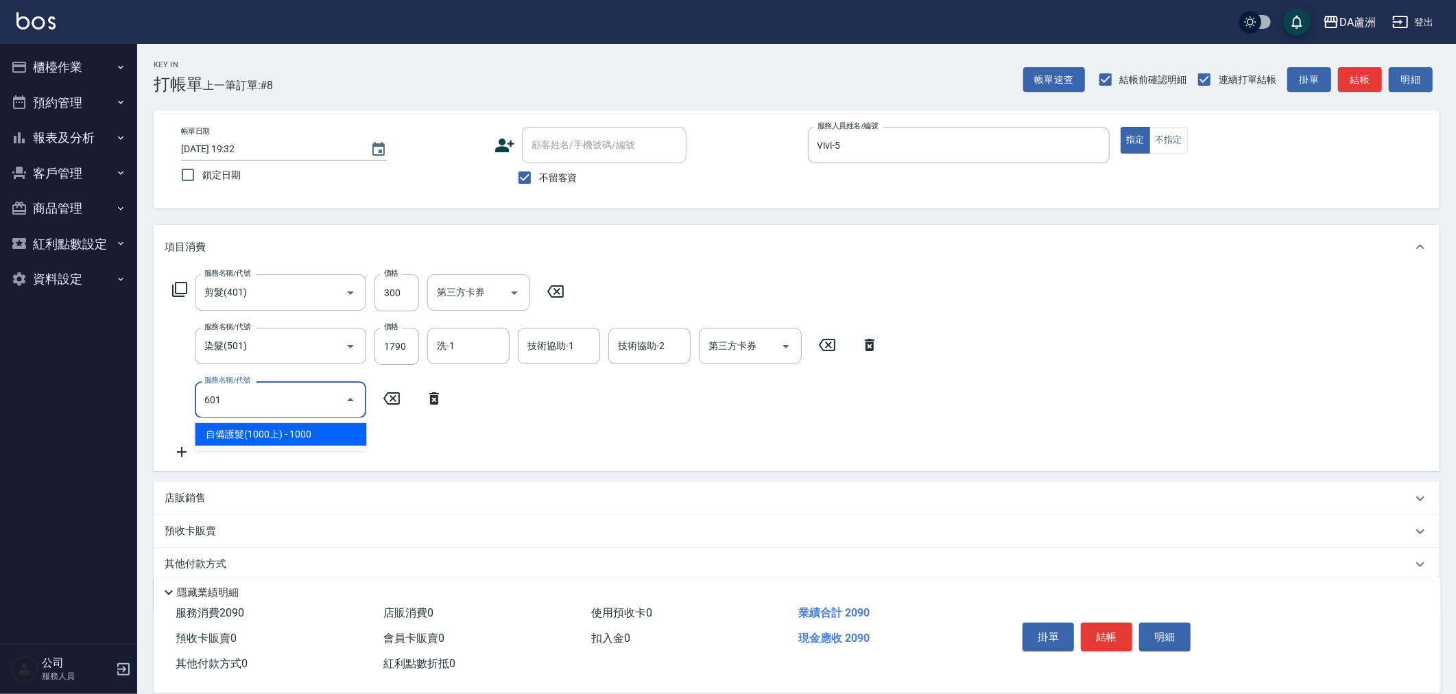
type input "自備護髮(1000上)(601)"
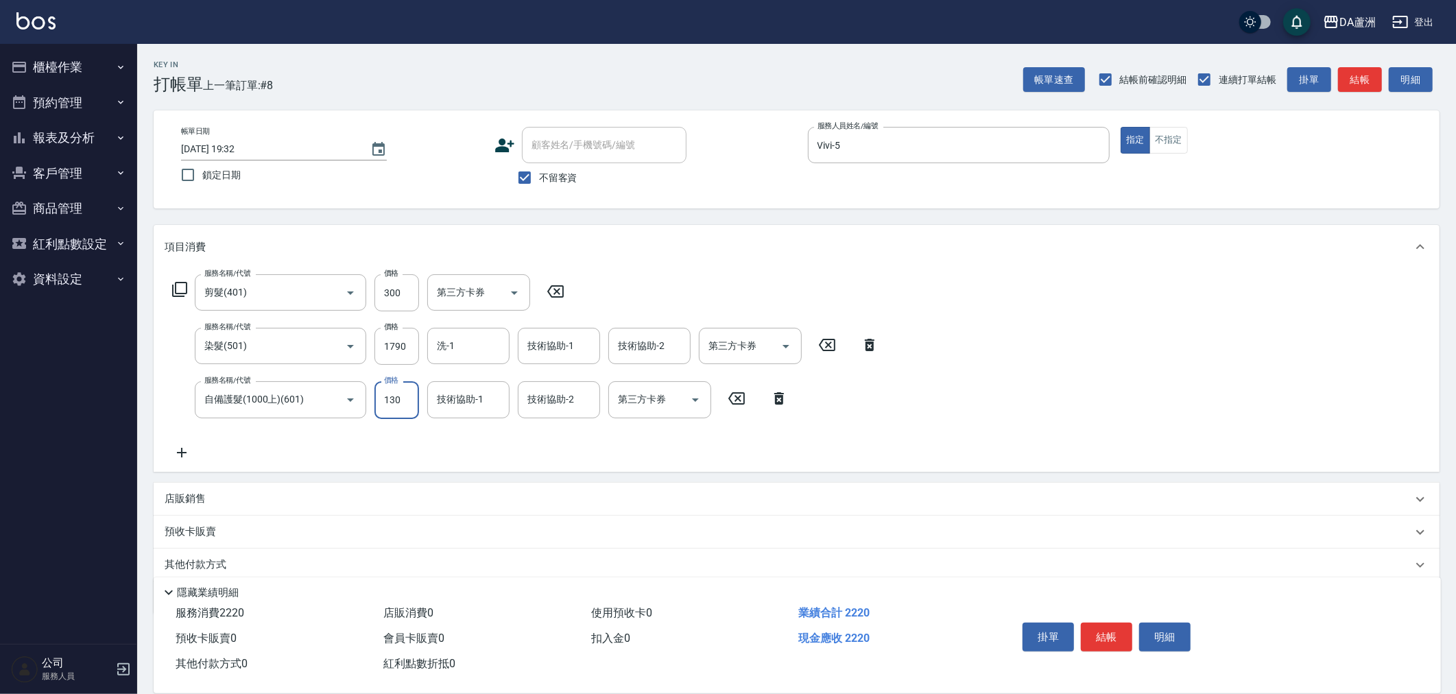
type input "1300"
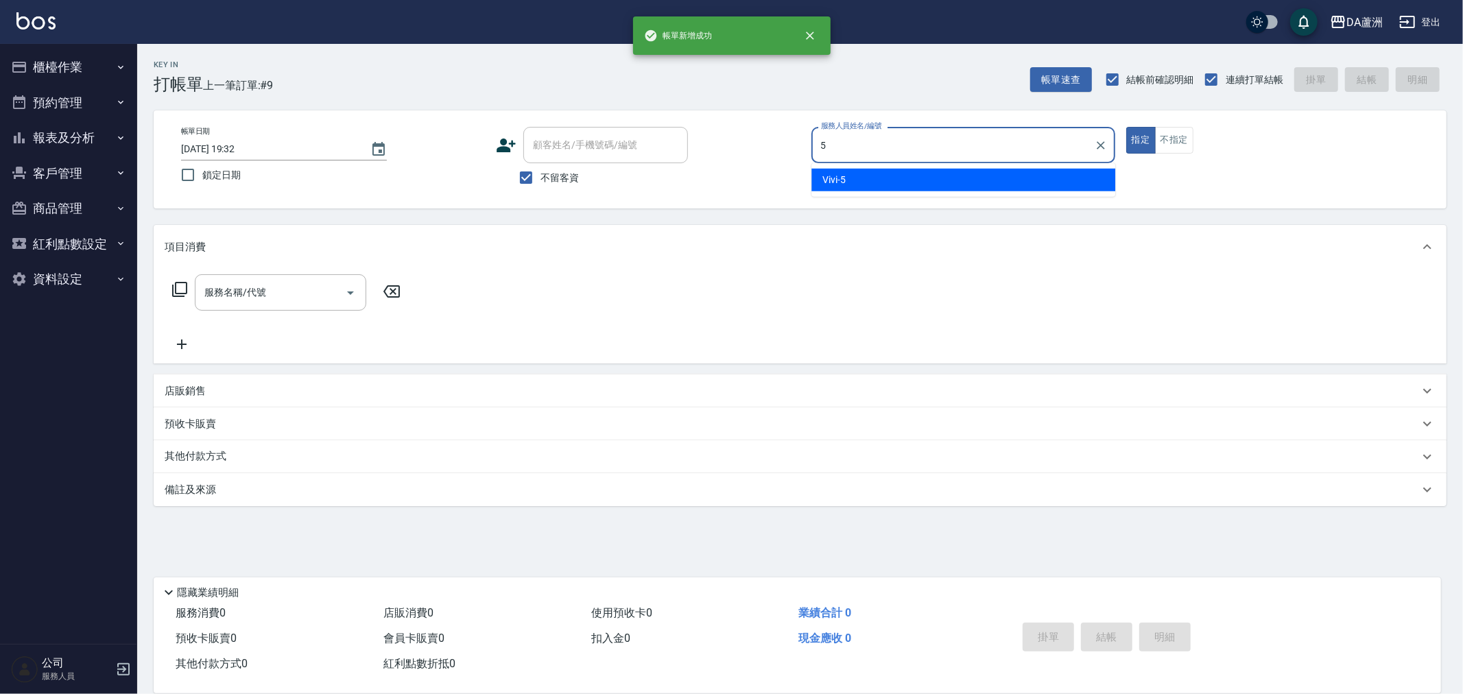
type input "Vivi-5"
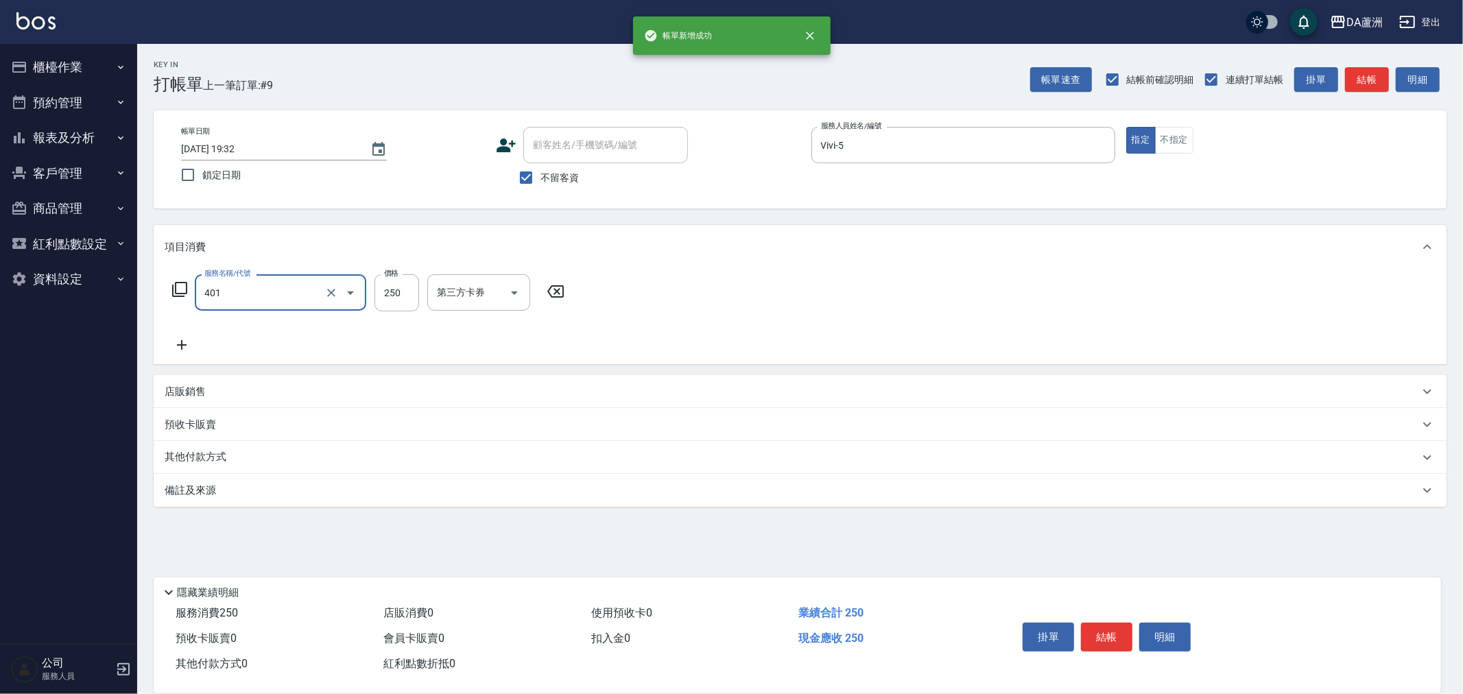
type input "剪髮(401)"
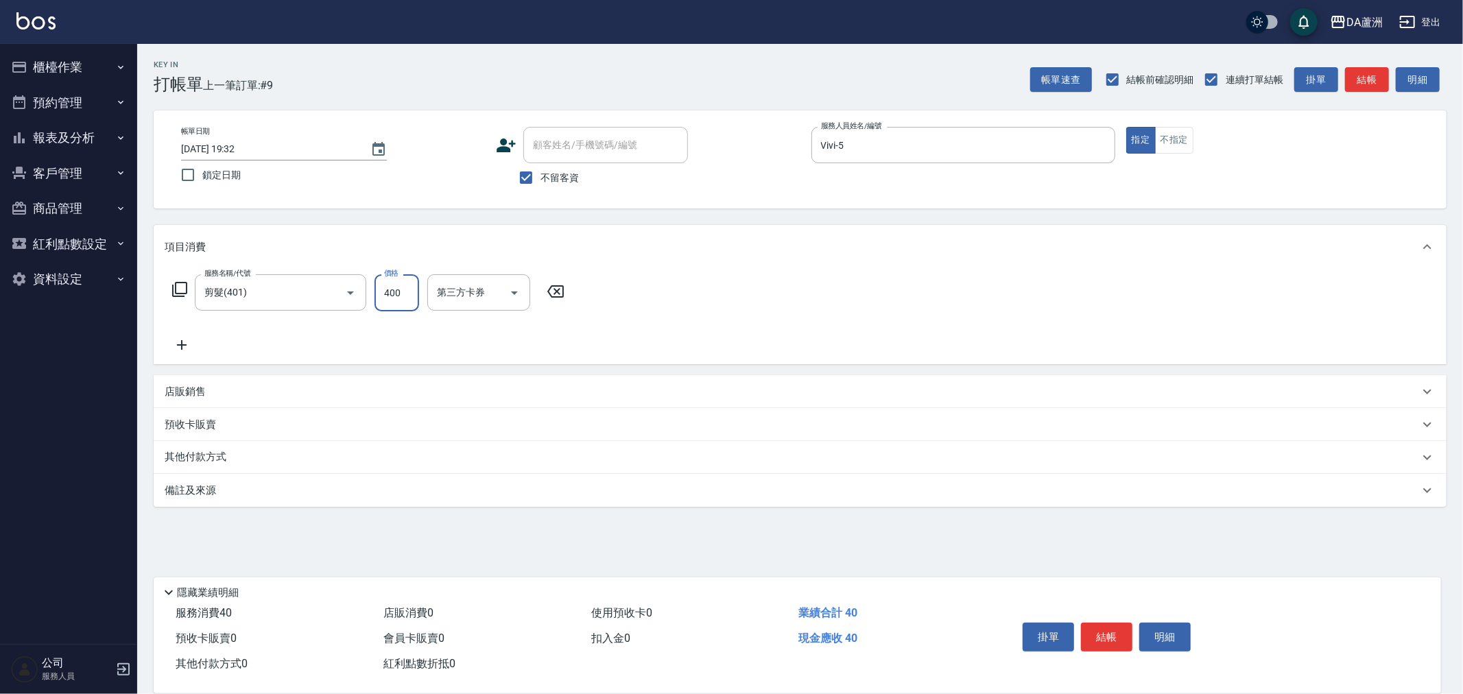
type input "400"
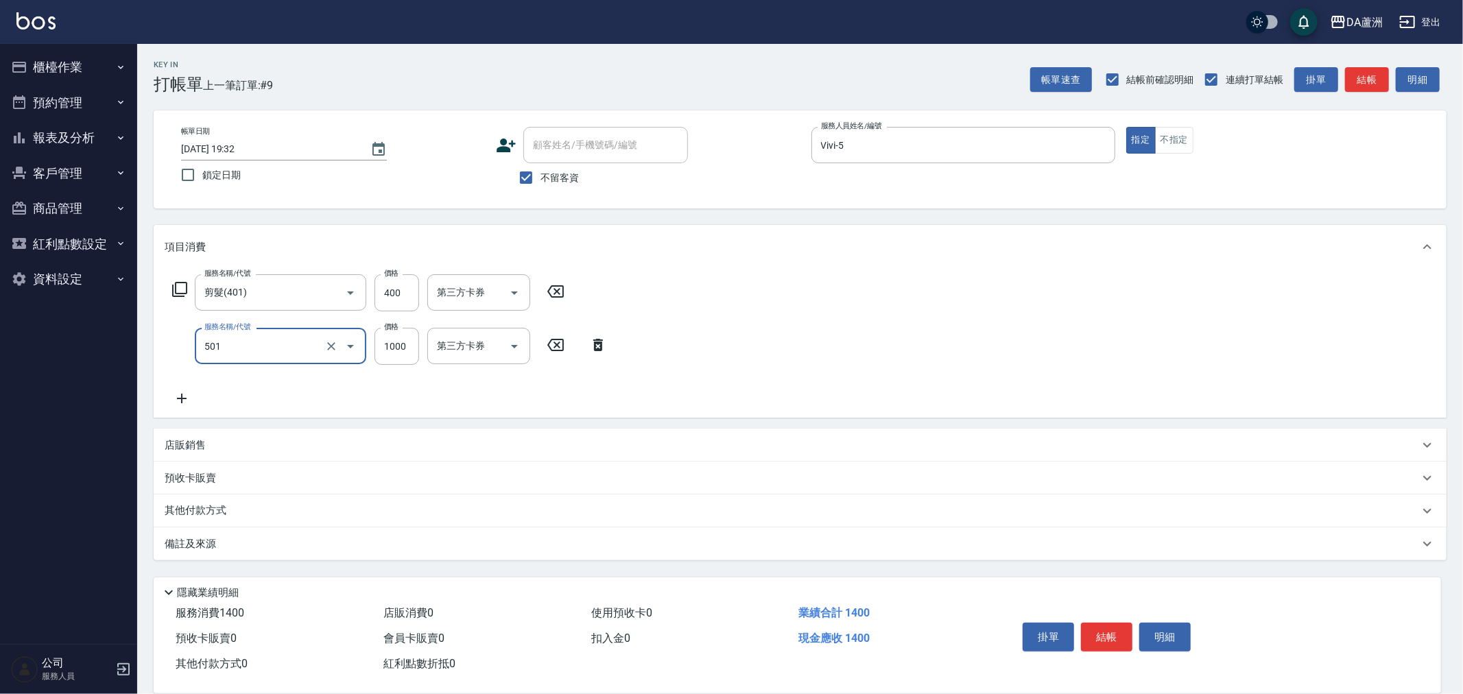
type input "染髮(501)"
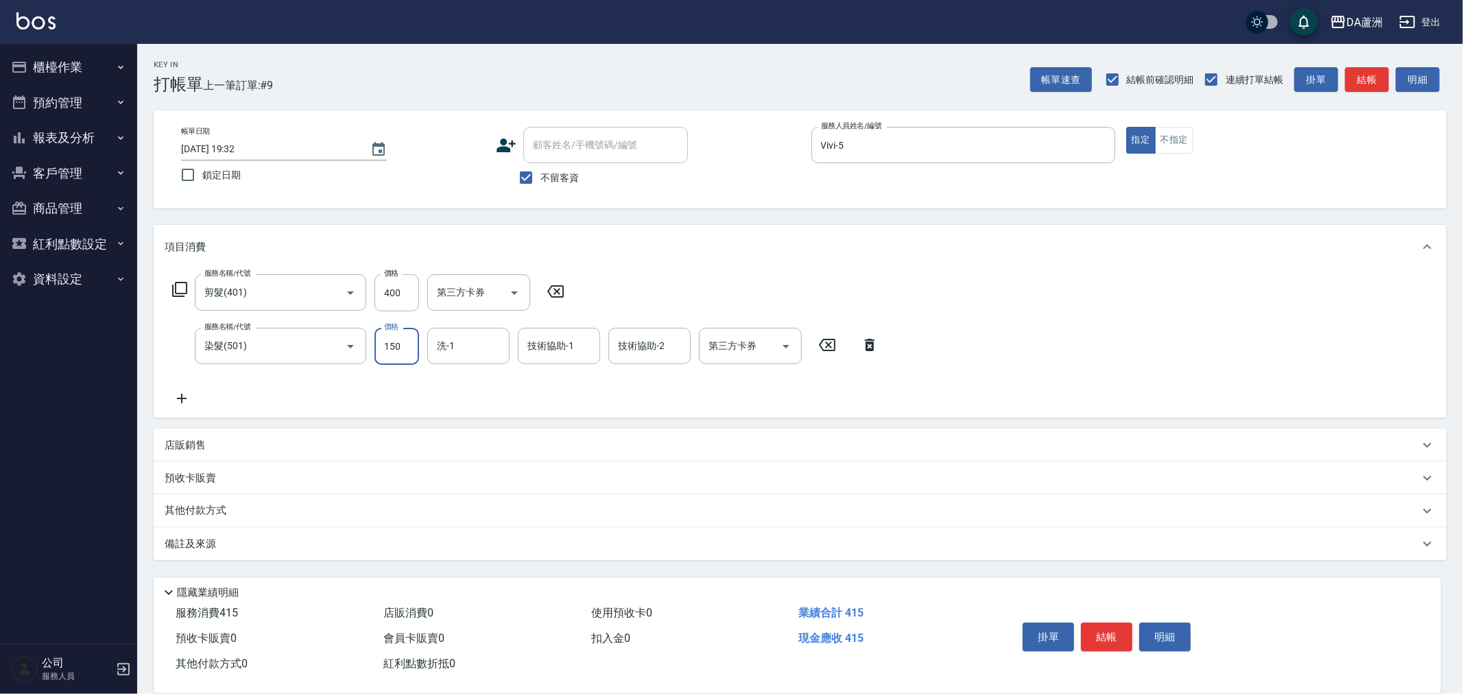
type input "1500"
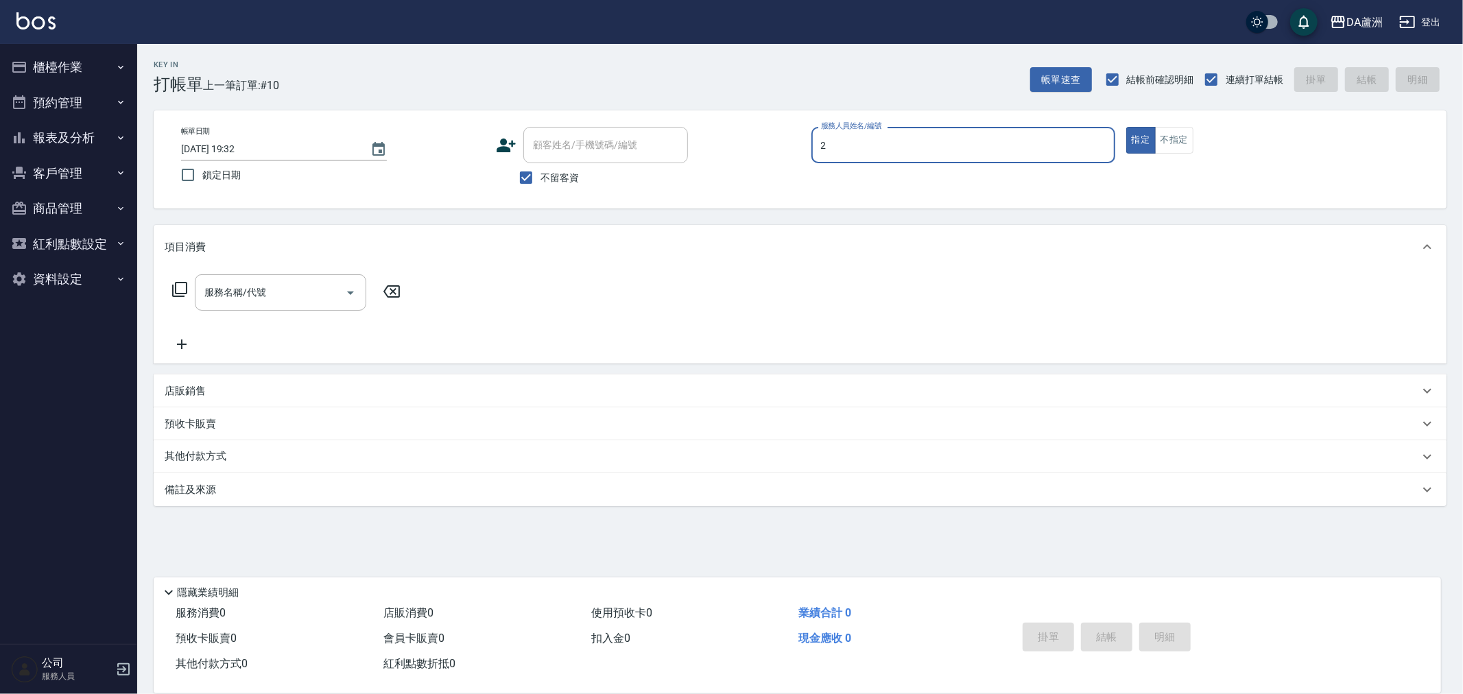
type input "CHI CHI-2"
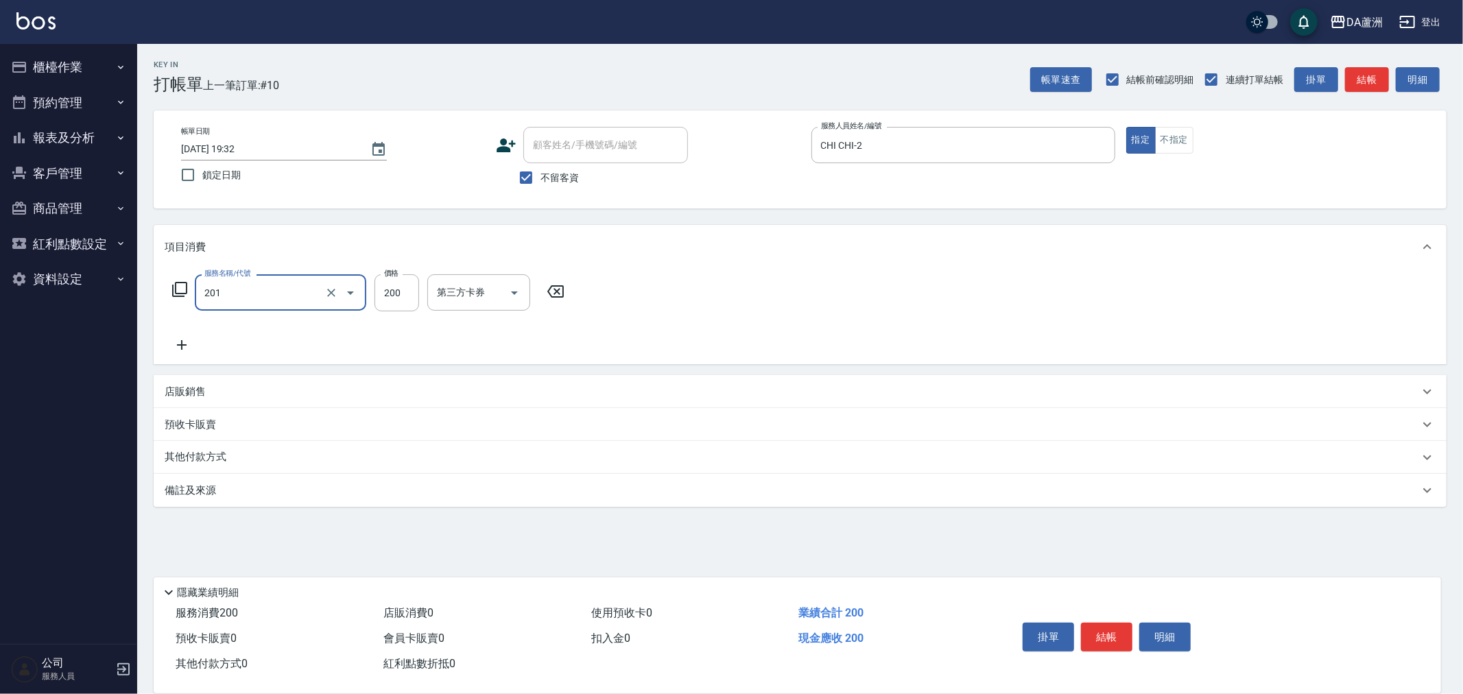
type input "洗髮(201)"
type input "400"
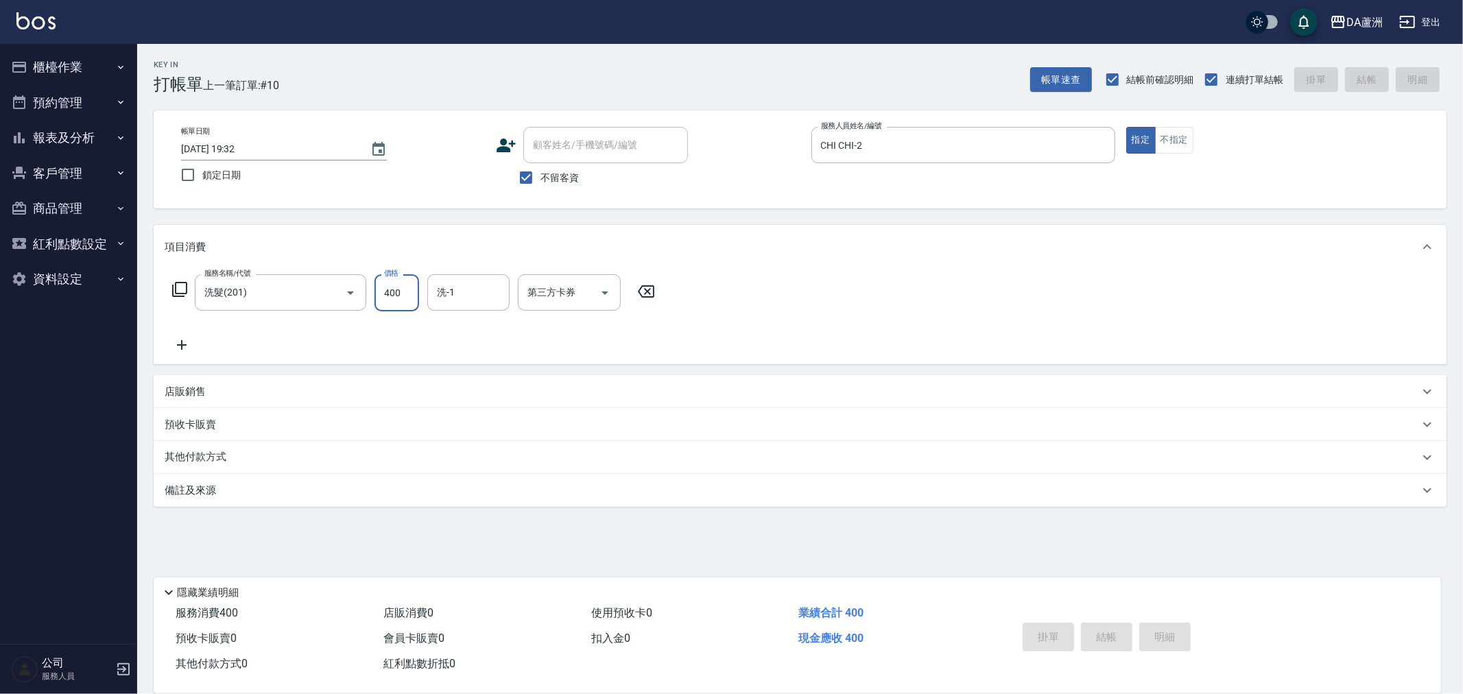
type input "2025/09/18 19:33"
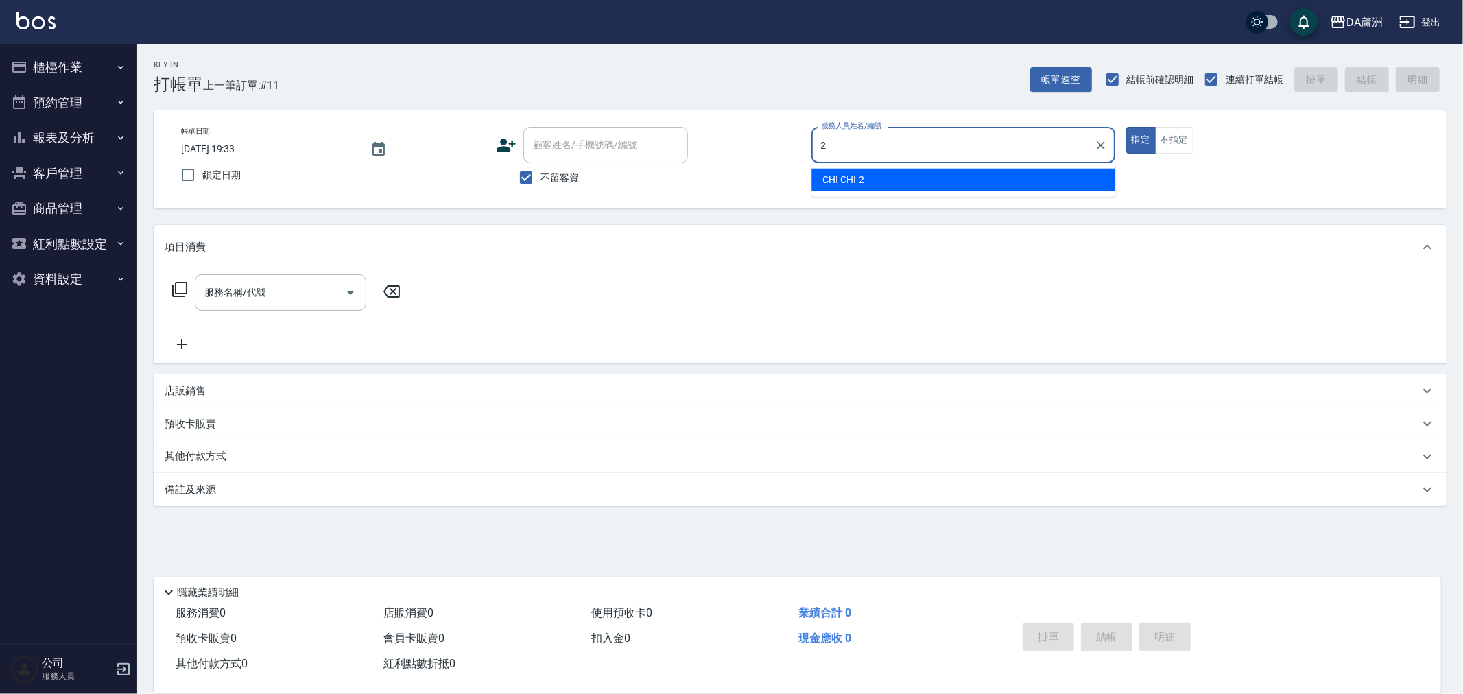
type input "CHI CHI-2"
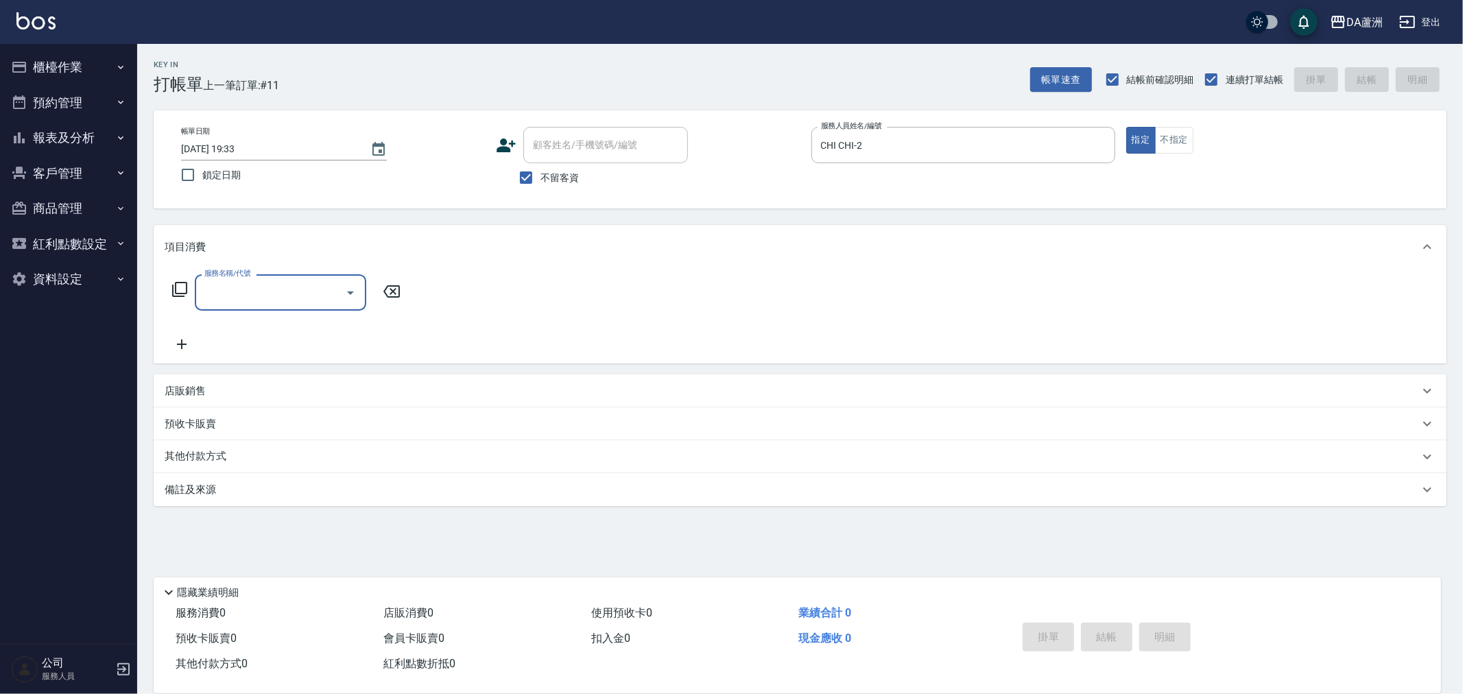
type input "4"
type input "剪髮(401)"
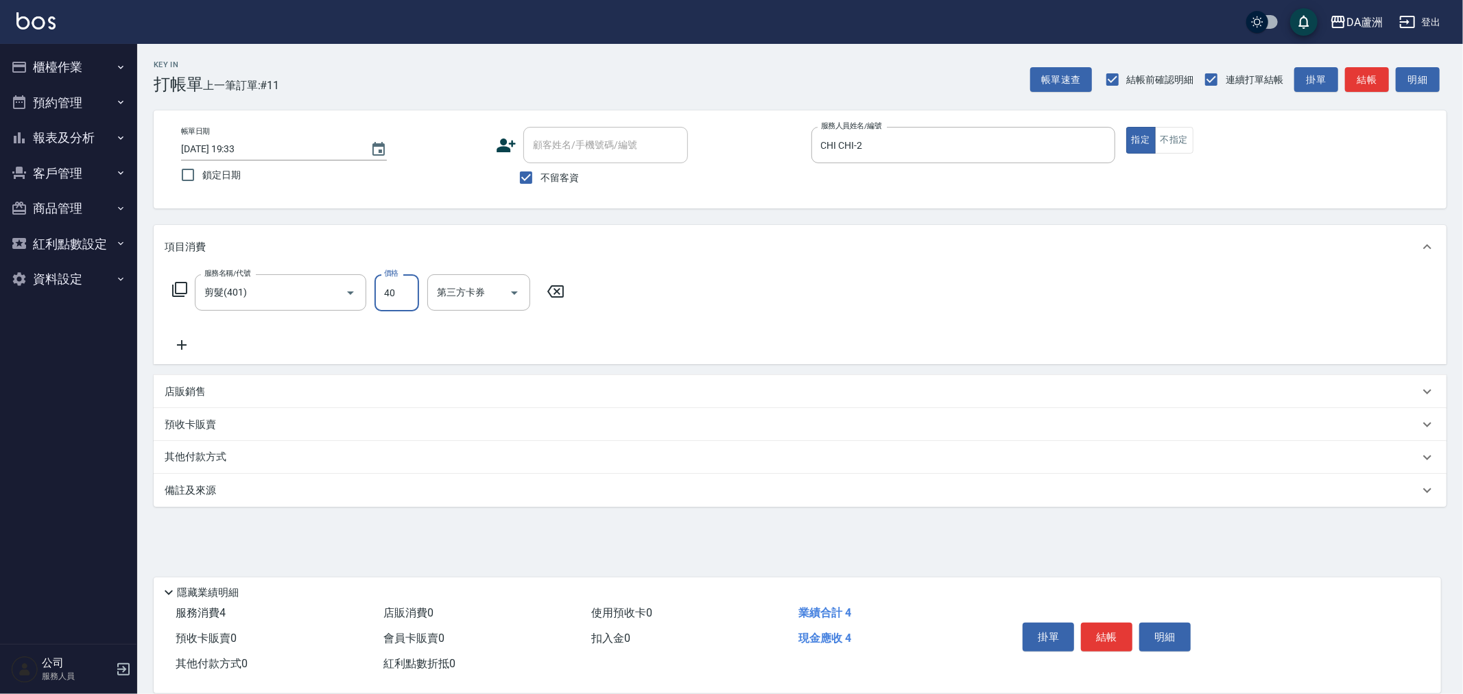
type input "400"
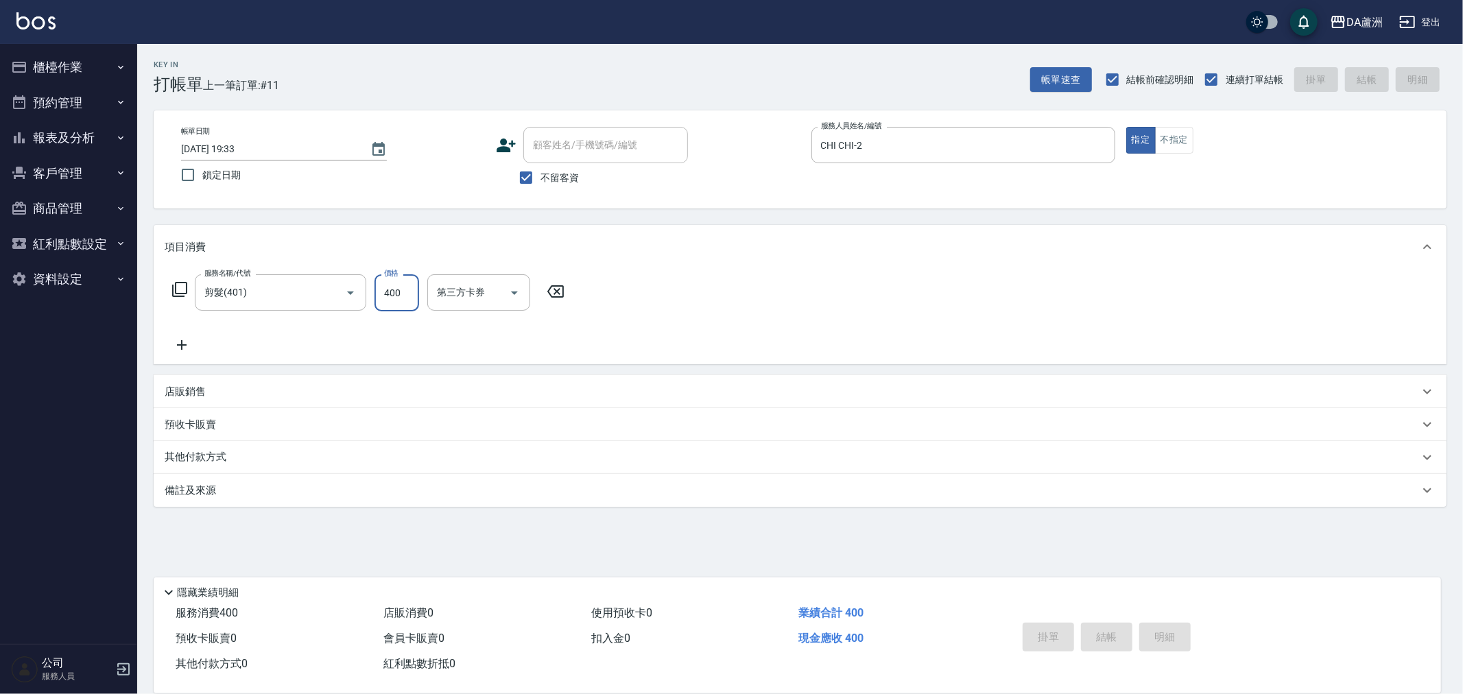
type input "2025/09/18 19:42"
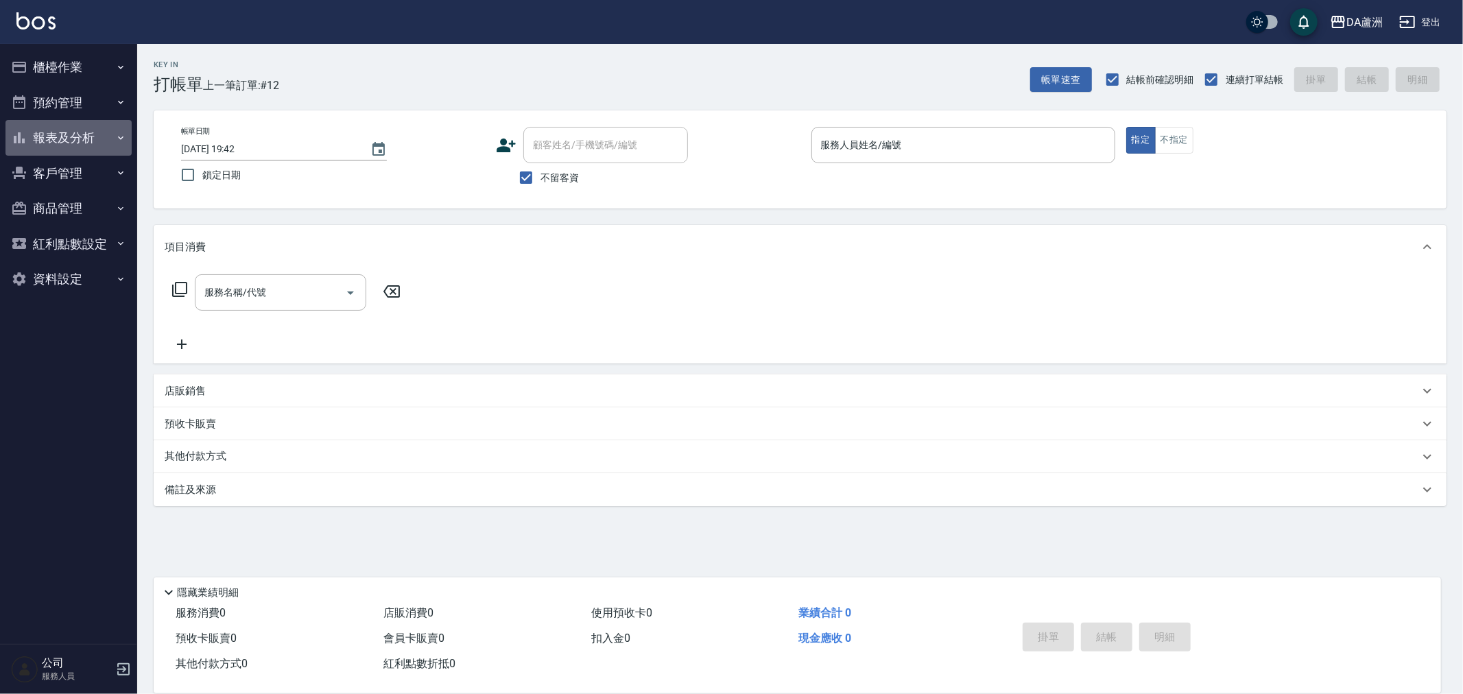
click at [122, 133] on icon "button" at bounding box center [120, 137] width 11 height 11
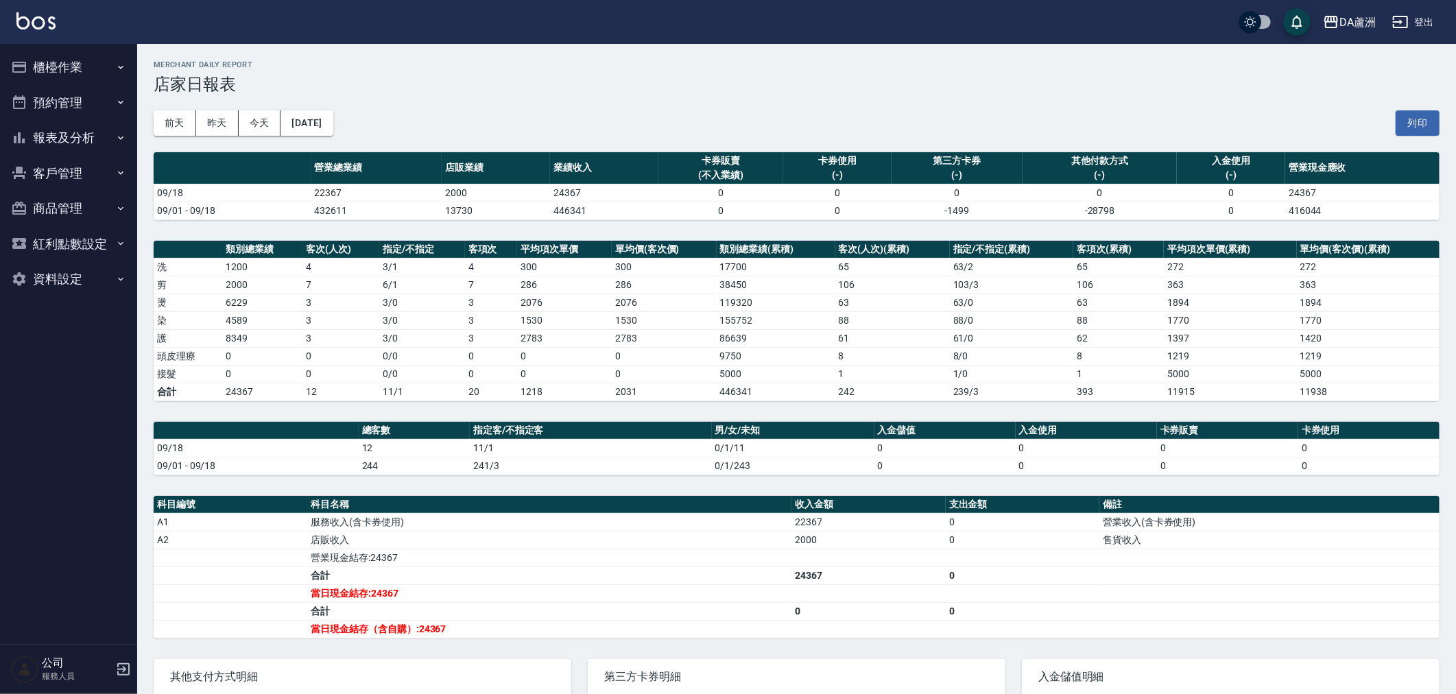
click at [1154, 129] on div "前天 昨天 今天 2025/09/18 列印" at bounding box center [797, 123] width 1286 height 58
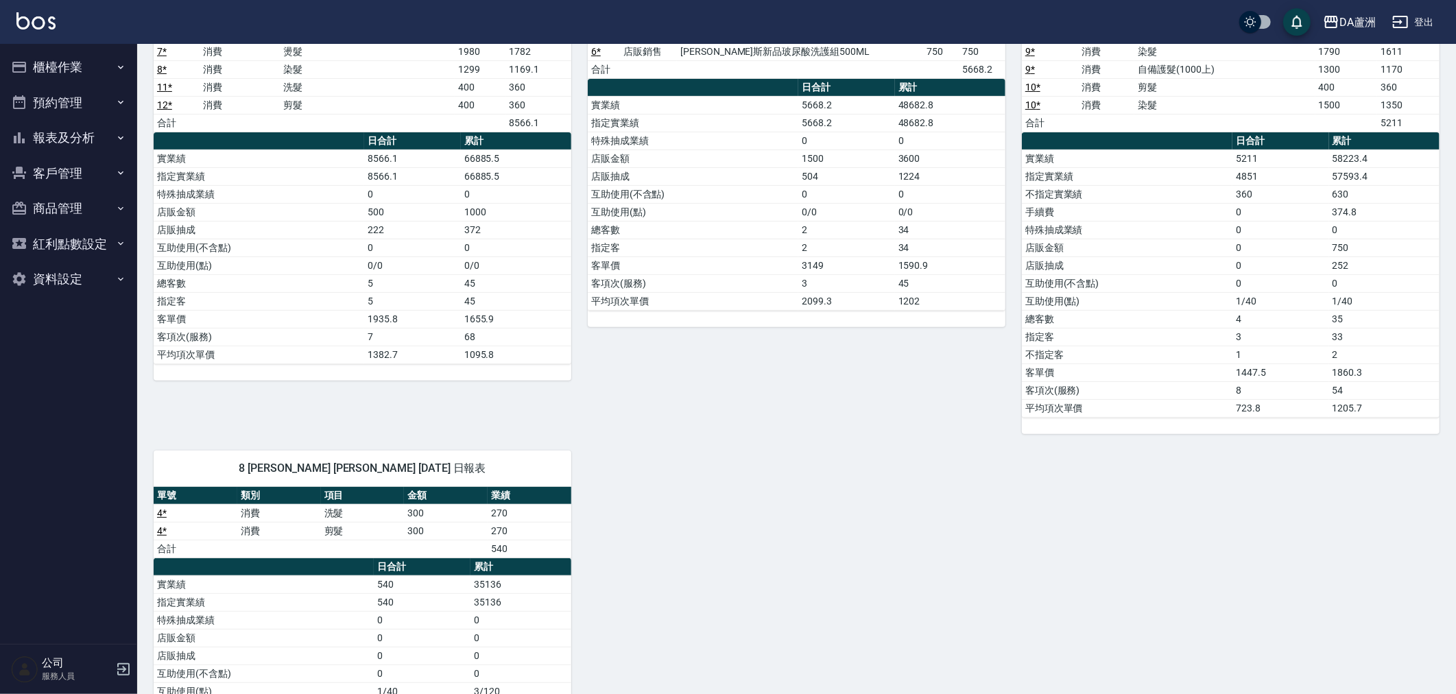
scroll to position [366, 0]
